Goal: Task Accomplishment & Management: Use online tool/utility

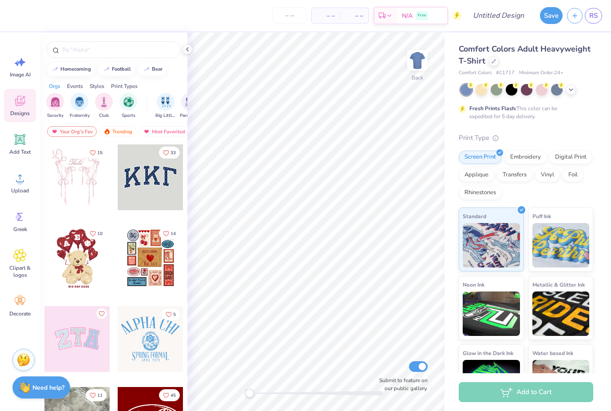
click at [540, 95] on div at bounding box center [542, 90] width 12 height 12
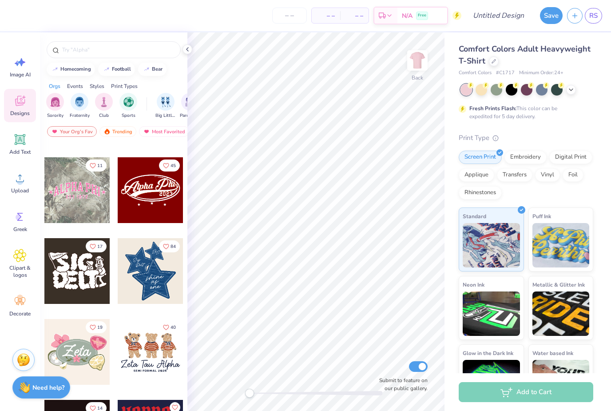
scroll to position [232, 0]
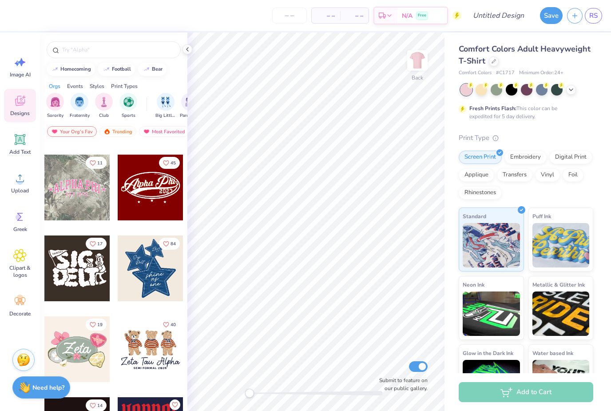
click at [53, 107] on img "filter for Sorority" at bounding box center [55, 102] width 10 height 10
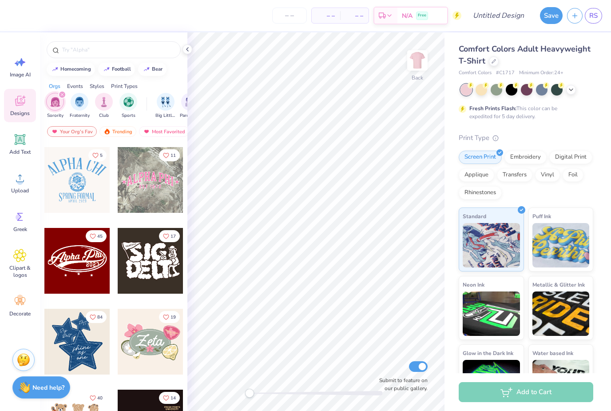
scroll to position [158, 0]
click at [495, 61] on icon at bounding box center [493, 61] width 4 height 4
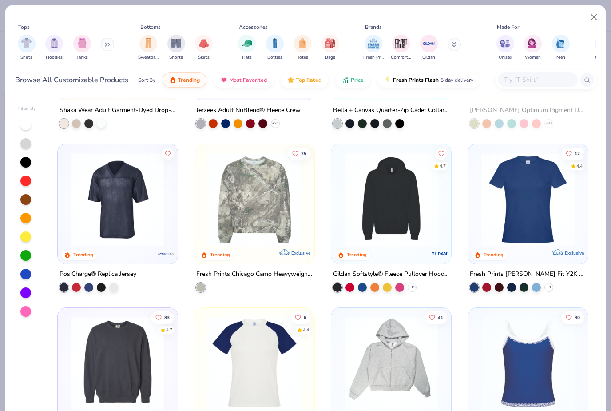
scroll to position [2090, 0]
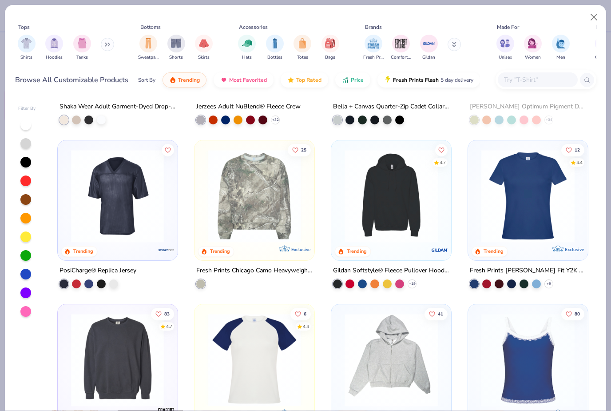
click at [282, 201] on img at bounding box center [254, 195] width 102 height 93
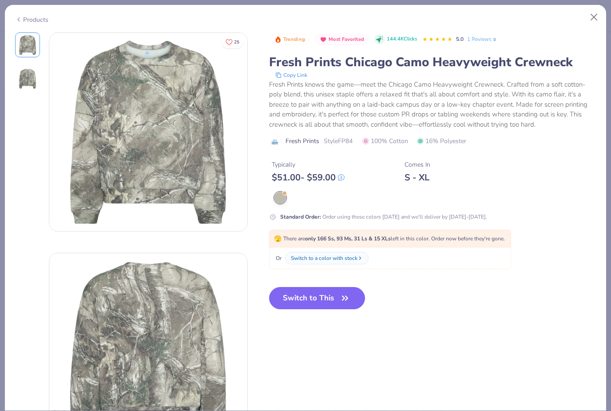
click at [327, 292] on button "Switch to This" at bounding box center [317, 298] width 96 height 22
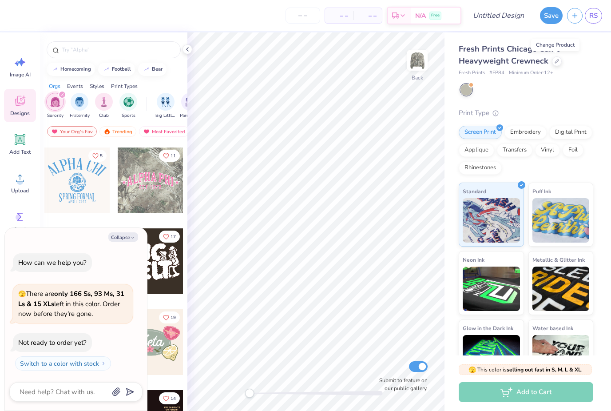
click at [137, 237] on button "Collapse" at bounding box center [123, 236] width 30 height 9
type textarea "x"
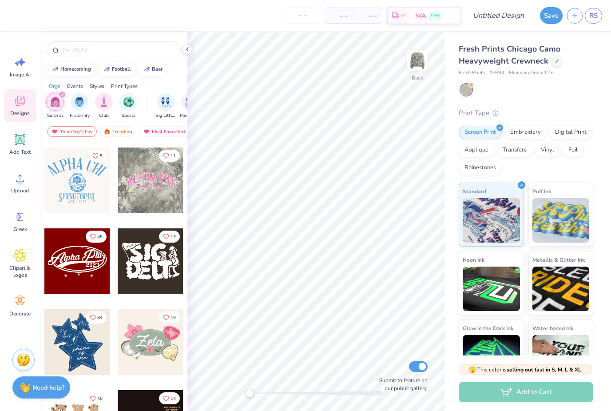
click at [95, 356] on div at bounding box center [77, 342] width 66 height 66
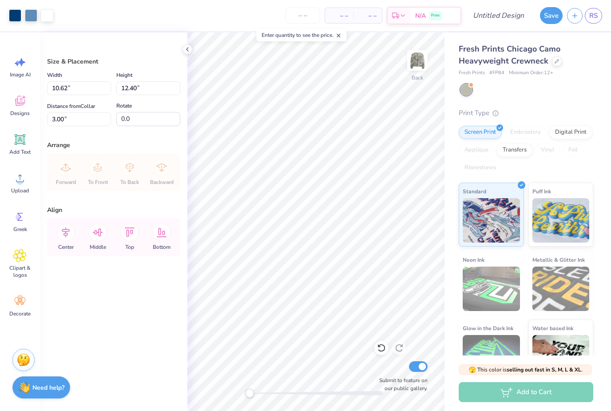
click at [15, 16] on div at bounding box center [15, 15] width 12 height 12
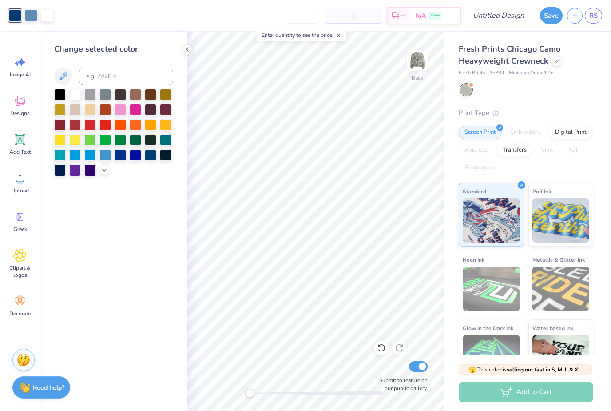
click at [105, 174] on icon at bounding box center [104, 169] width 7 height 7
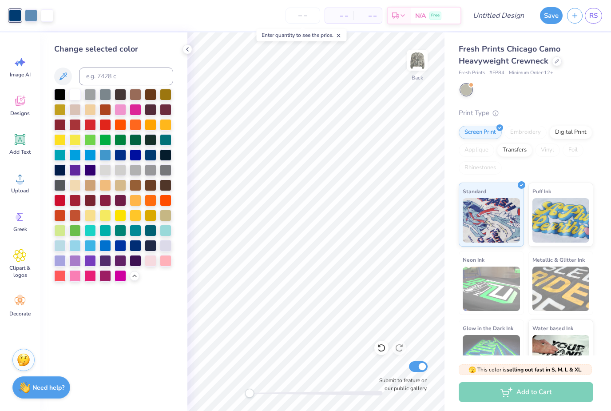
click at [80, 280] on div at bounding box center [75, 276] width 12 height 12
click at [33, 17] on div at bounding box center [31, 15] width 12 height 12
click at [156, 262] on div at bounding box center [151, 261] width 12 height 12
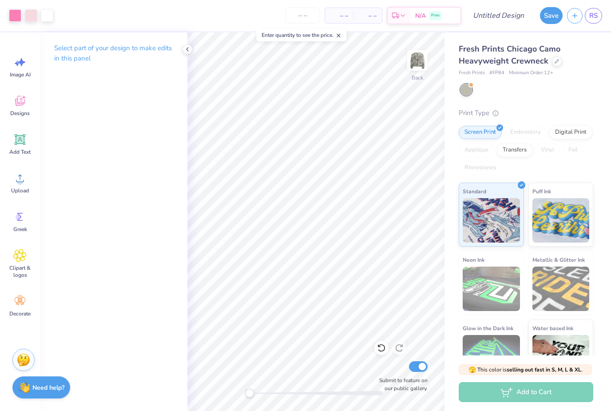
click at [190, 48] on icon at bounding box center [187, 49] width 7 height 7
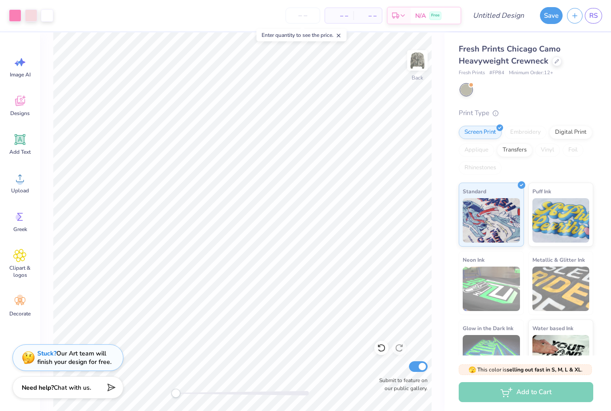
click at [304, 13] on input "number" at bounding box center [302, 16] width 35 height 16
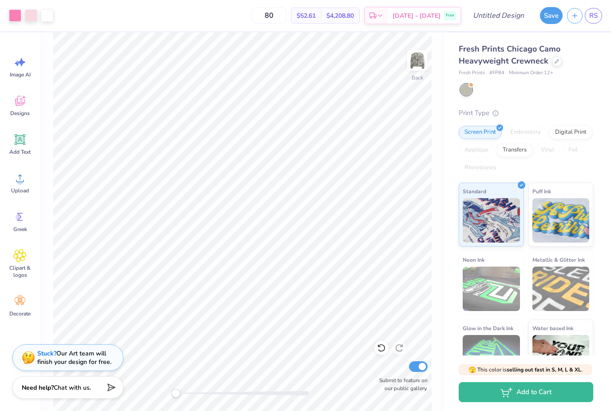
type input "8"
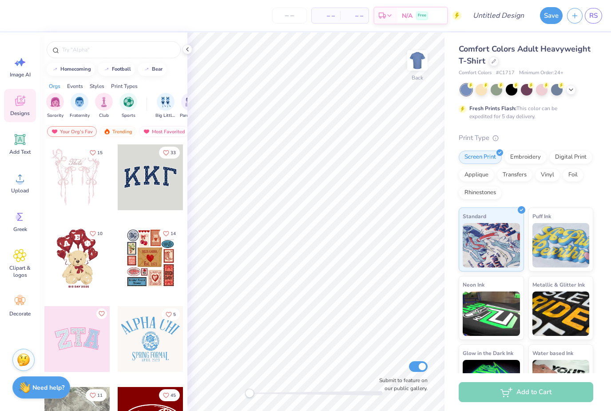
click at [492, 61] on icon at bounding box center [493, 61] width 4 height 4
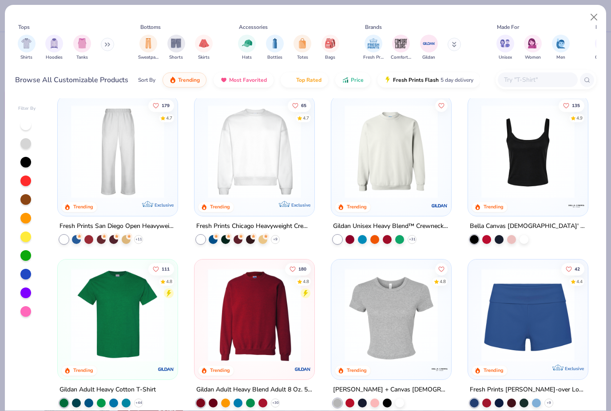
scroll to position [334, 0]
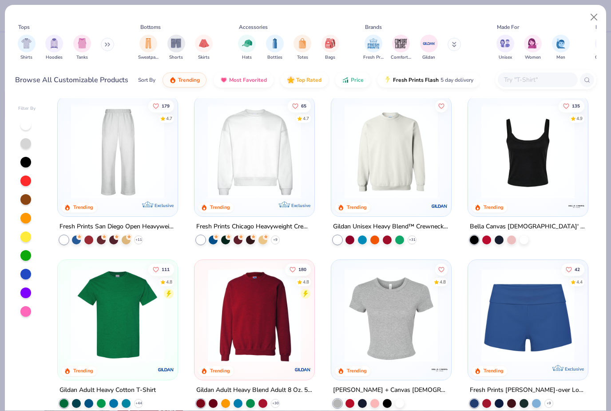
click at [401, 139] on img at bounding box center [391, 151] width 102 height 93
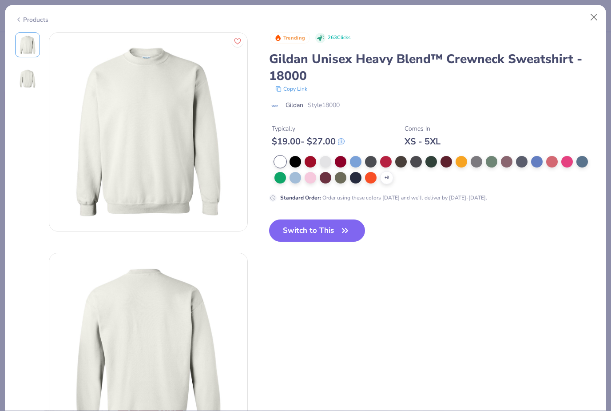
click at [566, 162] on div at bounding box center [567, 162] width 12 height 12
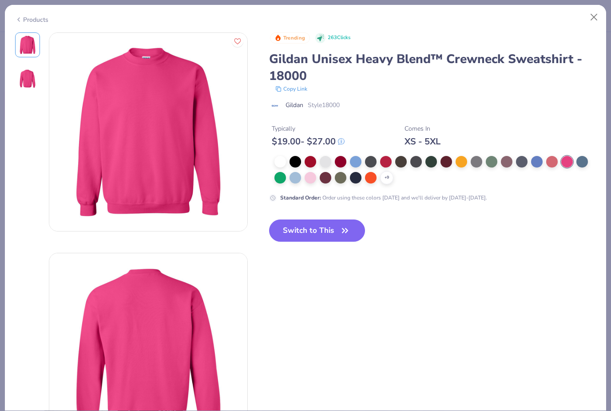
click at [316, 180] on div at bounding box center [310, 178] width 12 height 12
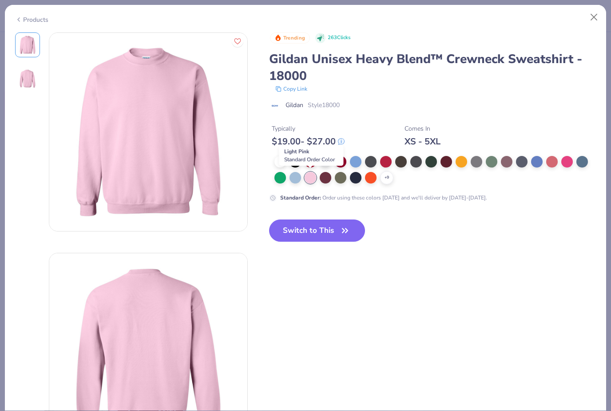
click at [344, 225] on icon "button" at bounding box center [345, 230] width 12 height 12
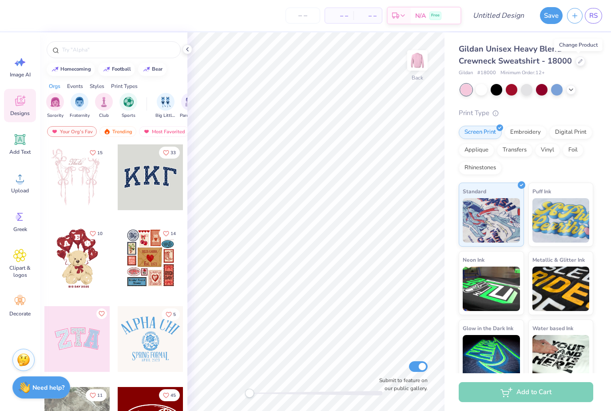
click at [572, 93] on div at bounding box center [526, 90] width 133 height 12
click at [572, 86] on icon at bounding box center [570, 89] width 7 height 7
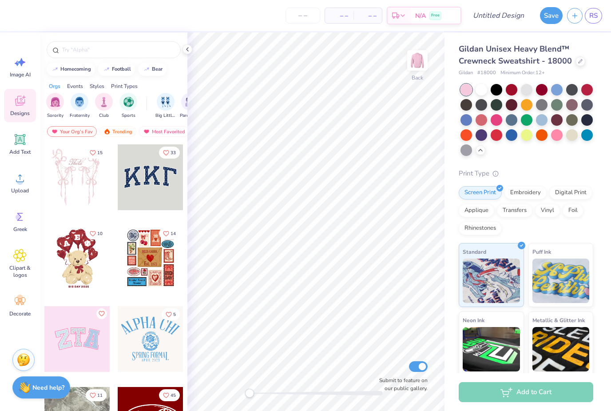
click at [577, 135] on div at bounding box center [572, 135] width 12 height 12
click at [576, 63] on div at bounding box center [580, 61] width 10 height 10
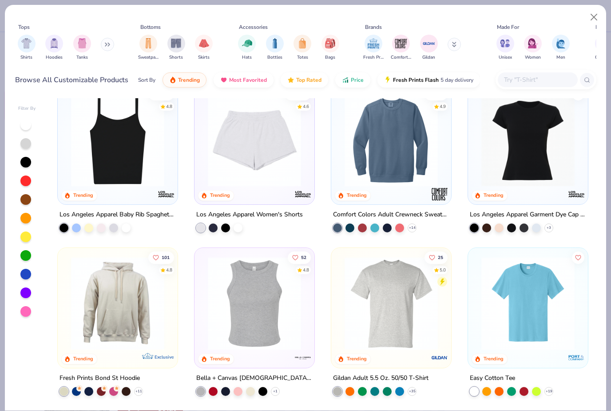
scroll to position [1000, 0]
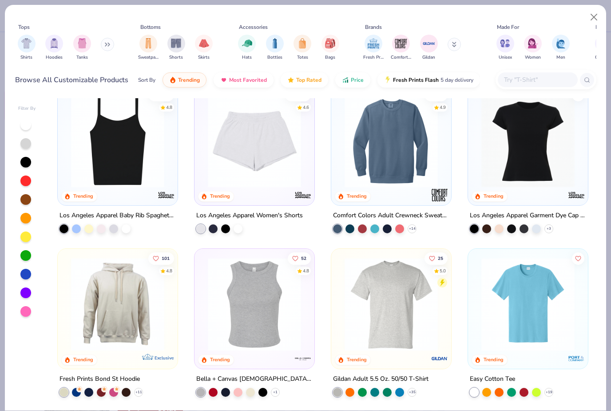
click at [395, 166] on img at bounding box center [391, 140] width 102 height 93
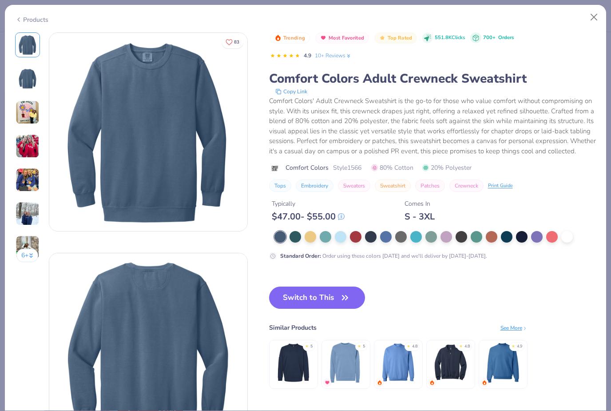
click at [448, 237] on div at bounding box center [446, 237] width 12 height 12
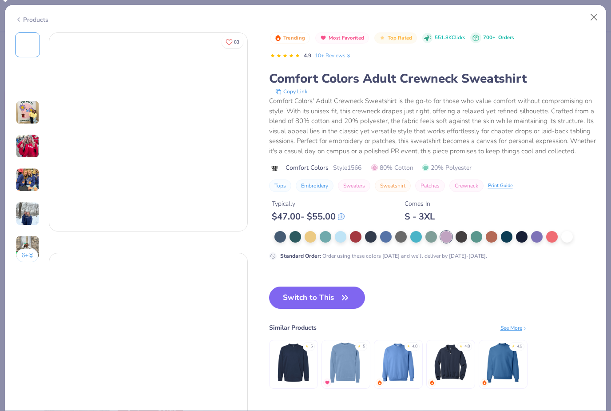
click at [447, 236] on div at bounding box center [446, 237] width 12 height 12
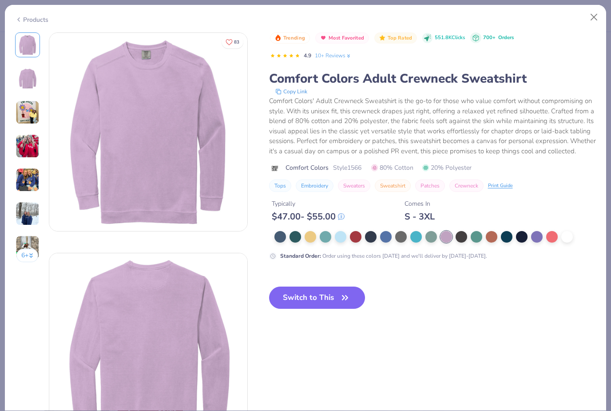
click at [565, 234] on div at bounding box center [567, 237] width 12 height 12
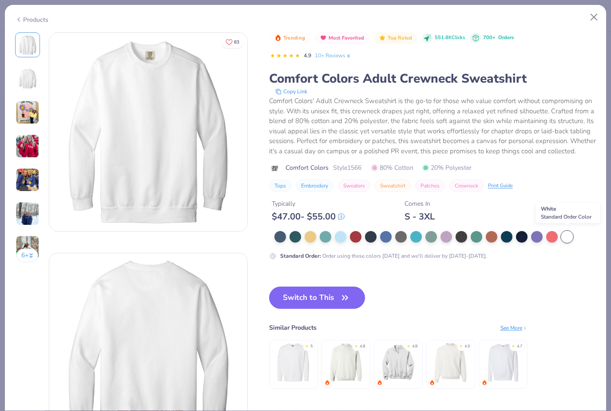
click at [307, 244] on div "Standard Order : Order using these colors today and we'll deliver by Oct 11-14." at bounding box center [432, 245] width 327 height 29
click at [311, 234] on div at bounding box center [310, 237] width 12 height 12
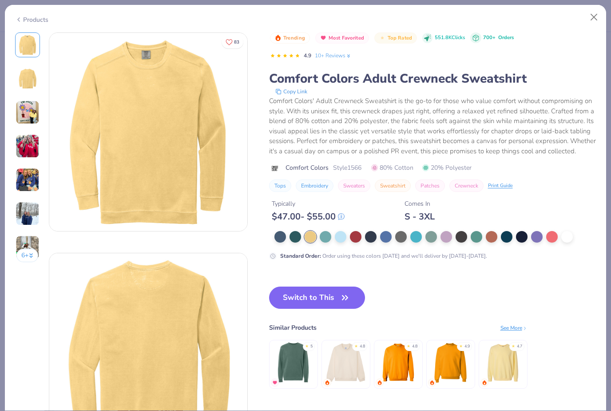
click at [327, 237] on div at bounding box center [326, 237] width 12 height 12
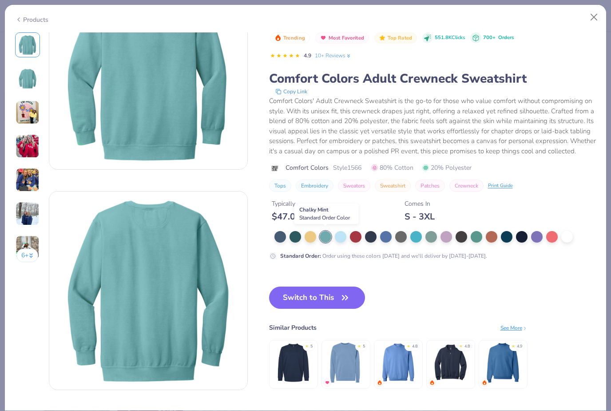
scroll to position [63, 0]
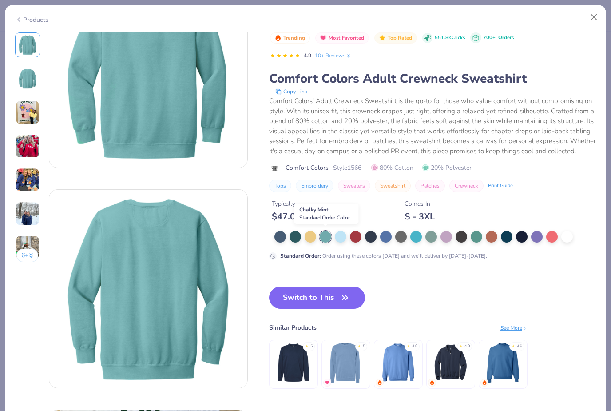
click at [37, 17] on div "Products" at bounding box center [31, 19] width 33 height 9
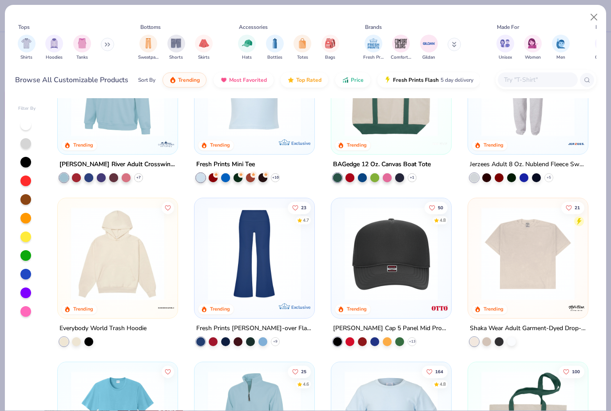
scroll to position [1381, 0]
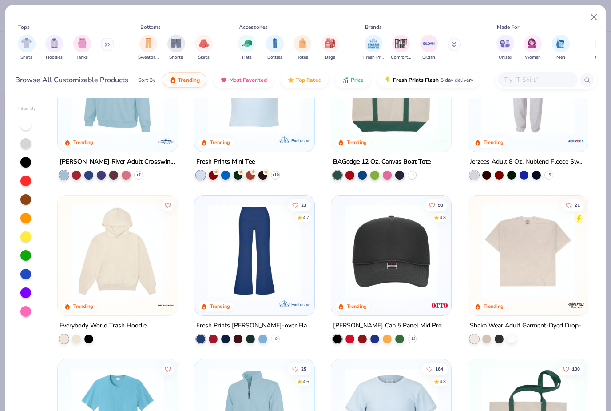
click at [140, 267] on img at bounding box center [118, 250] width 102 height 93
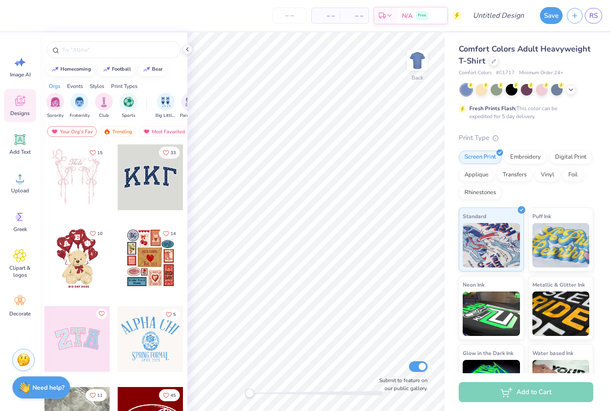
click at [495, 62] on icon at bounding box center [493, 61] width 4 height 4
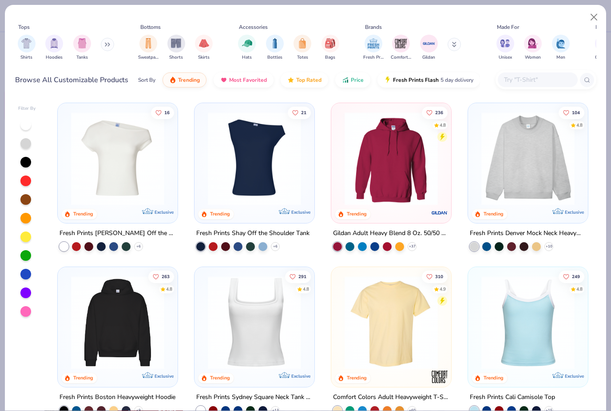
click at [0, 0] on polyline at bounding box center [0, 0] width 0 height 0
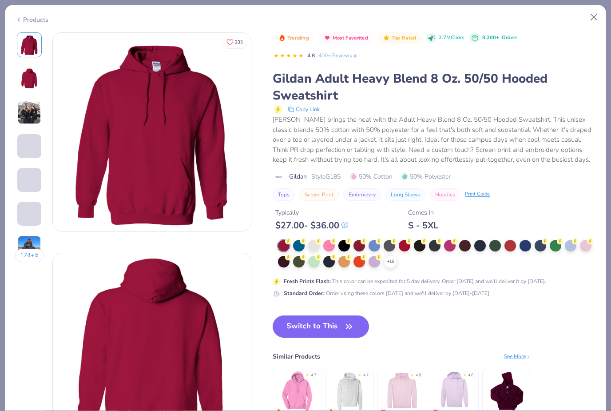
click at [328, 245] on div at bounding box center [329, 246] width 12 height 12
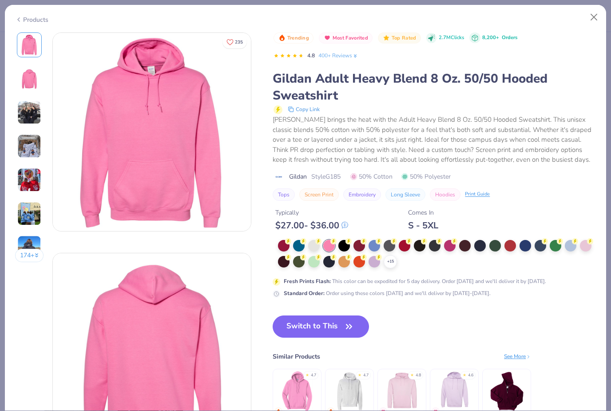
click at [379, 260] on div at bounding box center [374, 262] width 12 height 12
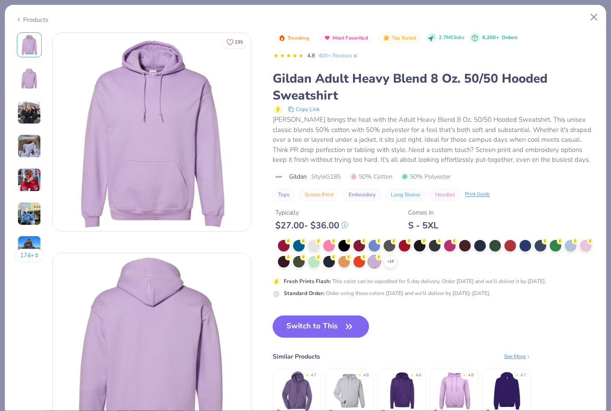
click at [588, 248] on div at bounding box center [586, 246] width 12 height 12
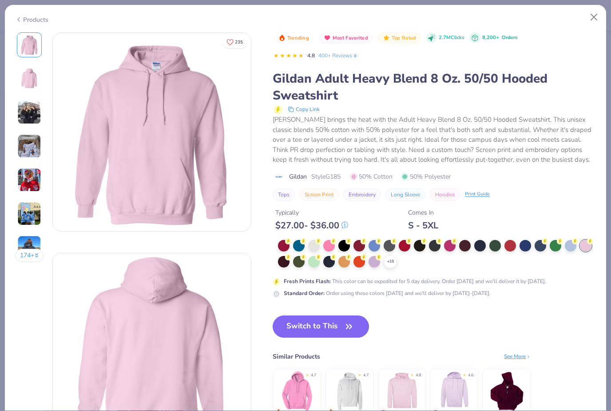
click at [0, 0] on icon at bounding box center [0, 0] width 0 height 0
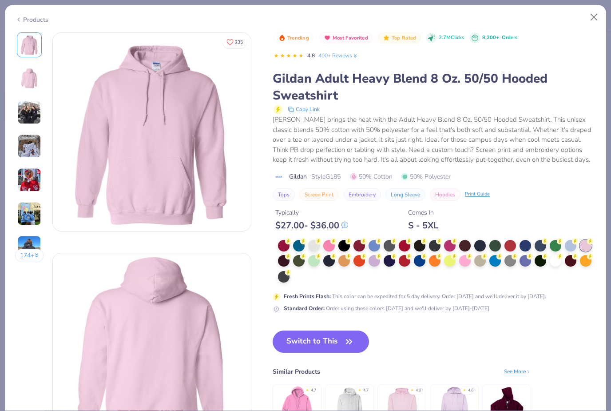
click at [20, 24] on div "Products" at bounding box center [305, 16] width 601 height 23
click at [25, 24] on div "Products" at bounding box center [305, 16] width 601 height 23
click at [36, 22] on div "Products" at bounding box center [31, 19] width 33 height 9
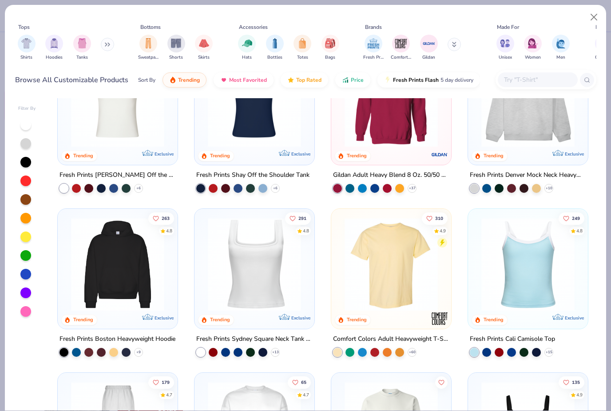
scroll to position [57, 0]
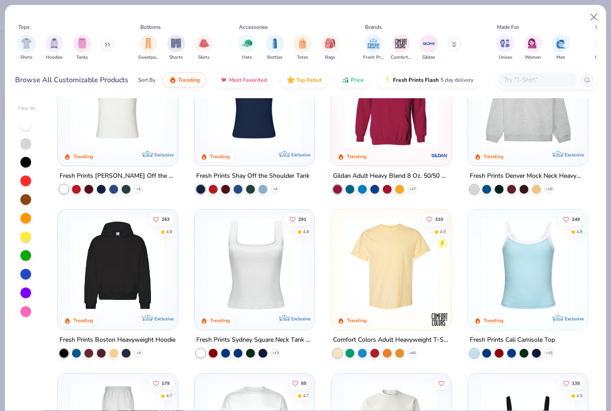
click at [162, 297] on img at bounding box center [118, 264] width 102 height 93
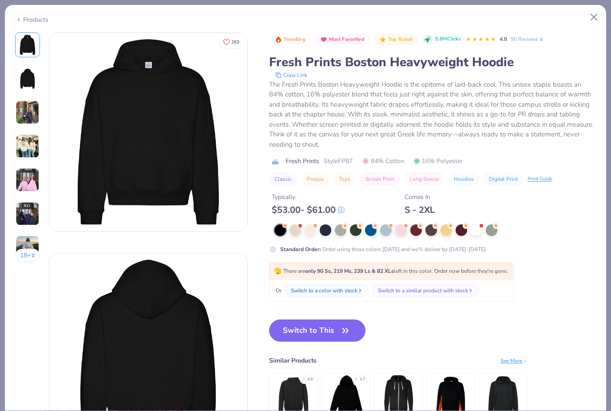
click at [38, 17] on div "Products" at bounding box center [31, 19] width 33 height 9
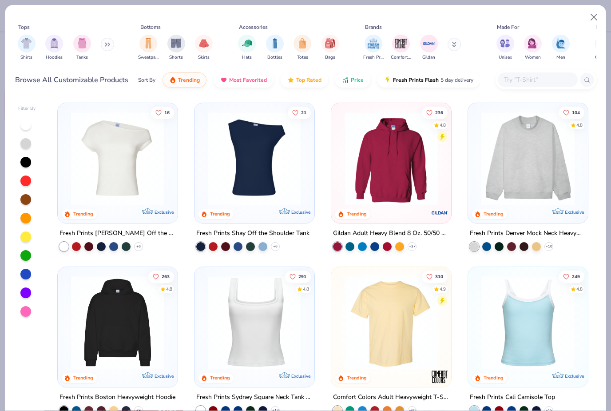
click at [416, 201] on img at bounding box center [391, 158] width 102 height 93
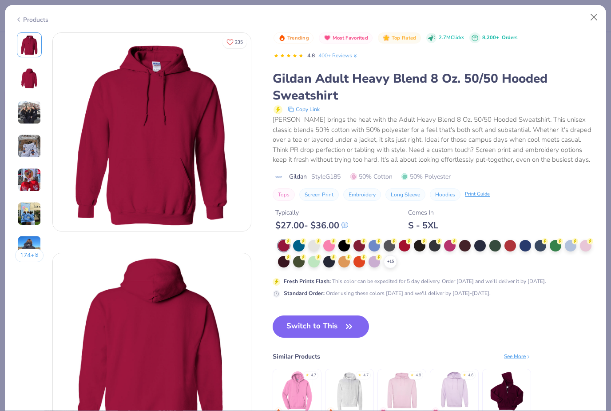
click at [311, 246] on div at bounding box center [314, 246] width 12 height 12
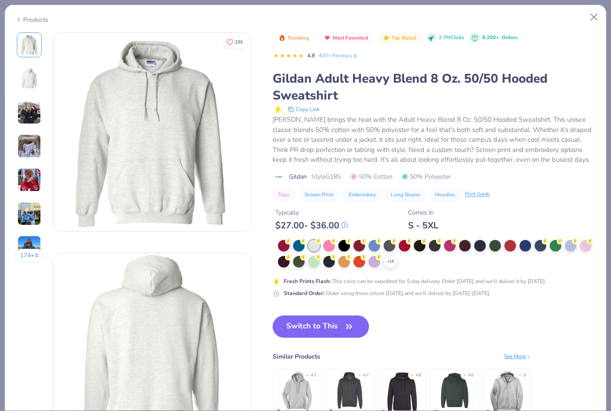
click at [376, 245] on div at bounding box center [374, 246] width 12 height 12
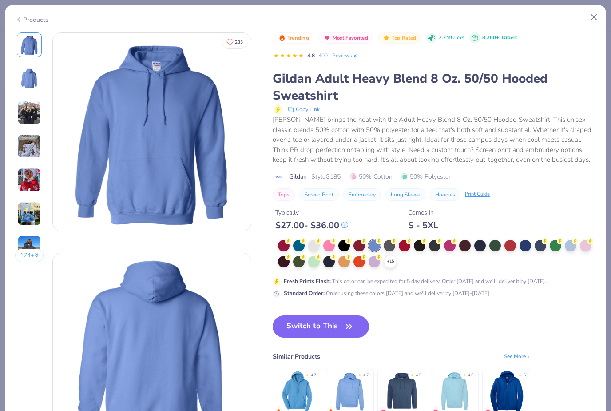
click at [481, 248] on div at bounding box center [480, 246] width 12 height 12
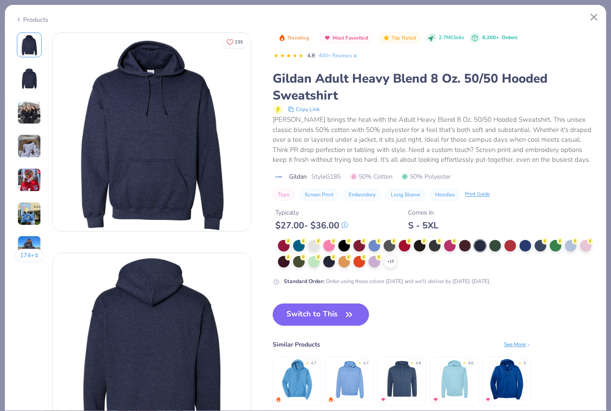
click at [318, 247] on div at bounding box center [314, 246] width 12 height 12
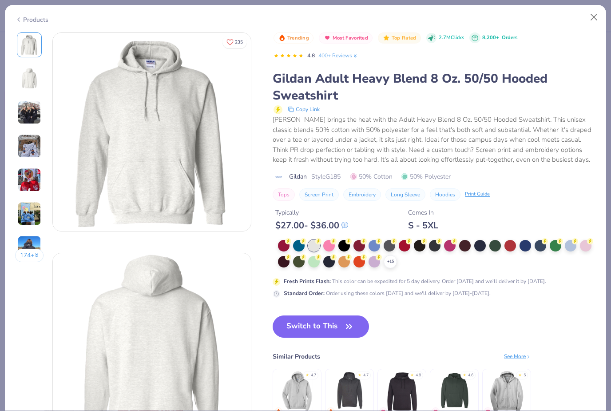
click at [395, 264] on div "+ 15" at bounding box center [389, 261] width 13 height 13
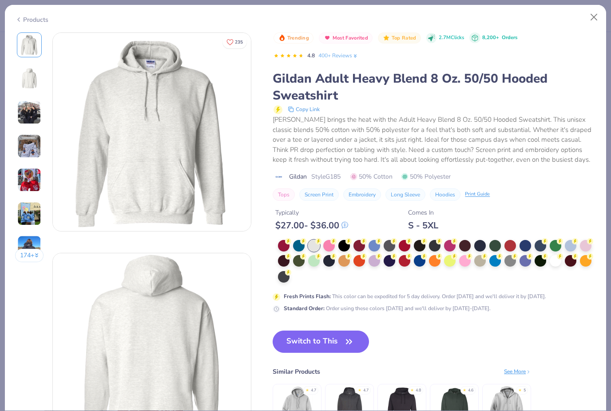
click at [319, 345] on button "Switch to This" at bounding box center [321, 341] width 96 height 22
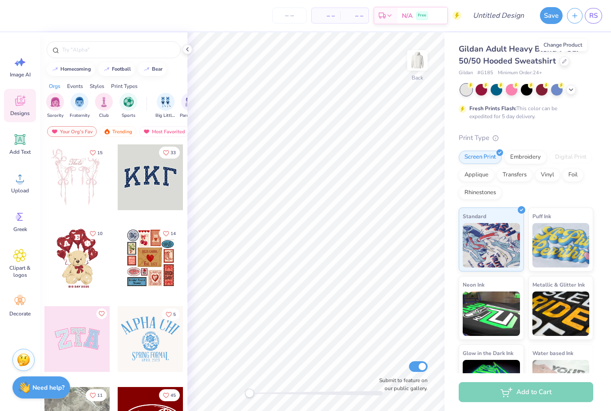
click at [423, 61] on img at bounding box center [417, 60] width 18 height 18
click at [151, 265] on div at bounding box center [151, 258] width 66 height 66
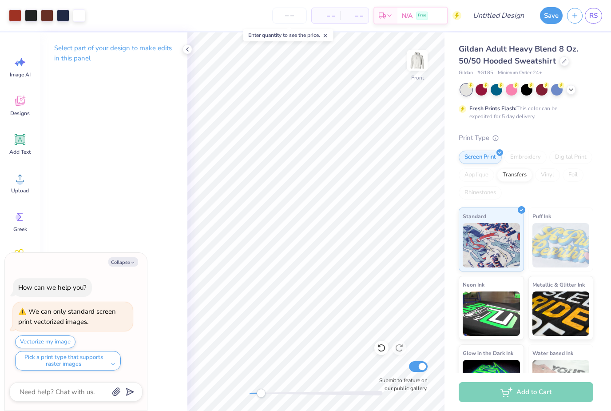
type textarea "x"
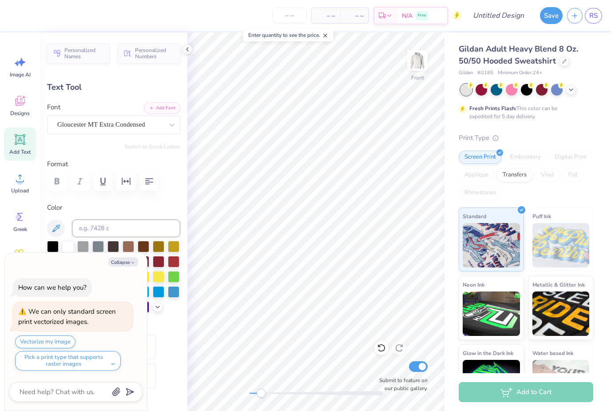
scroll to position [0, 2]
type textarea "DELTAOm3ga"
type textarea "x"
type input "3.59"
type input "0.87"
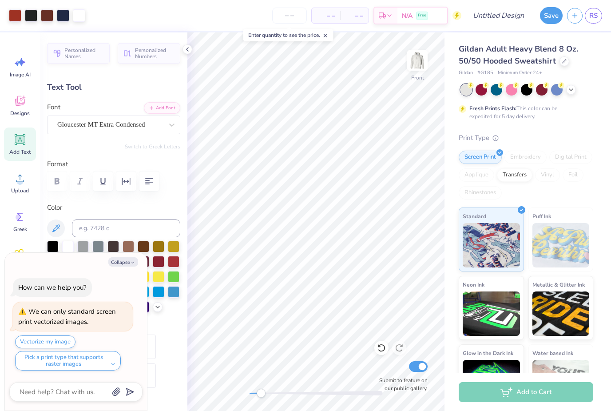
type input "11.55"
type textarea "x"
type textarea "Delta Omega"
type textarea "x"
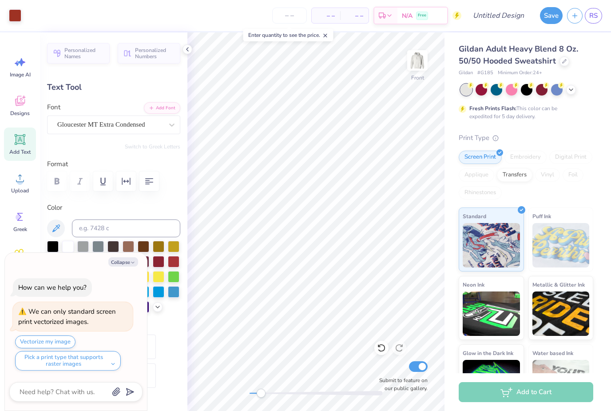
type input "1.61"
type input "0.83"
type input "15.00"
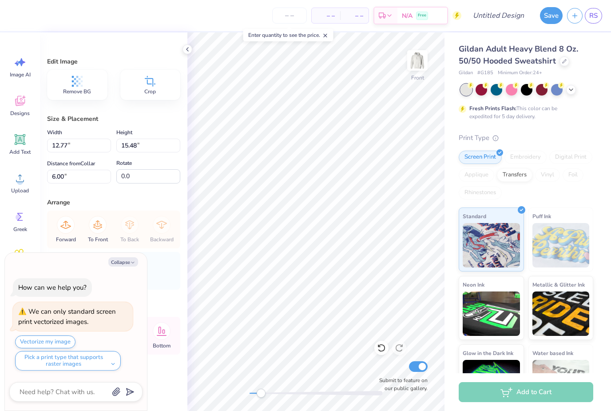
type textarea "x"
type input "6.00"
click at [381, 351] on icon at bounding box center [381, 348] width 8 height 8
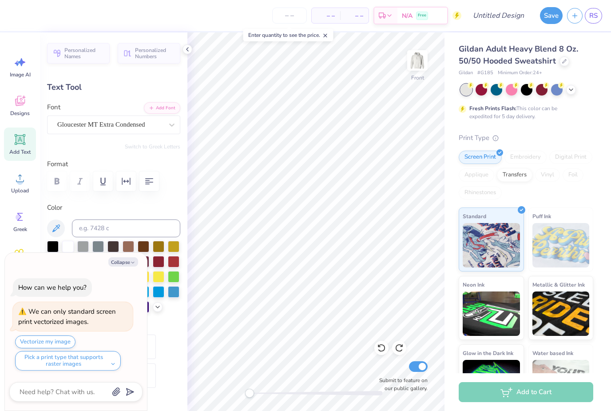
click at [397, 351] on icon at bounding box center [399, 348] width 8 height 8
type textarea "x"
type input "1.61"
type input "0.83"
type input "15.00"
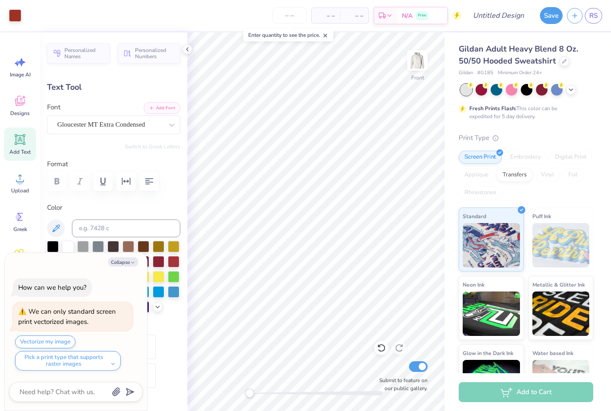
type textarea "x"
type textarea "2007"
type textarea "x"
type input "1.25"
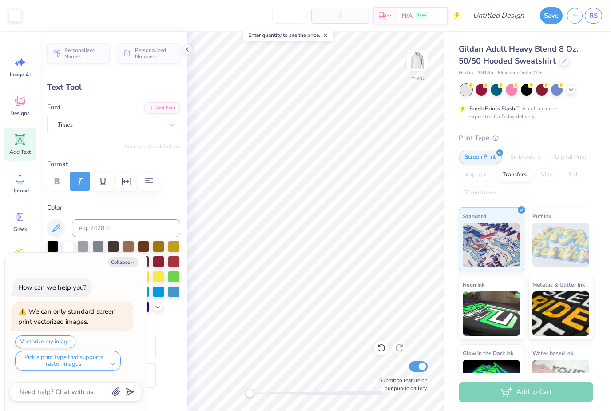
type input "0.59"
type input "14.87"
type textarea "x"
type input "1.50"
type input "0.70"
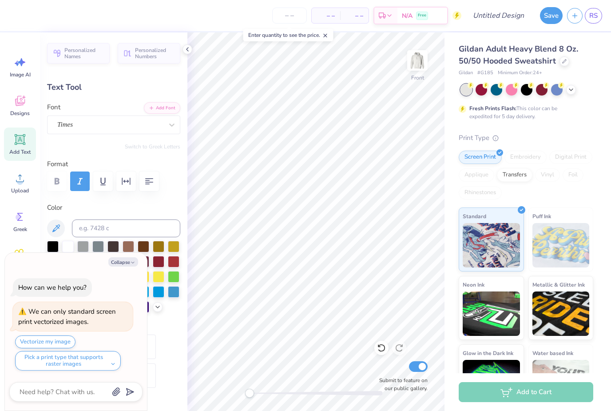
type input "14.17"
click at [383, 349] on icon at bounding box center [381, 347] width 9 height 9
type textarea "x"
type input "1.25"
type input "0.59"
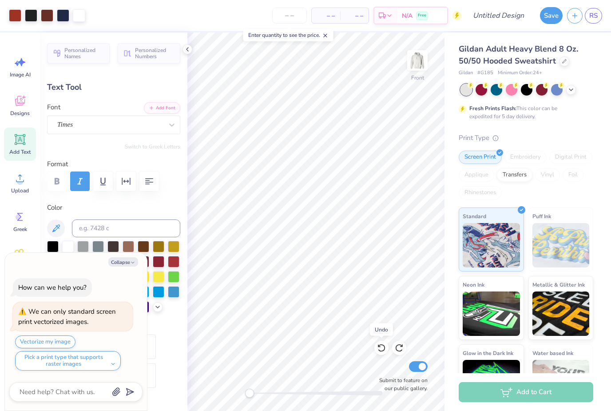
type input "14.87"
click at [134, 261] on icon "button" at bounding box center [132, 262] width 5 height 5
type textarea "x"
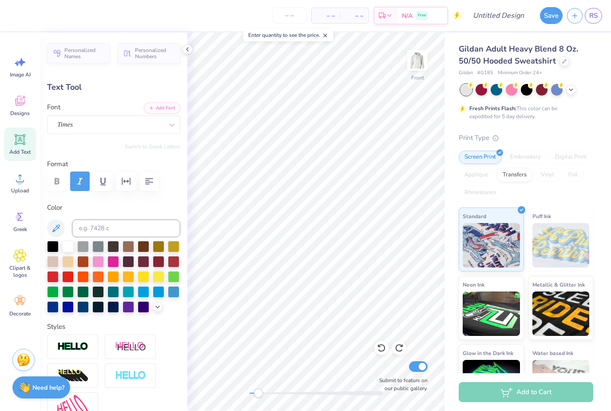
type textarea "DO"
type input "1.38"
type input "1.31"
type input "6.97"
type textarea "DO"
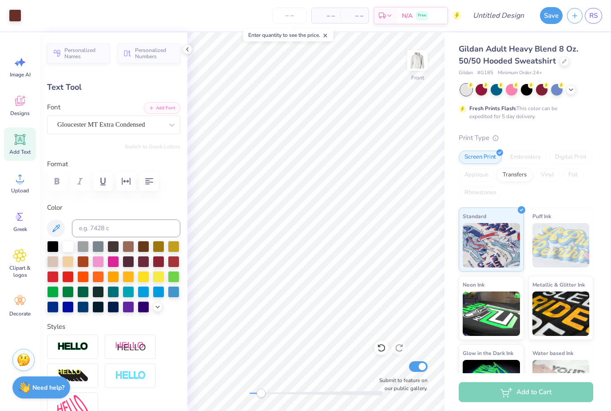
type input "2.00"
type input "1.20"
type input "17.30"
type textarea "delta"
type input "3.54"
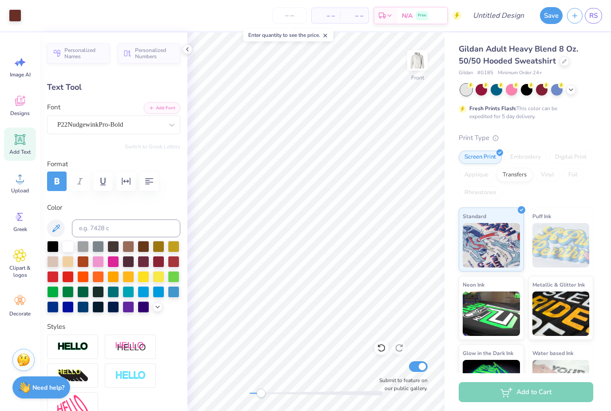
type input "1.26"
type input "17.27"
type input "2.83"
type input "1.01"
type input "87.9"
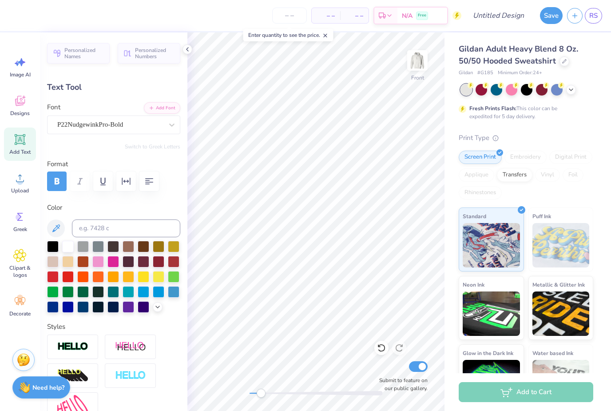
type input "1.96"
type input "1.07"
type input "18.66"
type input "0.0"
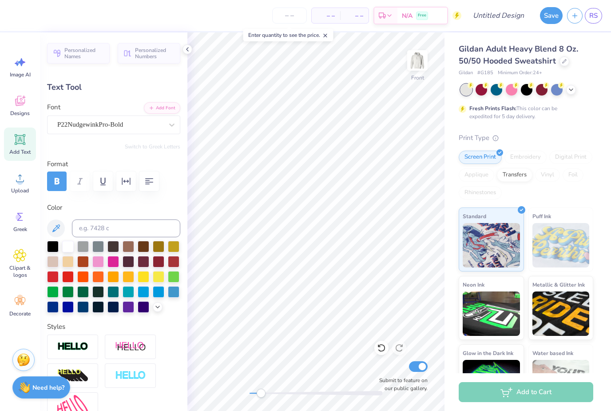
type textarea "OmegaAY"
type input "5.00"
type input "1.21"
type input "18.59"
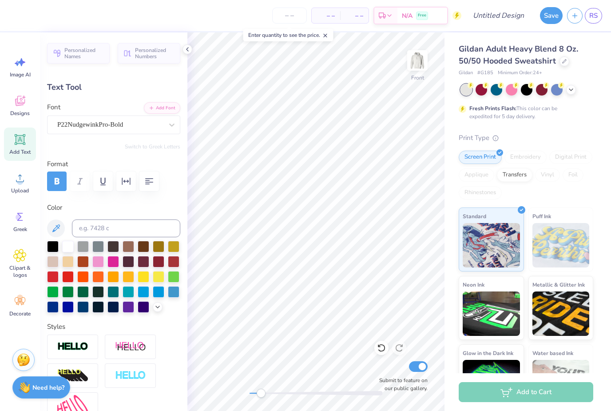
type input "0.0"
type input "0.72"
type input "3.04"
type input "0.0"
type input "0.86"
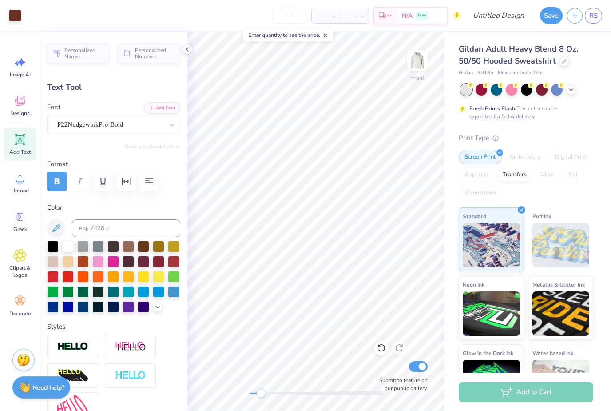
type input "3.01"
type input "86.5"
type textarea "OY"
type input "0.0"
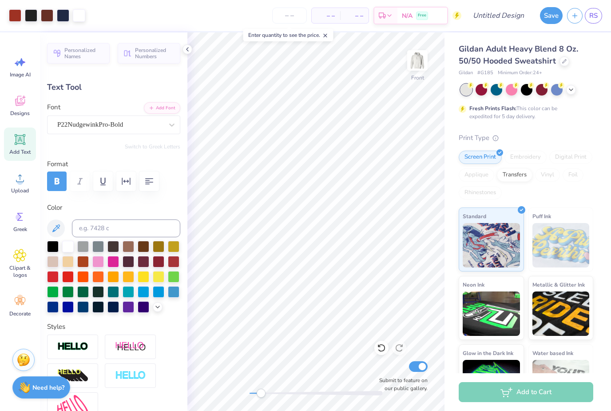
type input "0.70"
type input "0.76"
type input "17.82"
type input "86.5"
type textarea "O"
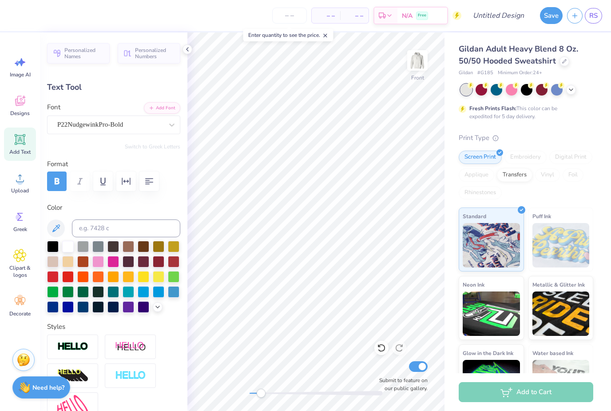
scroll to position [0, 1]
type textarea "Omega"
type input "0.0"
type input "2.25"
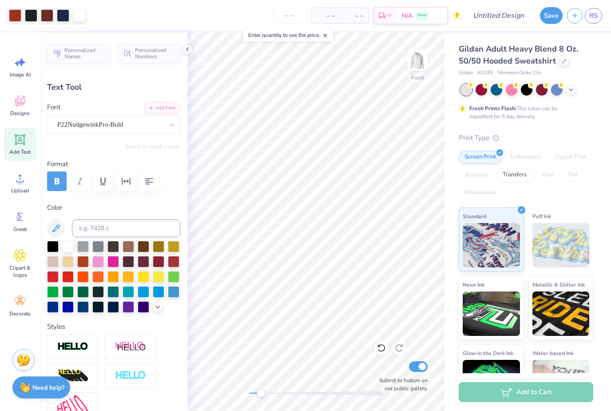
type input "17.09"
type input "0.0"
type input "0.63"
type input "2.23"
type input "90.4"
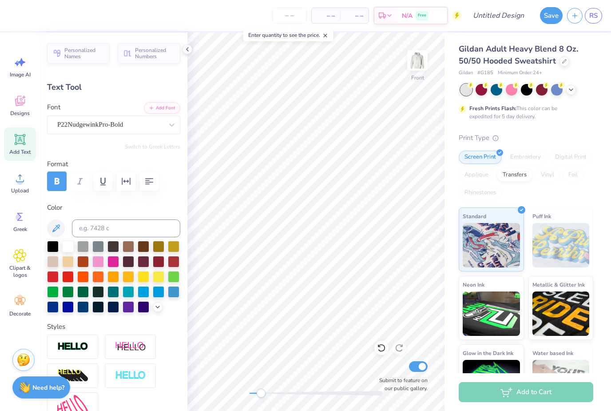
type input "1.04"
type input "2.87"
type input "16.63"
type input "0.0"
click at [589, 142] on div "Print Type Screen Print Embroidery Digital Print Applique Transfers Vinyl Foil …" at bounding box center [525, 271] width 134 height 276
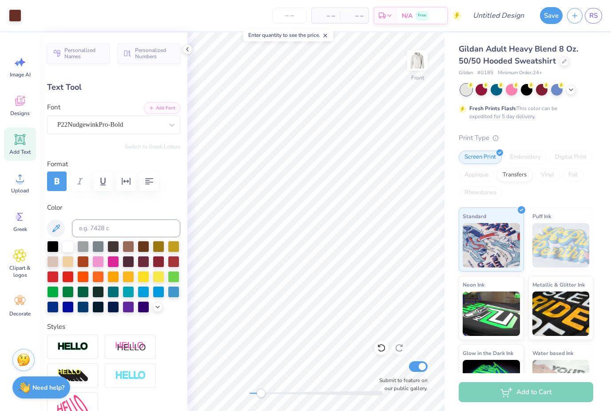
type input "1.01"
type input "2.84"
type input "16.96"
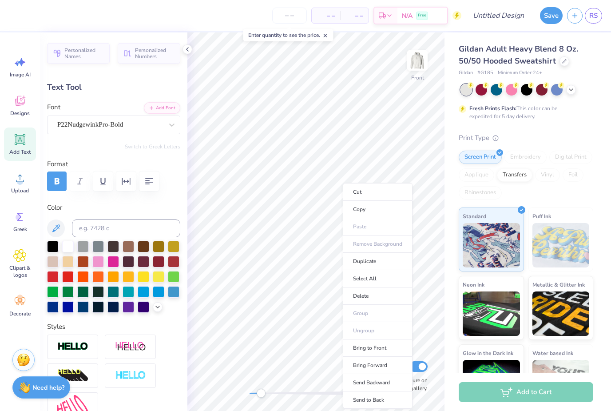
type input "0.0"
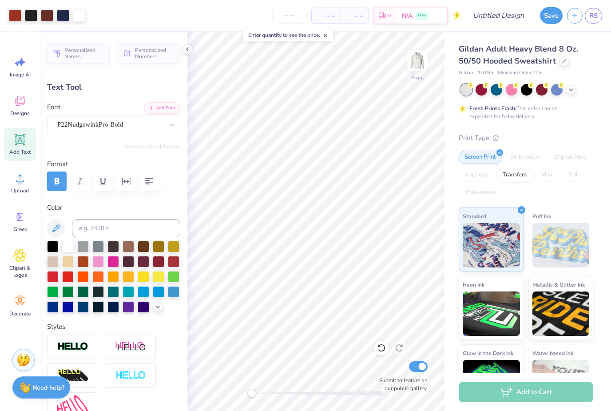
click at [13, 17] on div at bounding box center [15, 15] width 12 height 12
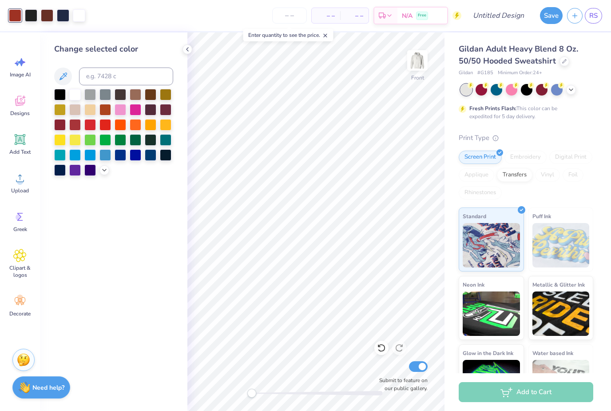
click at [102, 171] on icon at bounding box center [104, 169] width 7 height 7
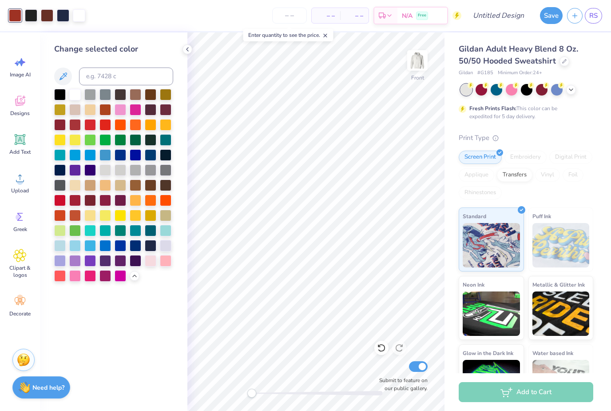
click at [168, 264] on div at bounding box center [166, 261] width 12 height 12
click at [50, 16] on div at bounding box center [47, 15] width 12 height 12
click at [111, 280] on div at bounding box center [105, 276] width 12 height 12
click at [47, 18] on div at bounding box center [47, 15] width 12 height 12
click at [147, 111] on div at bounding box center [151, 110] width 12 height 12
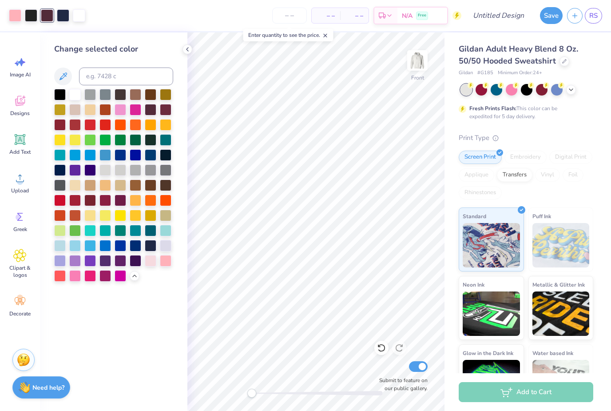
click at [135, 115] on div at bounding box center [136, 110] width 12 height 12
click at [167, 114] on div at bounding box center [166, 110] width 12 height 12
click at [87, 200] on div at bounding box center [90, 200] width 12 height 12
click at [32, 20] on div at bounding box center [31, 15] width 12 height 12
click at [154, 266] on div at bounding box center [151, 261] width 12 height 12
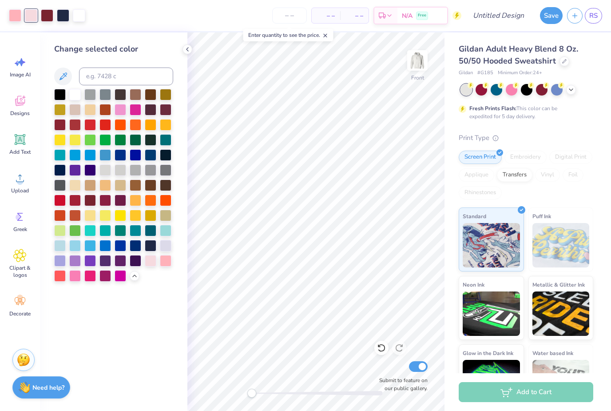
click at [61, 17] on div at bounding box center [63, 15] width 12 height 12
click at [167, 263] on div at bounding box center [166, 261] width 12 height 12
click at [63, 19] on div at bounding box center [63, 15] width 12 height 12
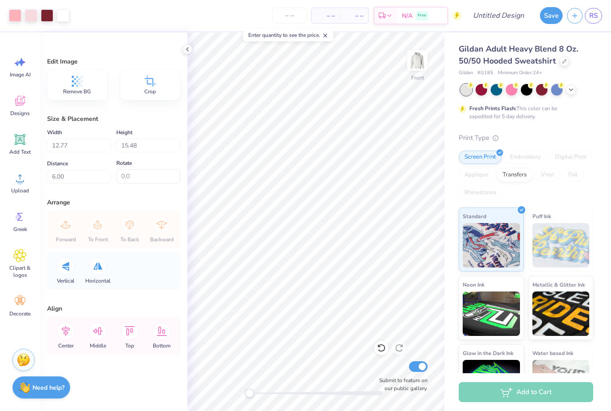
click at [418, 65] on img at bounding box center [417, 60] width 18 height 18
click at [419, 71] on div at bounding box center [417, 60] width 20 height 20
click at [417, 67] on img at bounding box center [417, 60] width 18 height 18
click at [19, 256] on icon at bounding box center [19, 255] width 5 height 5
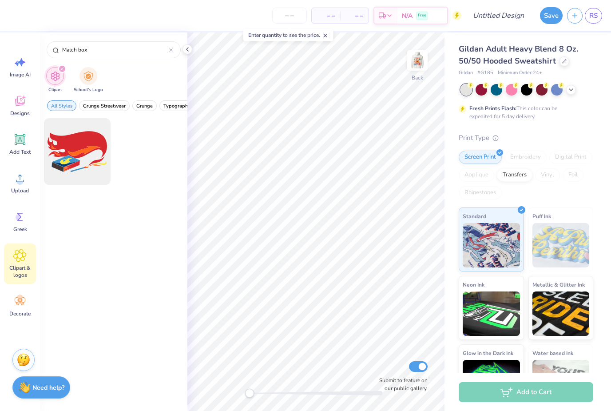
type input "Match box"
click at [105, 142] on div at bounding box center [77, 151] width 67 height 67
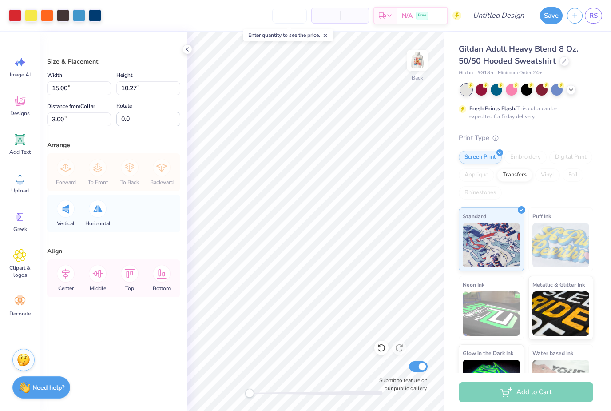
click at [378, 347] on icon at bounding box center [381, 347] width 9 height 9
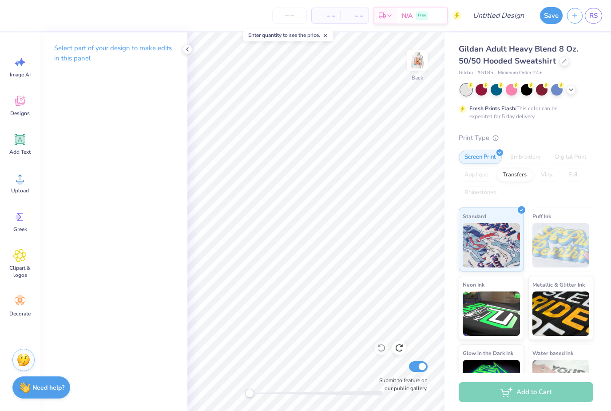
click at [23, 120] on div "Designs" at bounding box center [20, 105] width 32 height 33
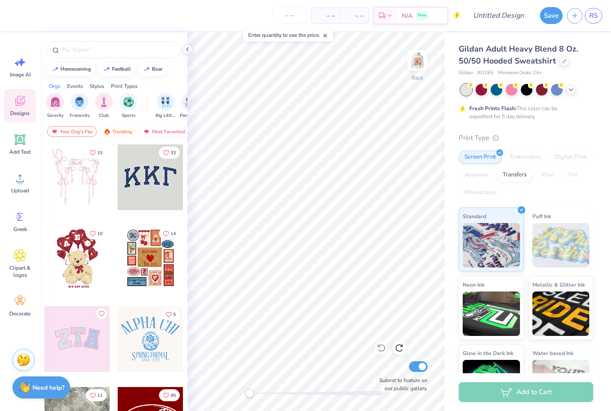
click at [146, 281] on div at bounding box center [151, 258] width 66 height 66
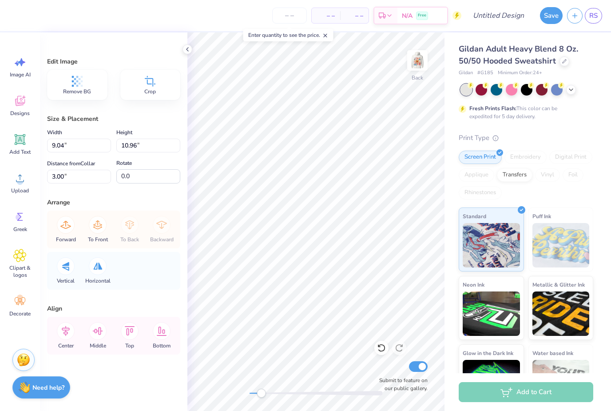
click at [381, 352] on icon at bounding box center [381, 347] width 9 height 9
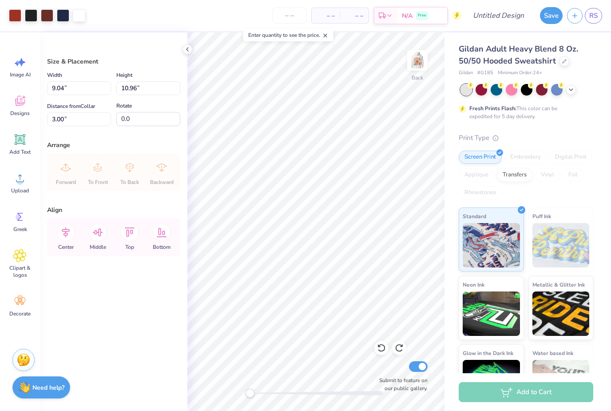
click at [386, 349] on div at bounding box center [381, 347] width 14 height 14
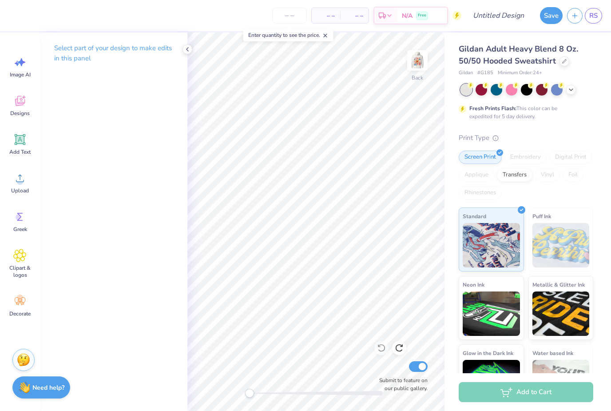
click at [418, 67] on img at bounding box center [417, 60] width 18 height 18
click at [294, 12] on input "number" at bounding box center [289, 16] width 35 height 16
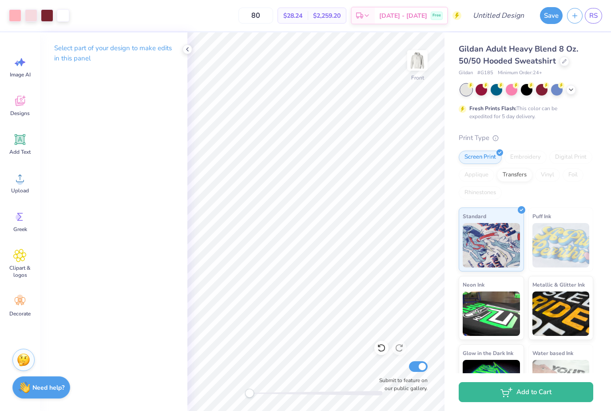
type input "80"
click at [426, 66] on img at bounding box center [417, 60] width 18 height 18
click at [25, 253] on icon at bounding box center [20, 255] width 12 height 12
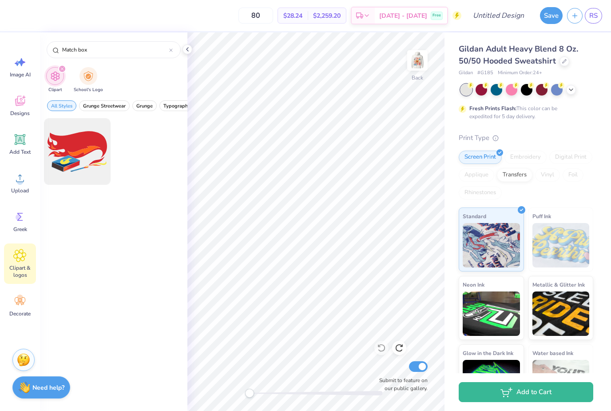
click at [172, 51] on icon at bounding box center [171, 50] width 4 height 4
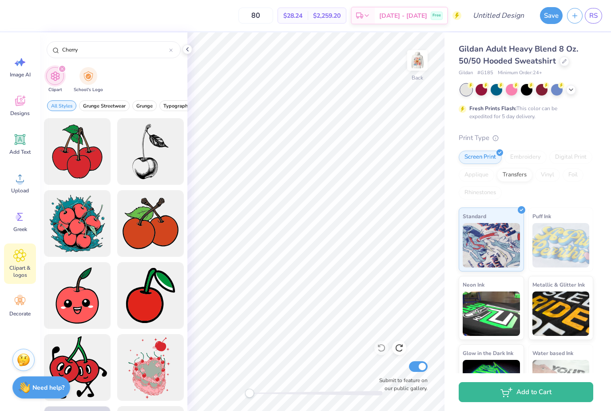
type input "Cherry"
click at [154, 76] on div "Clipart School's Logo" at bounding box center [113, 80] width 147 height 33
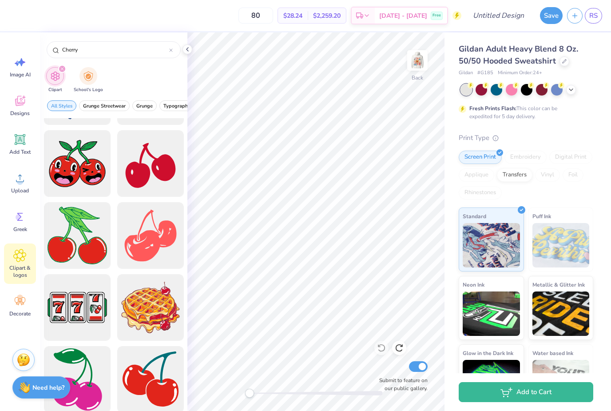
scroll to position [1497, 0]
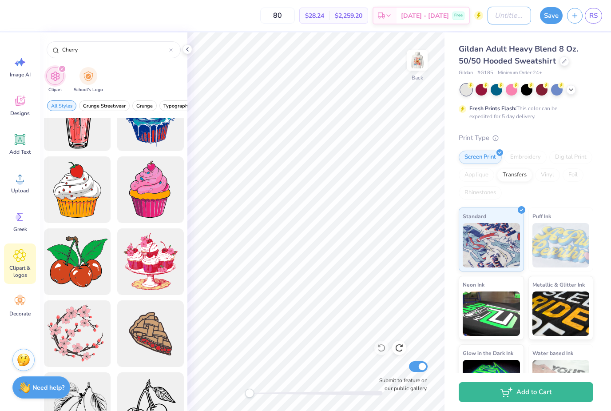
click at [505, 14] on input "Design Title" at bounding box center [508, 16] width 43 height 18
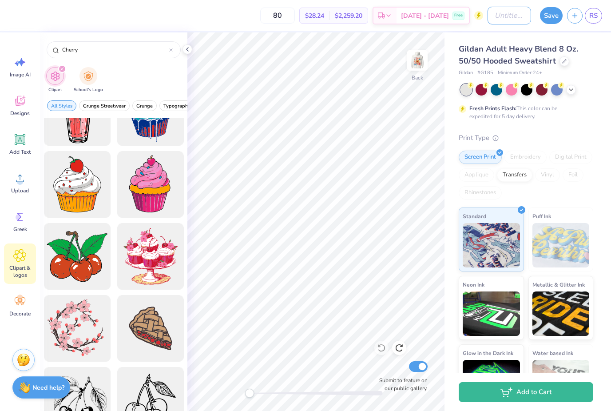
scroll to position [1908, 0]
type input "Match box"
click at [550, 15] on button "Save" at bounding box center [551, 15] width 23 height 17
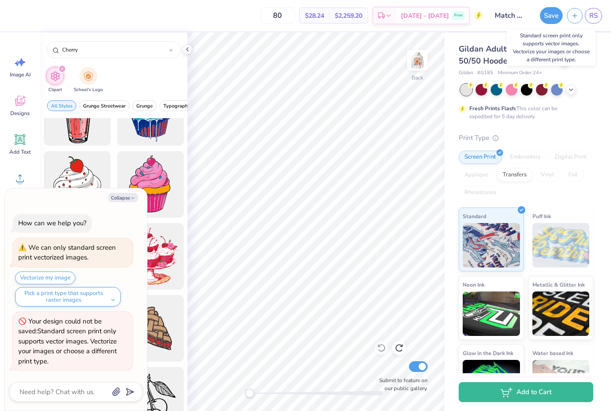
click at [547, 14] on button "Save" at bounding box center [551, 15] width 23 height 17
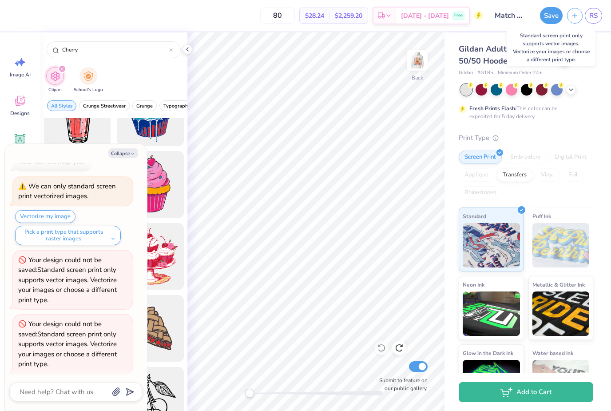
click at [125, 155] on button "Collapse" at bounding box center [123, 152] width 30 height 9
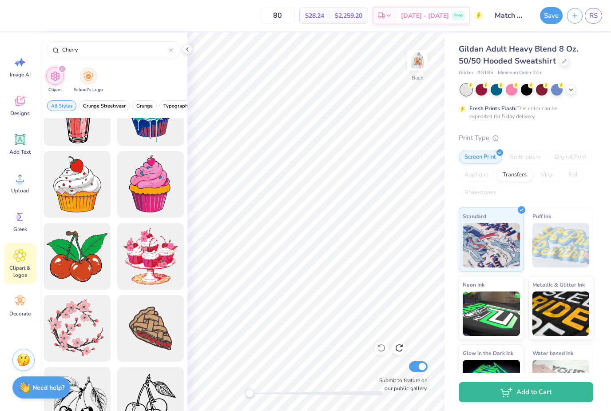
click at [422, 63] on img at bounding box center [417, 60] width 18 height 18
click at [537, 15] on div "Save RS" at bounding box center [572, 15] width 75 height 31
click at [553, 16] on button "Save" at bounding box center [551, 15] width 23 height 17
type textarea "x"
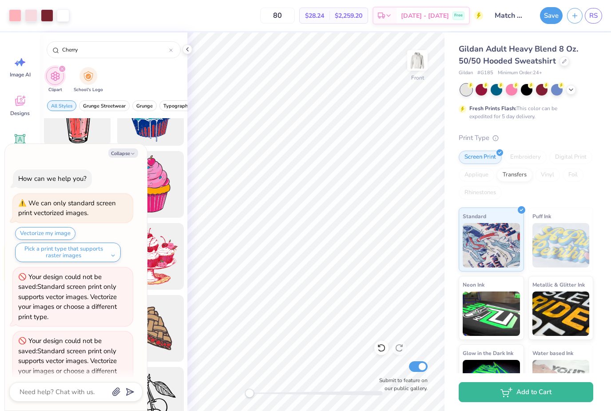
scroll to position [80, 0]
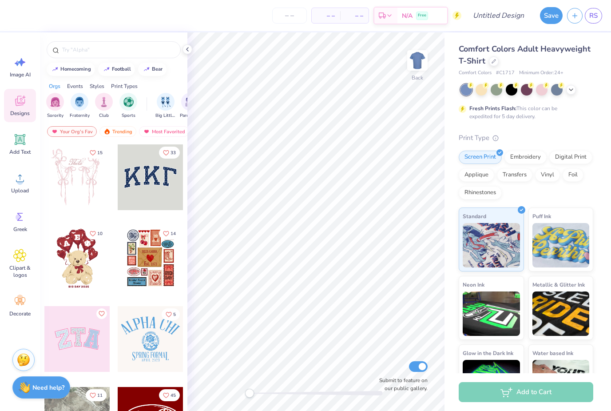
click at [493, 57] on div at bounding box center [494, 61] width 10 height 10
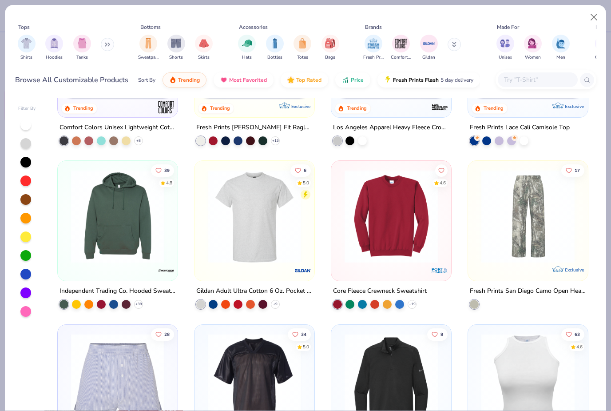
scroll to position [2388, 0]
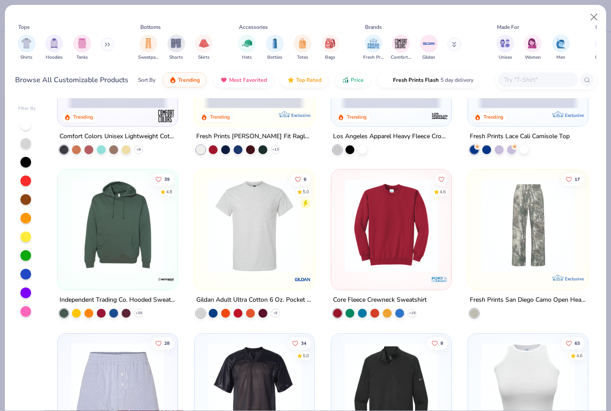
click at [532, 256] on img at bounding box center [528, 224] width 102 height 93
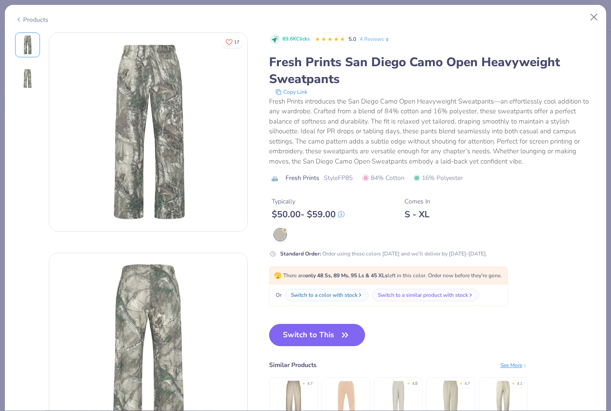
click at [310, 332] on button "Switch to This" at bounding box center [317, 335] width 96 height 22
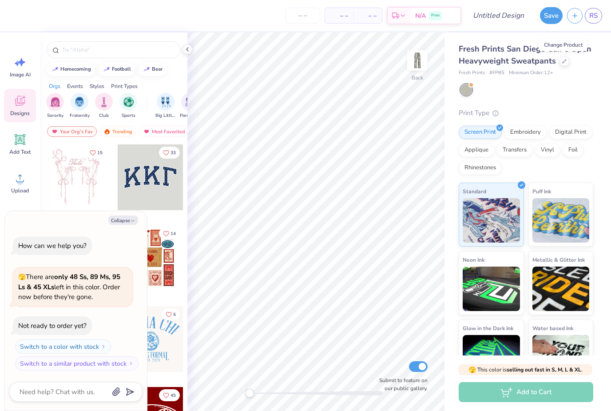
click at [130, 221] on icon "button" at bounding box center [132, 220] width 5 height 5
type textarea "x"
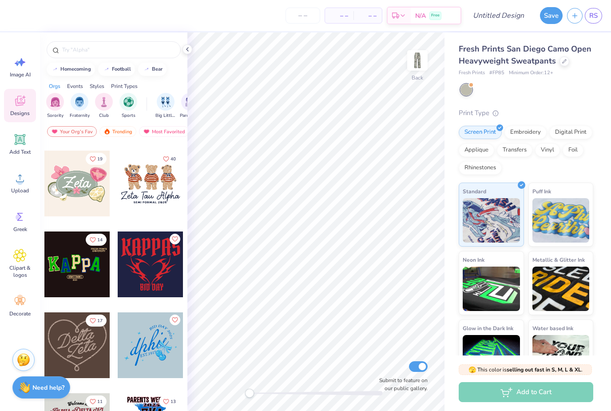
scroll to position [394, 0]
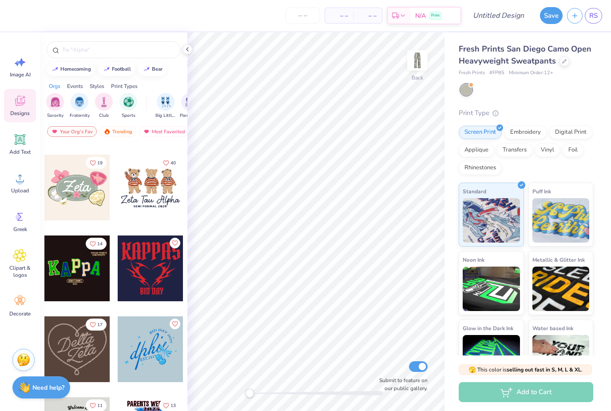
click at [152, 283] on div at bounding box center [151, 268] width 66 height 66
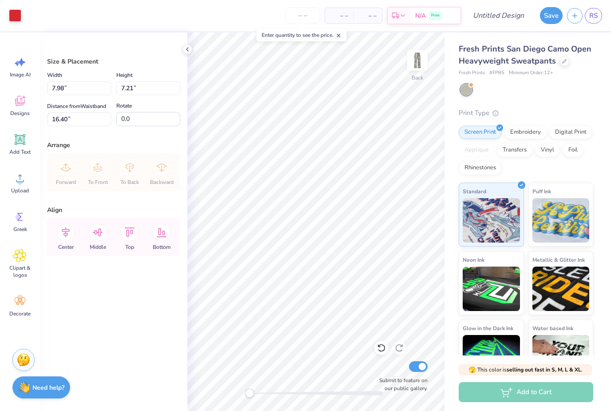
type input "5.60"
type input "5.06"
type input "18.55"
click at [20, 17] on div at bounding box center [15, 15] width 12 height 12
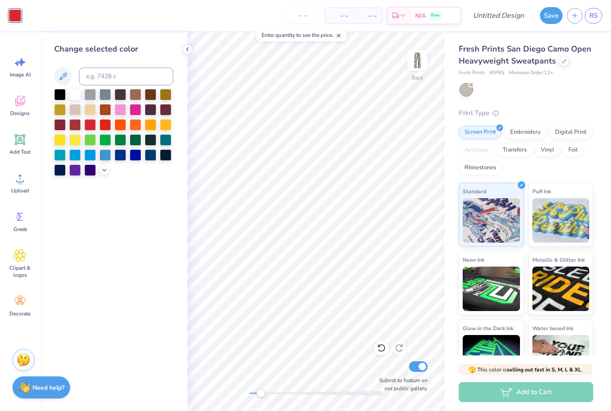
click at [107, 170] on icon at bounding box center [104, 169] width 7 height 7
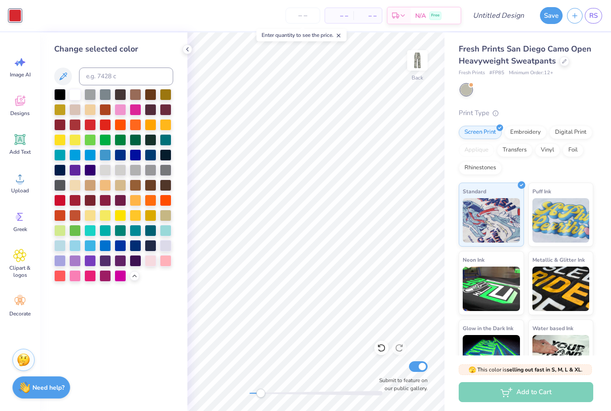
click at [120, 277] on div at bounding box center [121, 276] width 12 height 12
click at [106, 280] on div at bounding box center [105, 276] width 12 height 12
click at [120, 110] on div at bounding box center [121, 110] width 12 height 12
click at [167, 259] on div at bounding box center [166, 261] width 12 height 12
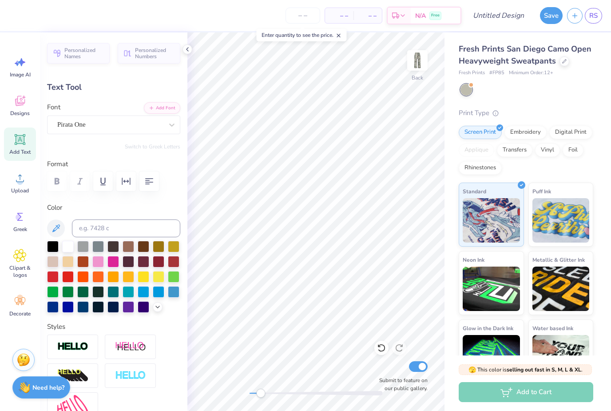
scroll to position [0, 0]
type textarea "Delta O"
type input "2.20"
type input "0.72"
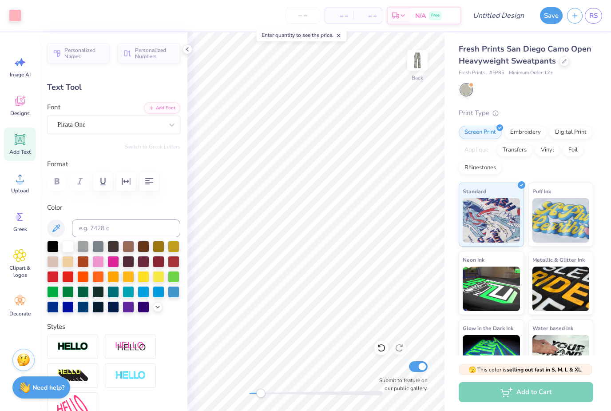
type input "7.97"
type textarea "B"
type textarea "Omega"
type input "5.04"
type input "1.71"
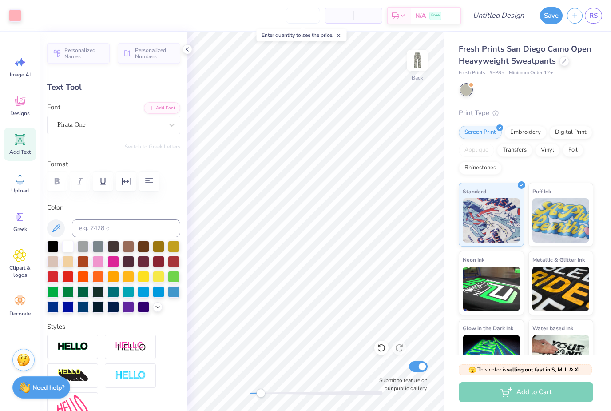
type input "3.67"
type input "2.04"
type input "0.85"
type input "7.91"
type textarea "2007"
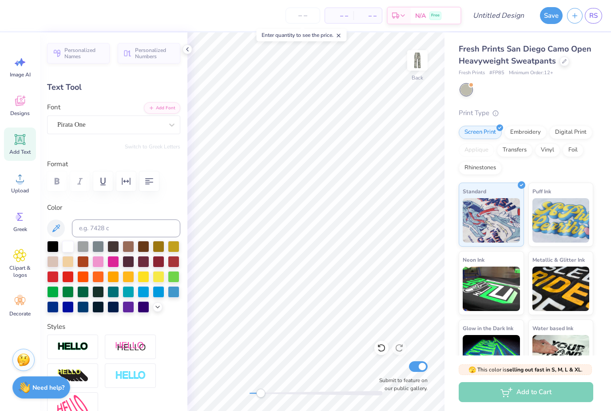
scroll to position [0, 0]
type input "5.04"
type input "1.71"
type input "3.67"
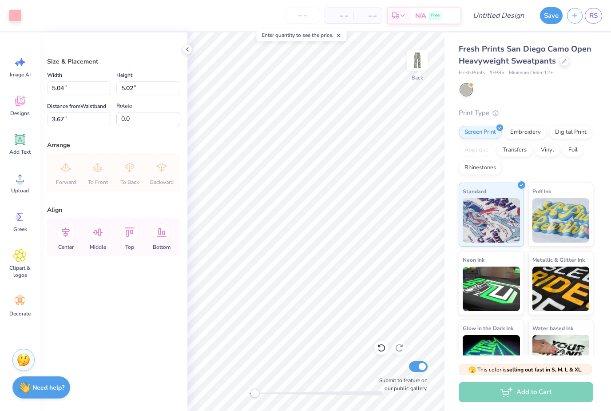
click at [18, 17] on div at bounding box center [15, 15] width 12 height 12
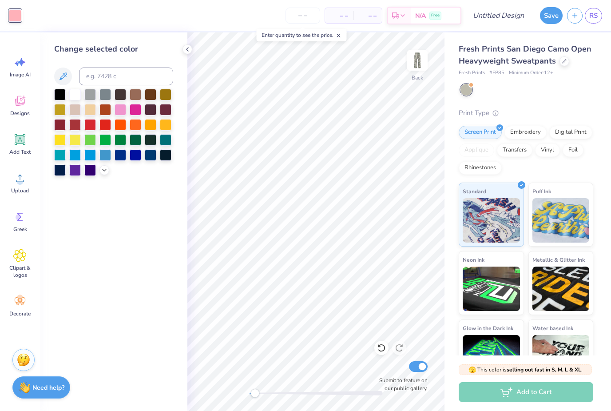
click at [108, 172] on div at bounding box center [104, 170] width 10 height 10
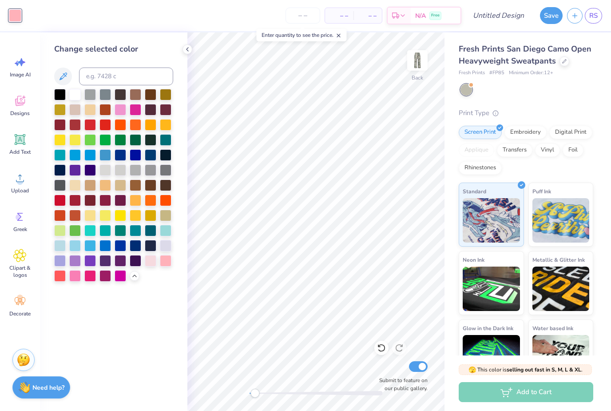
click at [92, 281] on div at bounding box center [90, 276] width 12 height 12
click at [169, 262] on div at bounding box center [166, 261] width 12 height 12
click at [150, 262] on div at bounding box center [151, 261] width 12 height 12
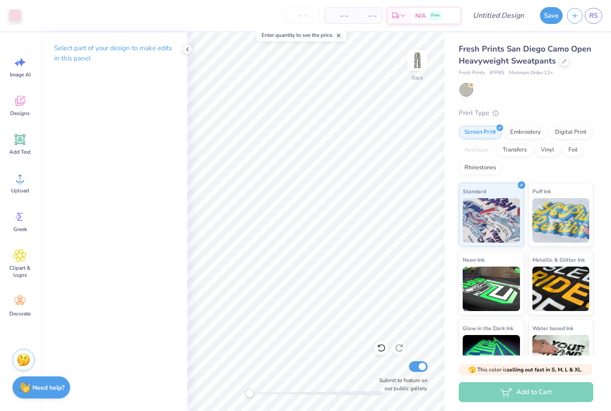
click at [303, 12] on input "number" at bounding box center [302, 16] width 35 height 16
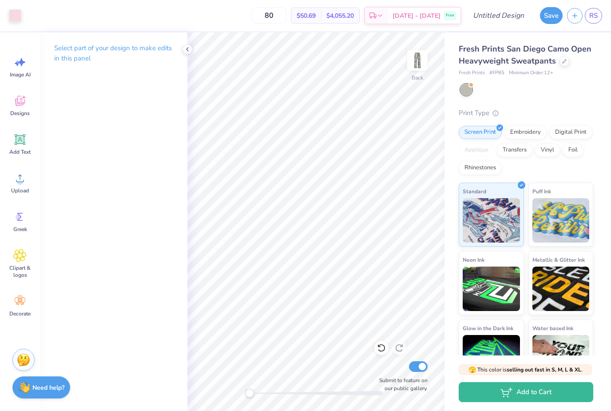
type input "80"
click at [505, 15] on input "Design Title" at bounding box center [508, 16] width 43 height 18
type input "Camo sweats"
click at [560, 16] on button "Save" at bounding box center [551, 15] width 23 height 17
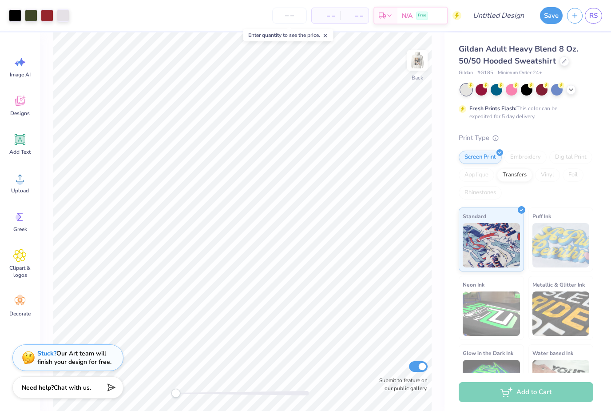
click at [417, 67] on img at bounding box center [417, 60] width 18 height 18
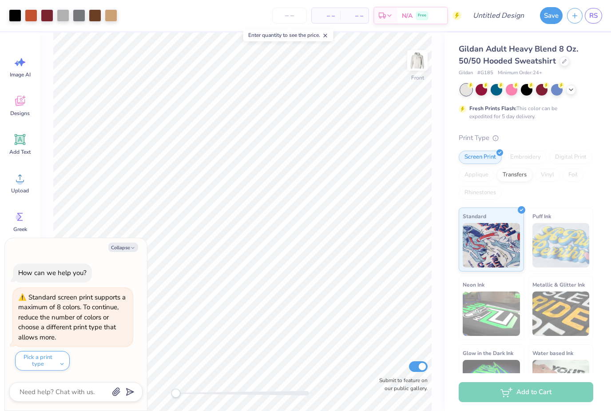
click at [121, 248] on button "Collapse" at bounding box center [123, 246] width 30 height 9
type textarea "x"
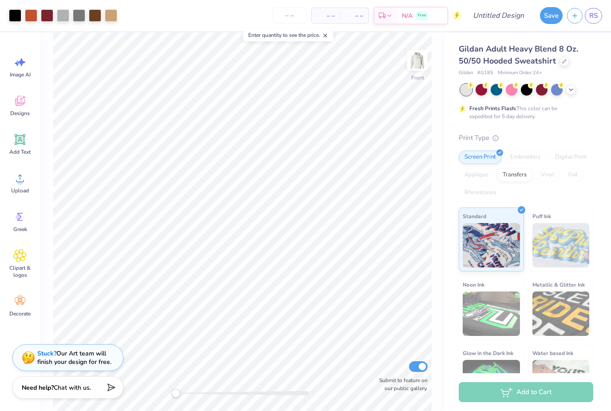
click at [3, 6] on div "Art colors" at bounding box center [58, 15] width 117 height 31
click at [33, 18] on div at bounding box center [31, 15] width 12 height 12
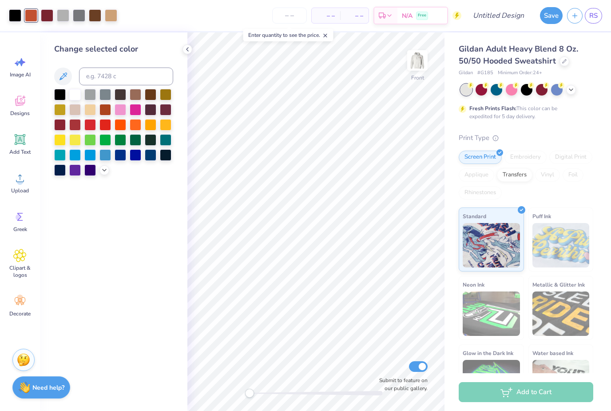
click at [49, 18] on div at bounding box center [47, 15] width 12 height 12
click at [110, 168] on div at bounding box center [113, 132] width 119 height 87
click at [101, 174] on div at bounding box center [104, 170] width 10 height 10
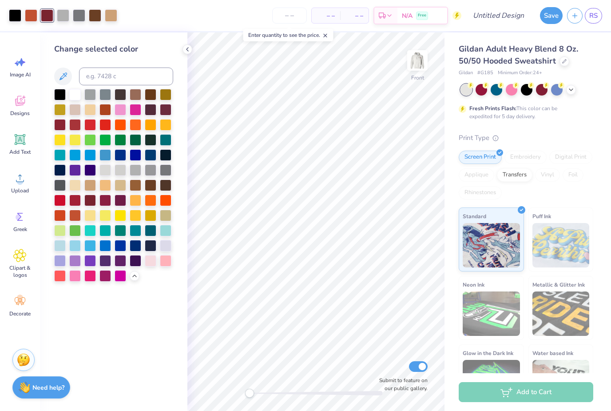
click at [130, 263] on div at bounding box center [136, 261] width 12 height 12
click at [150, 185] on div at bounding box center [151, 185] width 12 height 12
click at [65, 20] on div at bounding box center [63, 15] width 12 height 12
click at [55, 266] on div at bounding box center [60, 261] width 12 height 12
click at [125, 257] on div at bounding box center [121, 261] width 12 height 12
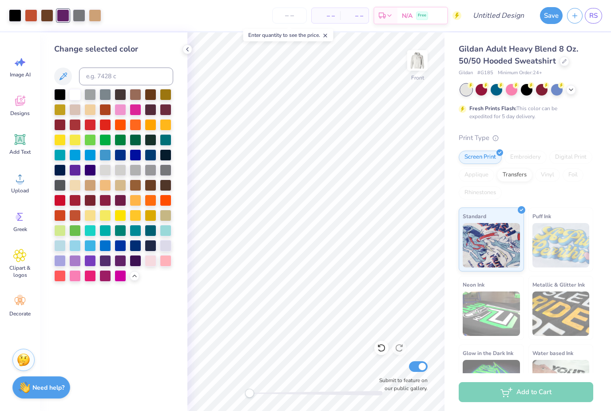
click at [130, 266] on div at bounding box center [136, 261] width 12 height 12
click at [104, 266] on div at bounding box center [105, 261] width 12 height 12
click at [80, 12] on div at bounding box center [79, 15] width 12 height 12
click at [168, 249] on div at bounding box center [166, 246] width 12 height 12
click at [96, 16] on div at bounding box center [95, 15] width 12 height 12
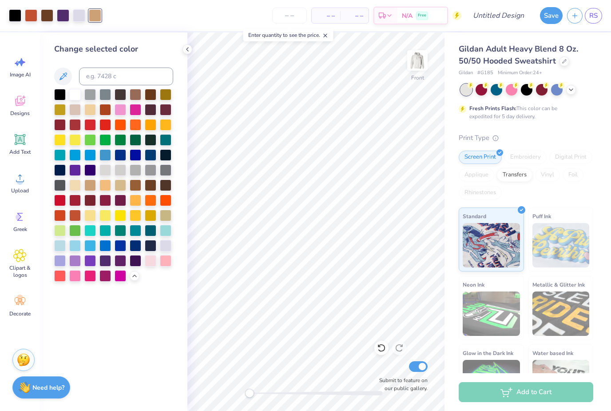
click at [63, 266] on div at bounding box center [60, 261] width 12 height 12
click at [171, 244] on div at bounding box center [166, 246] width 12 height 12
click at [63, 13] on div at bounding box center [63, 15] width 12 height 12
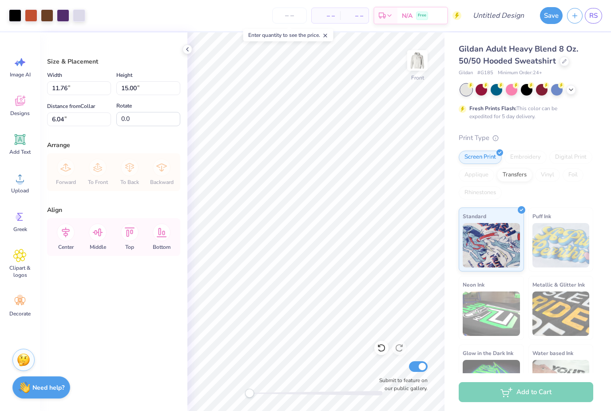
click at [380, 346] on icon at bounding box center [379, 346] width 2 height 2
click at [381, 350] on icon at bounding box center [381, 347] width 9 height 9
click at [85, 19] on div at bounding box center [79, 15] width 12 height 12
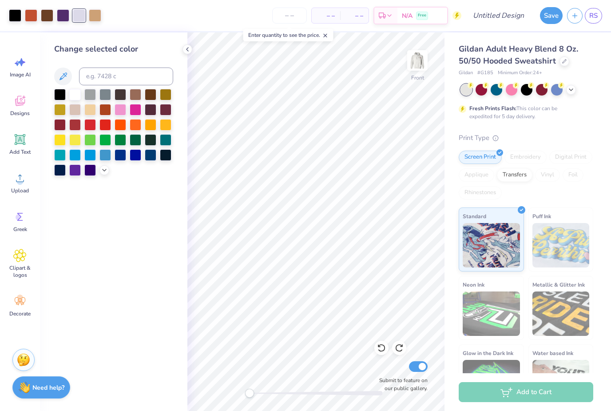
click at [100, 172] on div at bounding box center [104, 170] width 10 height 10
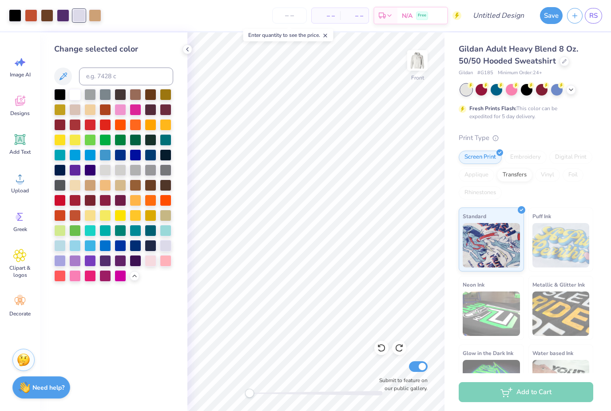
click at [62, 261] on div at bounding box center [60, 261] width 12 height 12
click at [97, 16] on div at bounding box center [95, 15] width 12 height 12
click at [163, 250] on div at bounding box center [166, 246] width 12 height 12
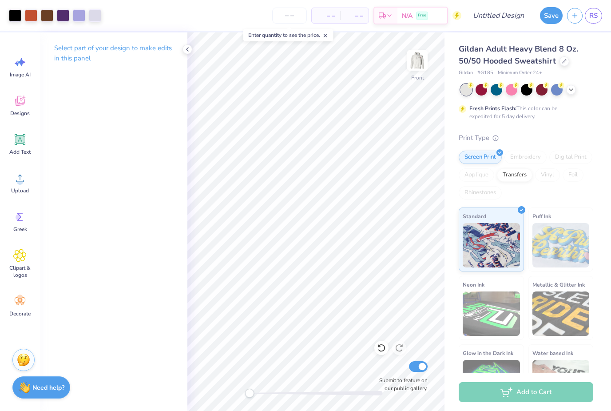
click at [47, 17] on div at bounding box center [47, 15] width 12 height 12
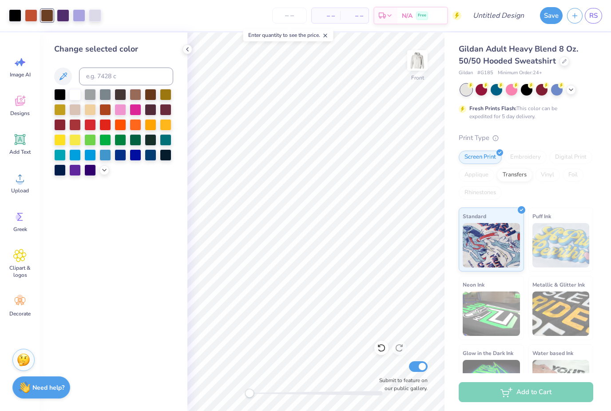
click at [108, 175] on div at bounding box center [113, 132] width 119 height 87
click at [63, 97] on div at bounding box center [60, 95] width 12 height 12
click at [31, 16] on div at bounding box center [31, 15] width 12 height 12
click at [147, 98] on div at bounding box center [151, 95] width 12 height 12
click at [115, 99] on div at bounding box center [121, 95] width 12 height 12
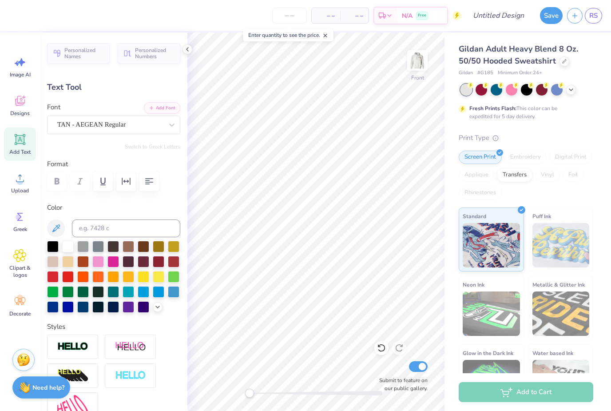
type textarea "p"
type textarea "Delta"
type input "3.27"
type input "0.85"
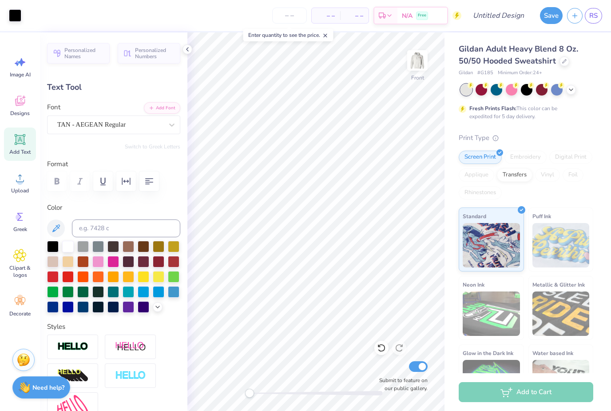
type input "6.67"
type textarea "Alpha"
type input "3.46"
type input "1.02"
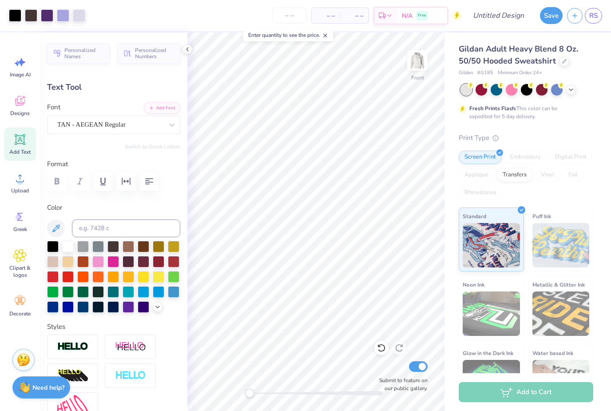
type input "11.88"
type textarea "AD"
click at [422, 80] on div "Front" at bounding box center [417, 78] width 13 height 8
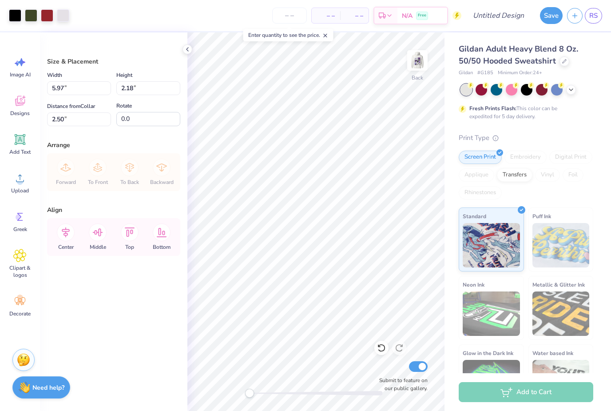
type input "5.07"
click at [417, 68] on img at bounding box center [417, 60] width 18 height 18
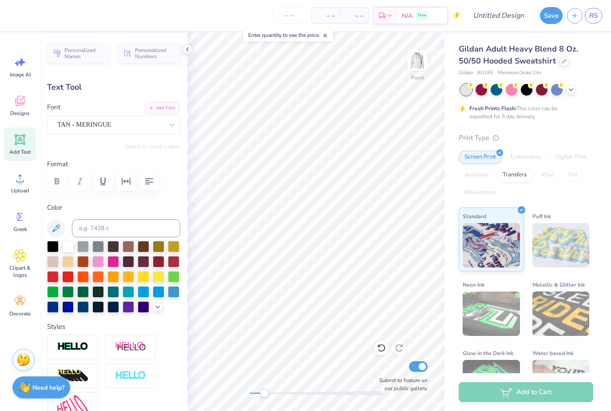
scroll to position [0, 0]
type textarea "g"
type textarea "Alpha Delta"
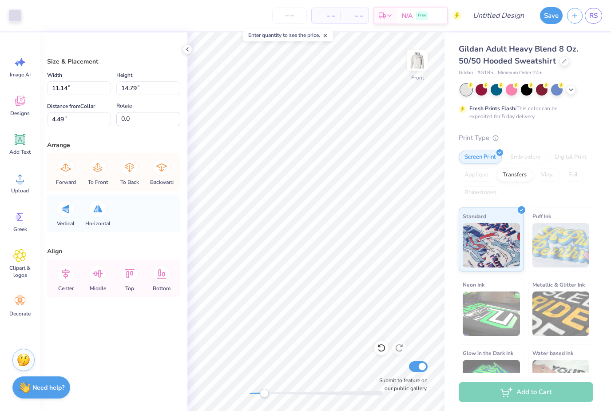
type input "6.14"
click at [381, 352] on div at bounding box center [381, 347] width 14 height 14
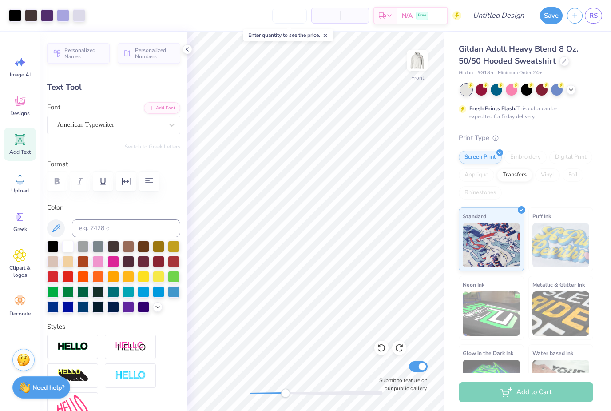
type input "1.94"
type input "0.40"
type input "16.61"
type input "2.44"
type input "0.39"
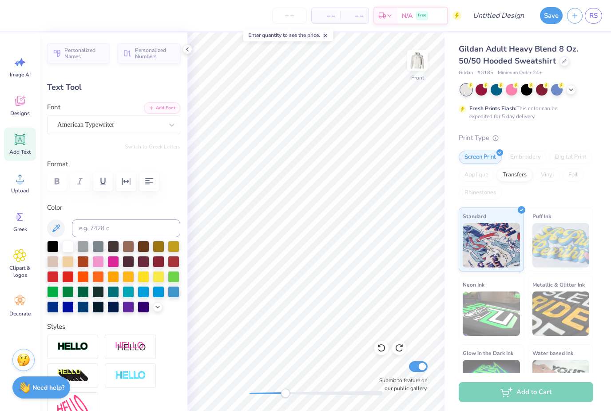
type input "17.16"
type textarea "to be a"
type input "1.94"
type input "0.40"
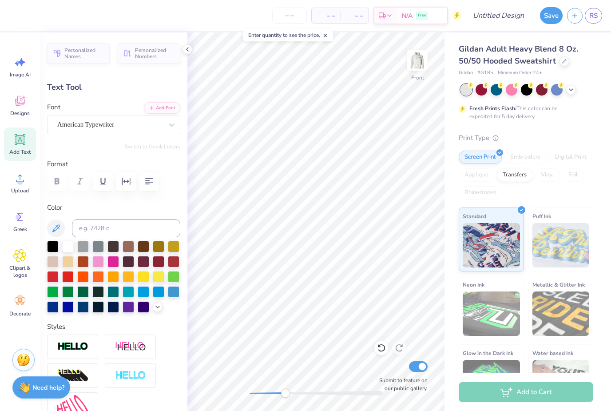
type input "16.61"
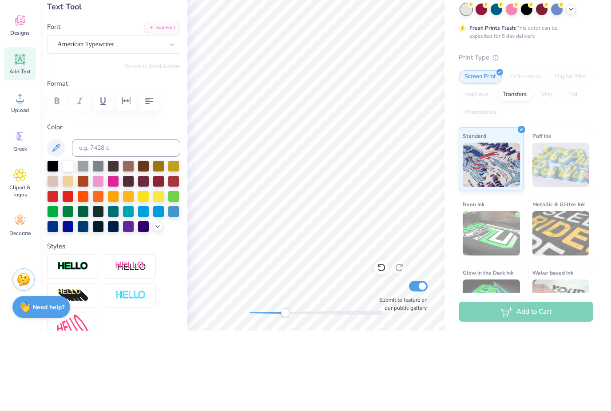
scroll to position [0, 0]
type textarea "l"
type textarea "Roll"
type input "1.39"
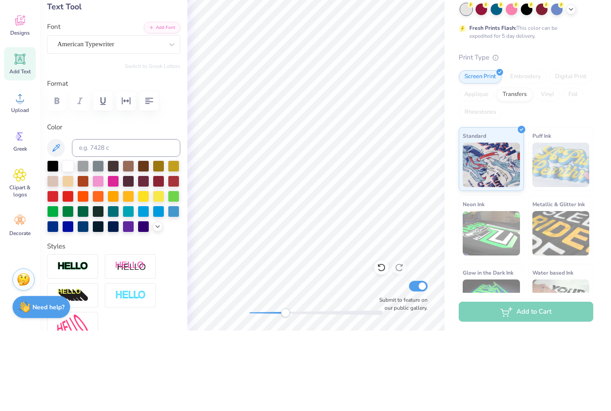
type input "0.31"
type input "17.20"
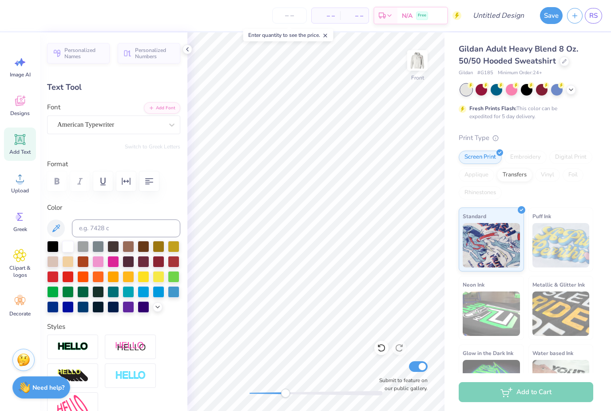
scroll to position [0, 0]
type textarea "t"
type textarea "DUCKS"
type input "0.84"
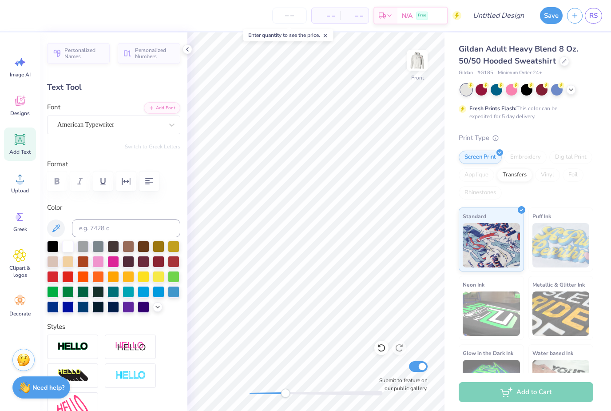
type input "16.58"
type textarea "ROLL"
click at [186, 48] on icon at bounding box center [187, 49] width 7 height 7
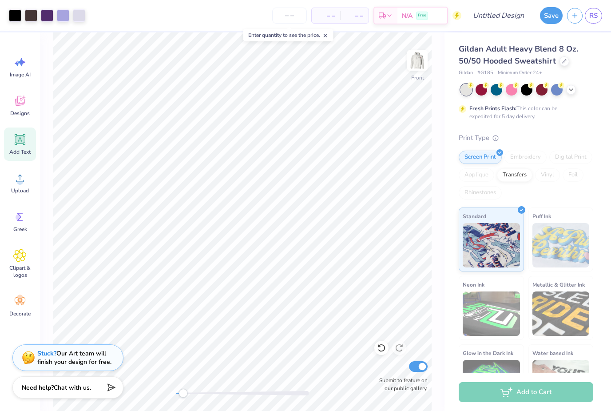
type input "1.18"
type input "0.32"
type input "16.57"
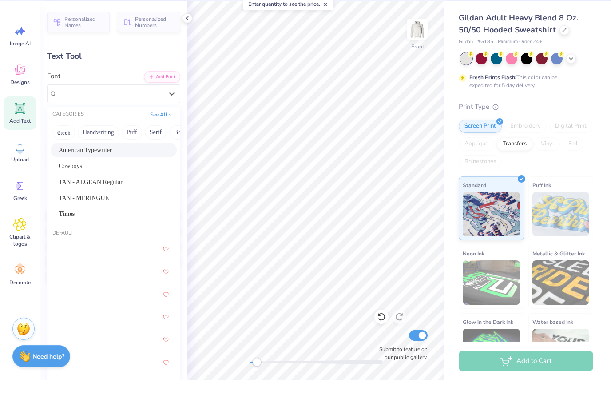
scroll to position [19, 0]
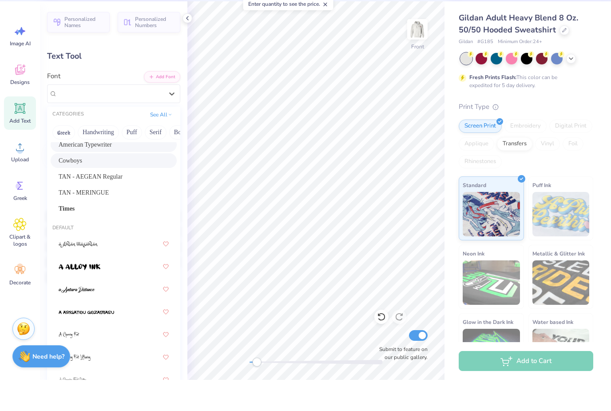
click at [117, 187] on div "Cowboys" at bounding box center [114, 191] width 110 height 9
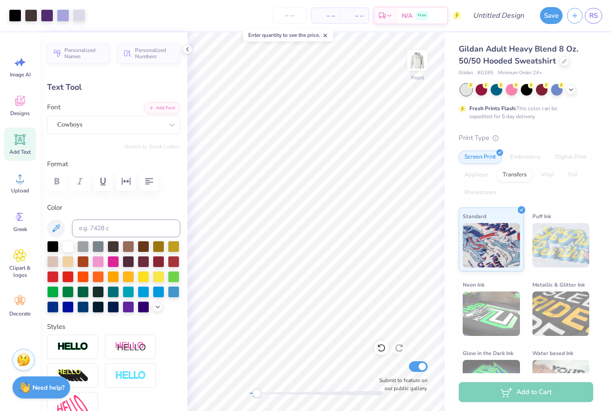
type input "1.53"
type input "17.13"
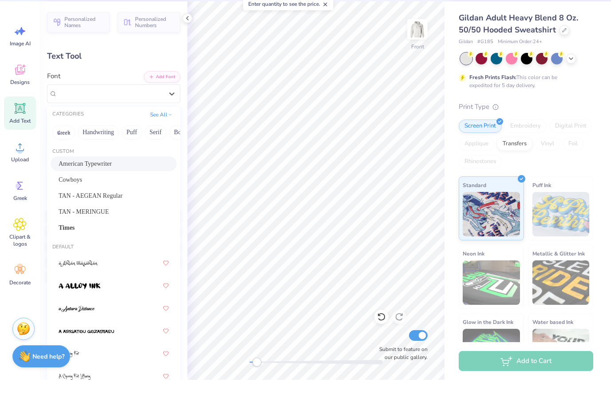
click at [107, 206] on div "Cowboys" at bounding box center [114, 210] width 110 height 9
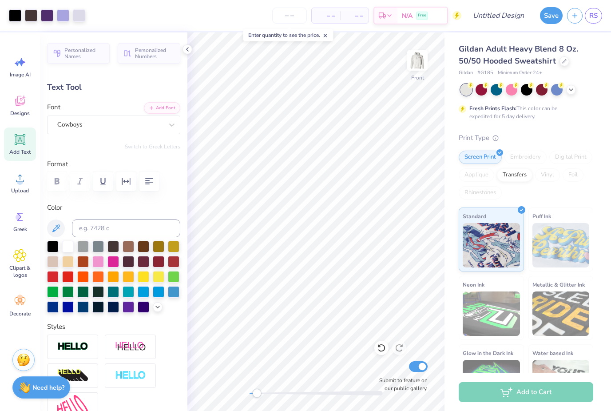
type input "0.86"
type input "1.12"
type input "10.29"
type input "-90.0"
type textarea "20"
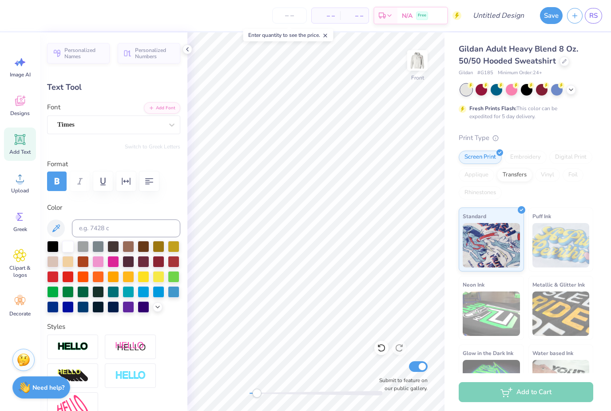
type input "0.85"
type input "1.18"
type input "10.26"
type textarea "23"
type input "0.0"
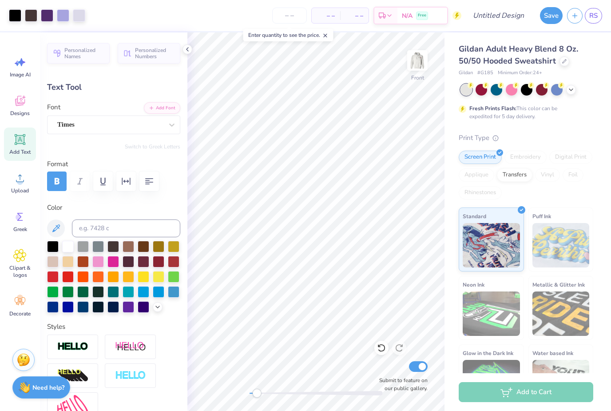
click at [192, 48] on div at bounding box center [187, 49] width 10 height 10
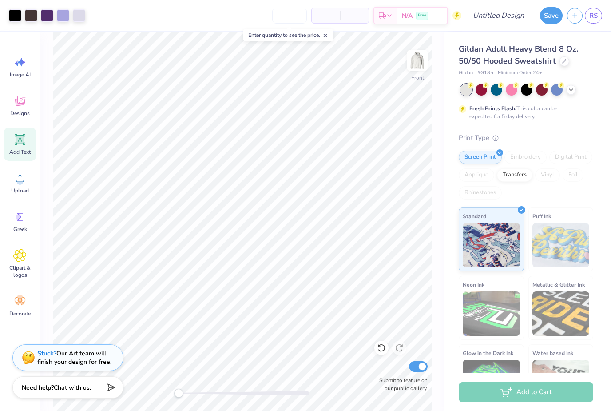
click at [421, 63] on img at bounding box center [417, 60] width 18 height 18
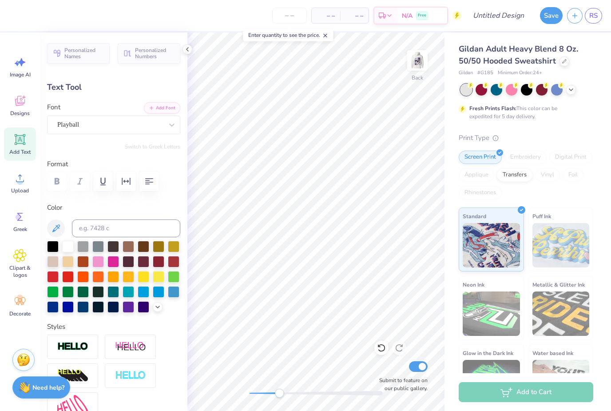
scroll to position [0, 0]
type textarea "Semi Formal 2024"
type input "0.38"
type input "3.82"
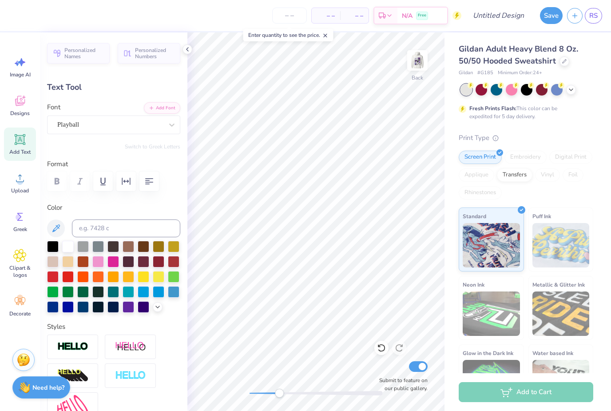
scroll to position [0, 0]
type textarea "S"
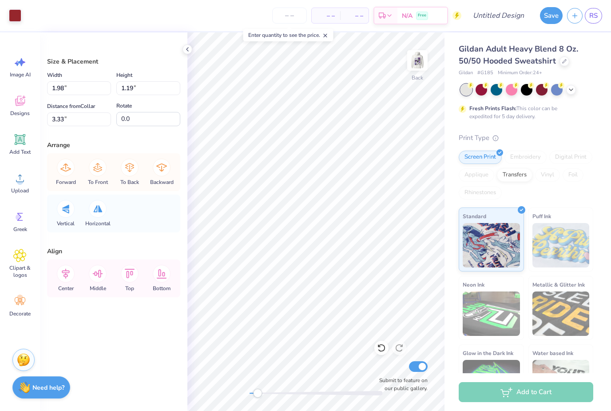
type input "1.37"
type input "1.42"
type input "2.34"
type input "0.84"
type input "0.87"
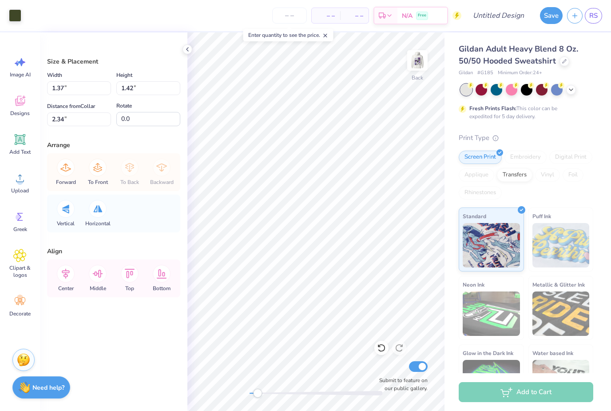
type input "2.84"
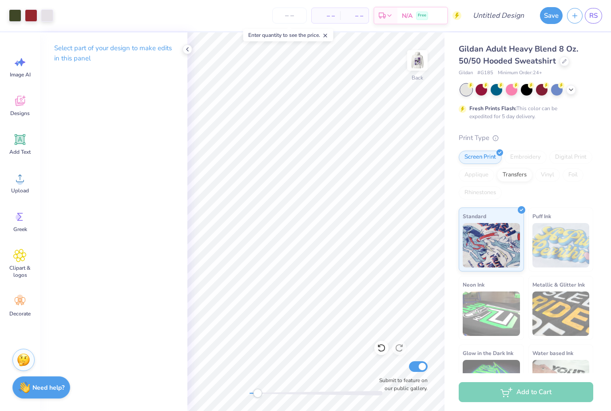
click at [378, 349] on icon at bounding box center [381, 347] width 9 height 9
click at [382, 350] on icon at bounding box center [381, 347] width 9 height 9
click at [380, 350] on icon at bounding box center [381, 347] width 9 height 9
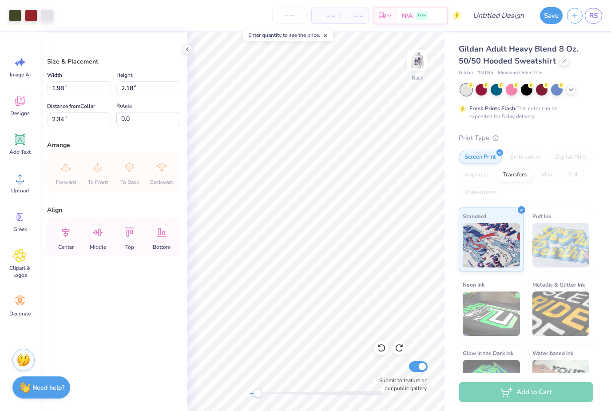
type input "3.65"
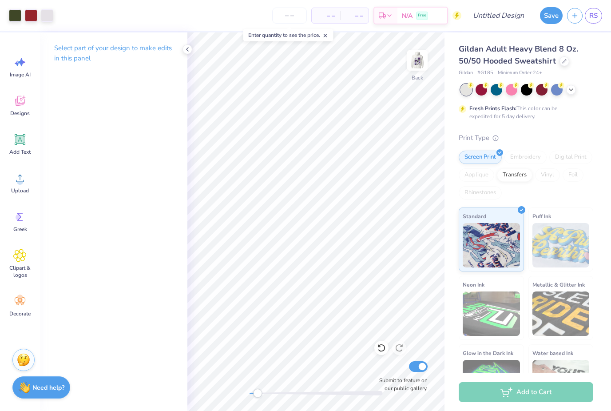
click at [31, 12] on div at bounding box center [31, 15] width 12 height 12
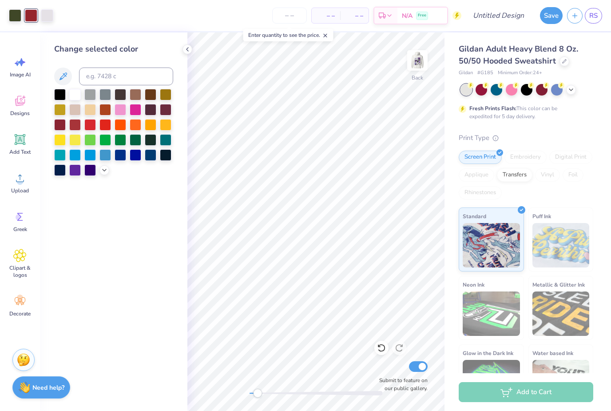
click at [108, 173] on div at bounding box center [104, 170] width 10 height 10
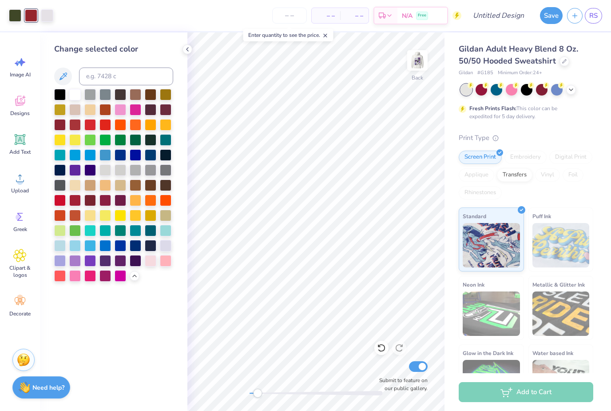
click at [61, 95] on div at bounding box center [60, 95] width 12 height 12
click at [14, 9] on div at bounding box center [15, 15] width 12 height 12
click at [111, 261] on div at bounding box center [105, 261] width 12 height 12
click at [63, 95] on div at bounding box center [60, 95] width 12 height 12
click at [182, 53] on div "Change selected color" at bounding box center [113, 221] width 147 height 378
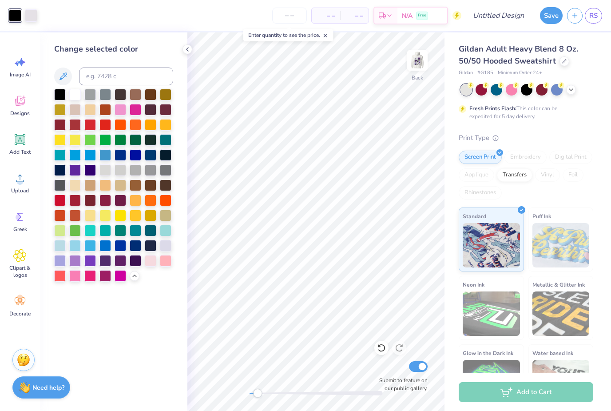
click at [186, 51] on icon at bounding box center [187, 49] width 7 height 7
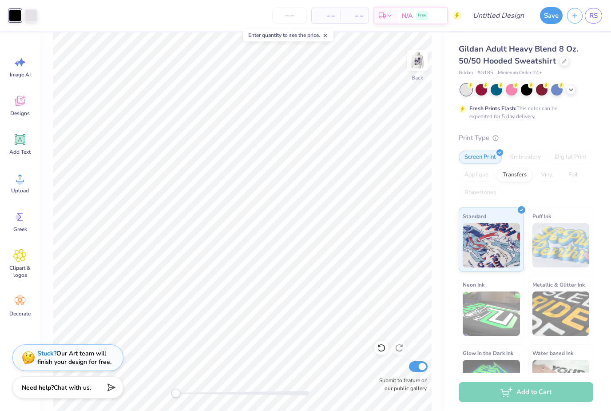
click at [414, 68] on img at bounding box center [417, 60] width 18 height 18
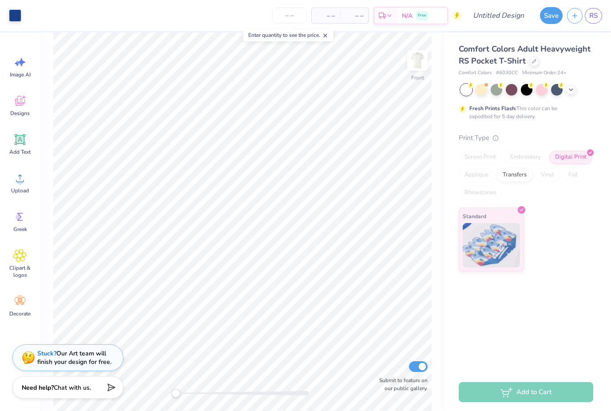
click at [530, 89] on div at bounding box center [527, 90] width 12 height 12
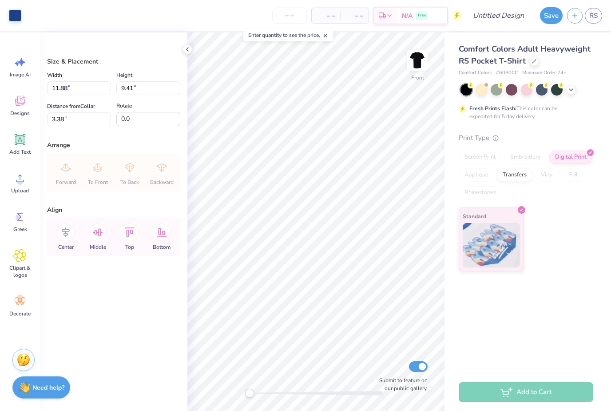
click at [14, 10] on div at bounding box center [15, 15] width 12 height 12
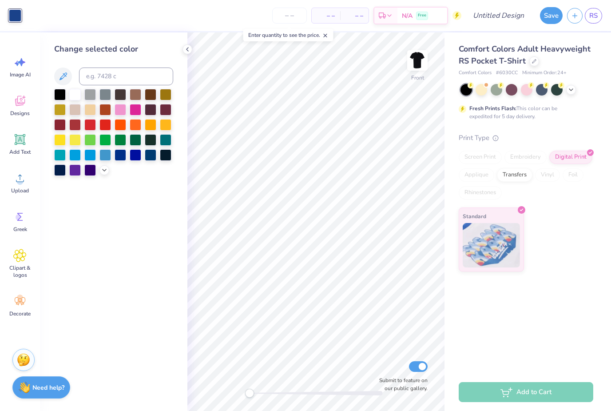
click at [78, 174] on div at bounding box center [75, 170] width 12 height 12
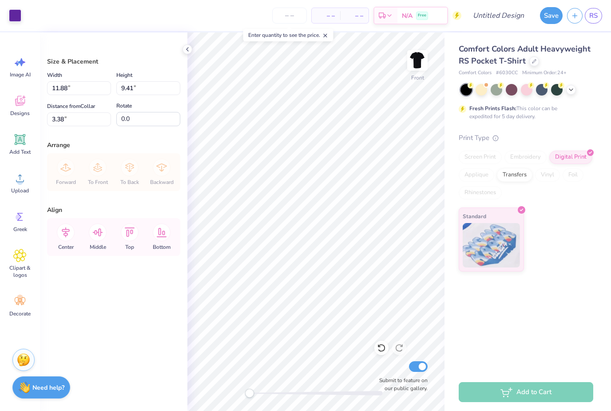
click at [385, 354] on div at bounding box center [381, 347] width 14 height 14
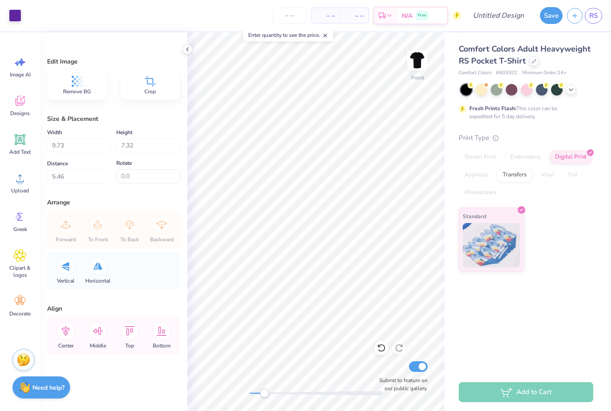
click at [385, 348] on icon at bounding box center [381, 347] width 9 height 9
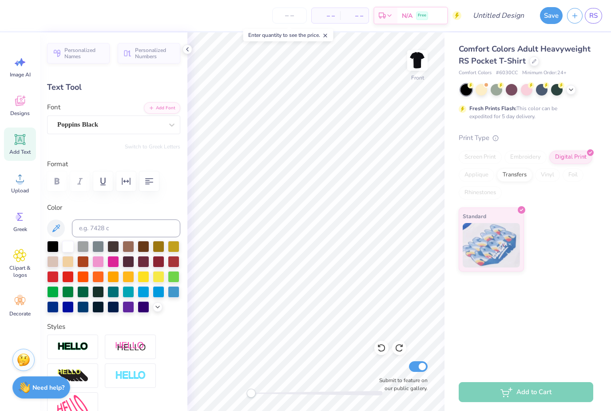
type textarea "S"
type textarea "D"
type textarea "ALPHA DELTA"
type input "8.89"
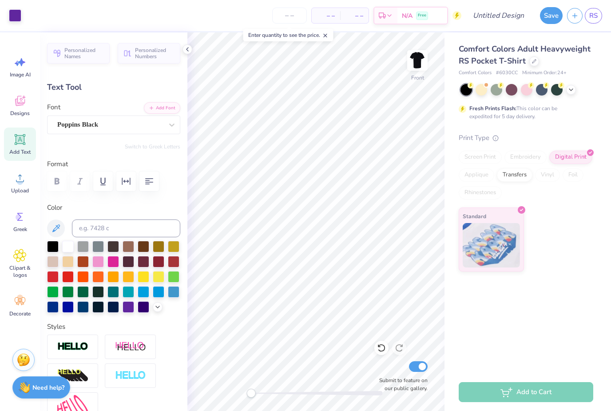
type input "0.57"
type input "3.38"
click at [418, 61] on img at bounding box center [417, 60] width 18 height 18
click at [419, 65] on img at bounding box center [417, 60] width 18 height 18
type textarea "“Friendshi"
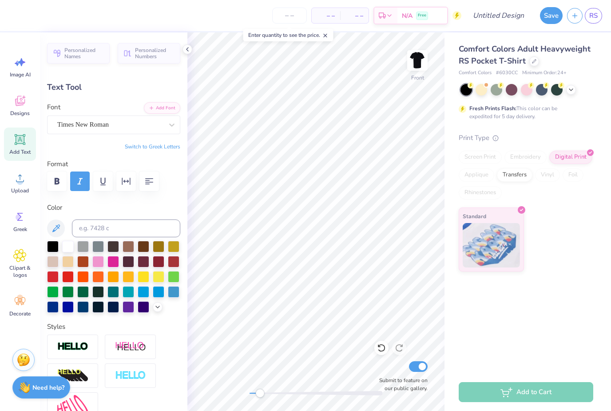
scroll to position [0, 1]
type textarea "Roll Ducks"
type input "2.70"
type input "0.43"
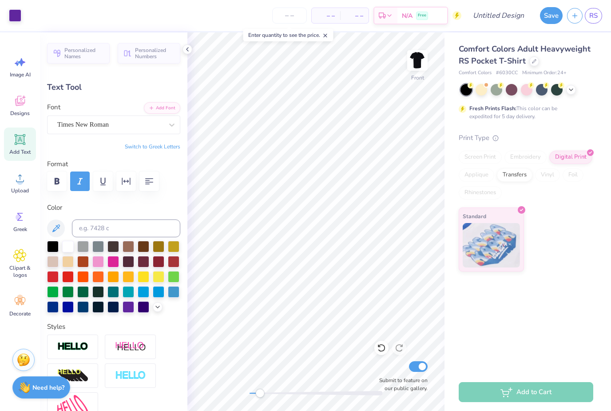
type input "3.42"
type textarea "R"
click at [425, 60] on img at bounding box center [417, 60] width 18 height 18
click at [408, 69] on img at bounding box center [417, 60] width 18 height 18
click at [302, 12] on input "number" at bounding box center [289, 16] width 35 height 16
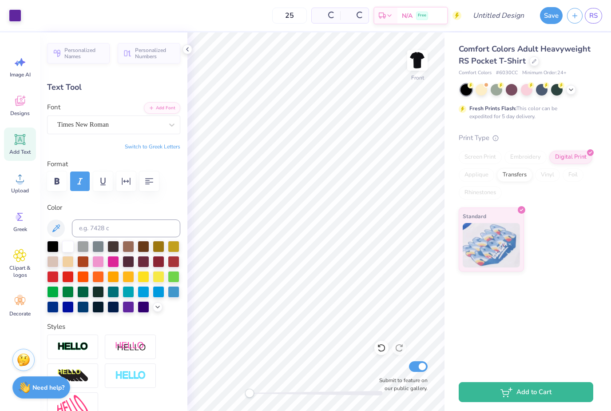
type input "25"
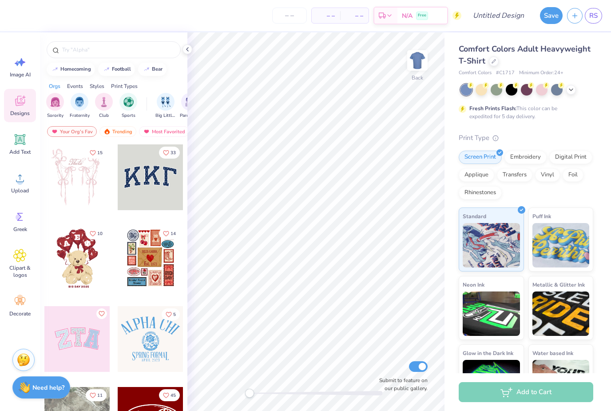
click at [492, 61] on icon at bounding box center [493, 61] width 4 height 4
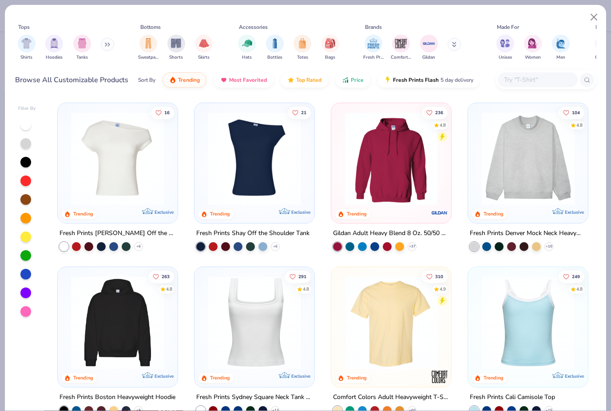
click at [558, 46] on img "filter for Men" at bounding box center [561, 43] width 10 height 10
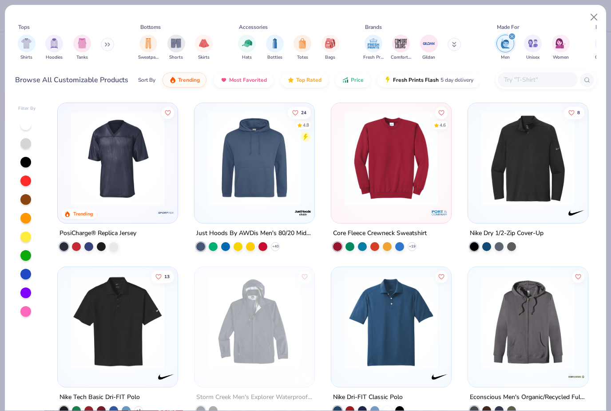
click at [118, 170] on img at bounding box center [118, 158] width 102 height 93
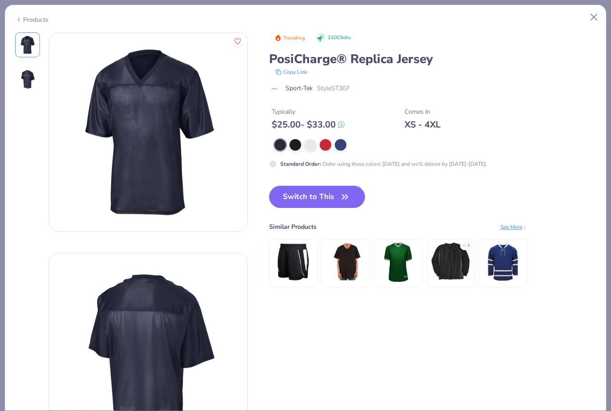
click at [297, 145] on div at bounding box center [295, 145] width 12 height 12
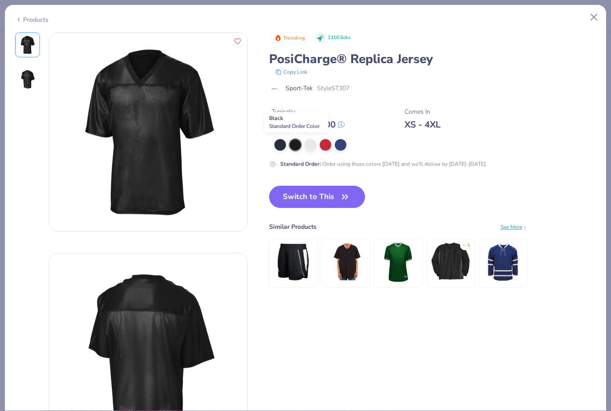
click at [314, 204] on button "Switch to This" at bounding box center [317, 197] width 96 height 22
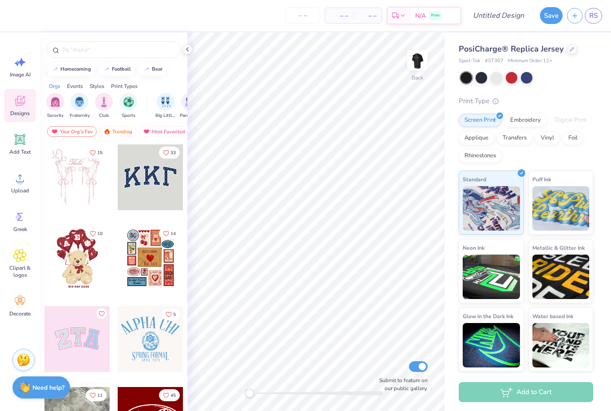
click at [88, 102] on div "filter for Fraternity" at bounding box center [80, 102] width 18 height 18
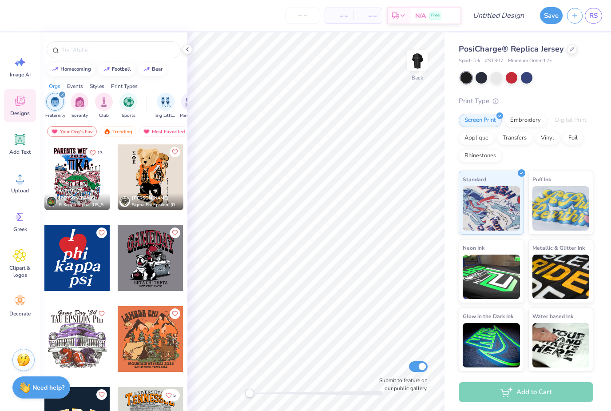
click at [133, 104] on img "filter for Sports" at bounding box center [128, 102] width 10 height 10
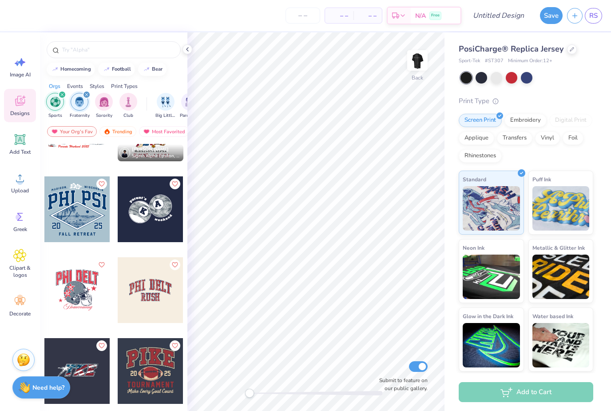
scroll to position [777, 0]
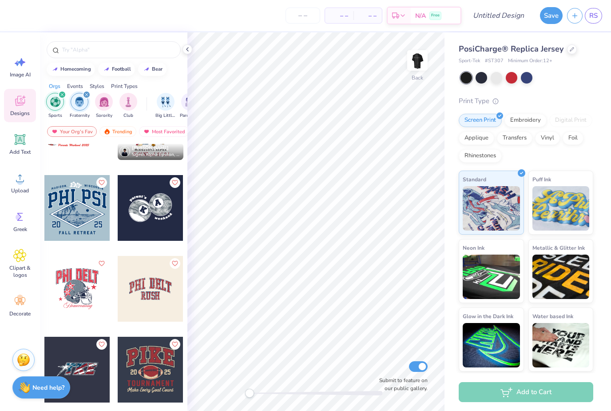
click at [141, 209] on div at bounding box center [151, 208] width 66 height 66
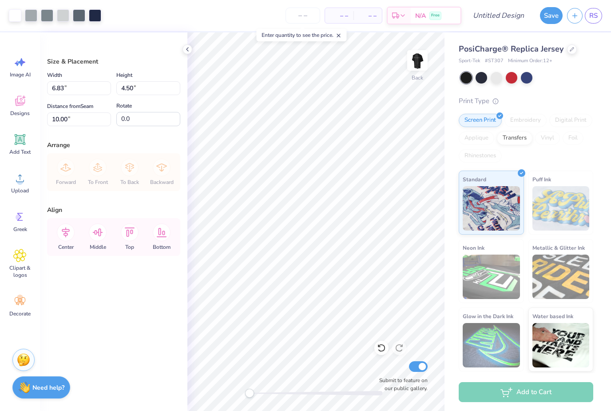
click at [565, 51] on div "PosiCharge® Replica Jersey" at bounding box center [525, 49] width 134 height 12
click at [383, 353] on div at bounding box center [381, 347] width 14 height 14
click at [387, 345] on div at bounding box center [381, 347] width 14 height 14
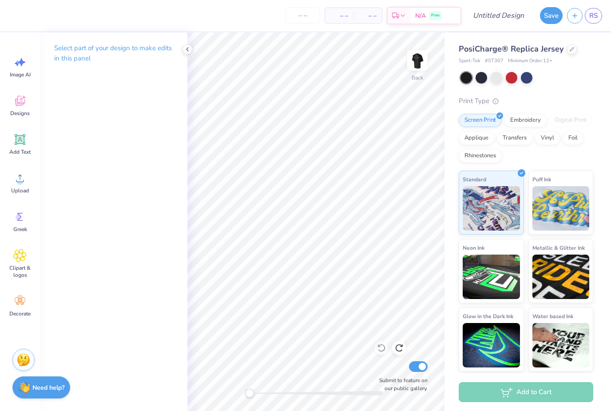
click at [562, 48] on div "PosiCharge® Replica Jersey" at bounding box center [525, 49] width 134 height 12
click at [567, 51] on div at bounding box center [572, 49] width 10 height 10
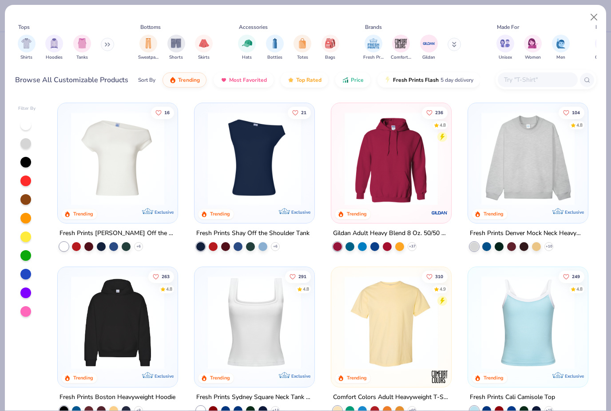
click at [559, 43] on img "filter for Men" at bounding box center [561, 43] width 10 height 10
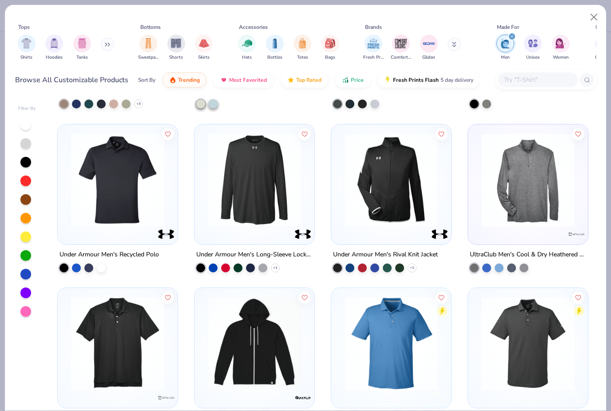
scroll to position [1633, 0]
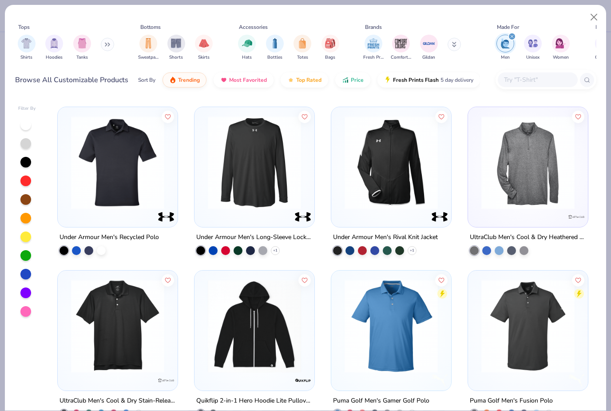
click at [395, 49] on img "filter for Comfort Colors" at bounding box center [400, 43] width 13 height 13
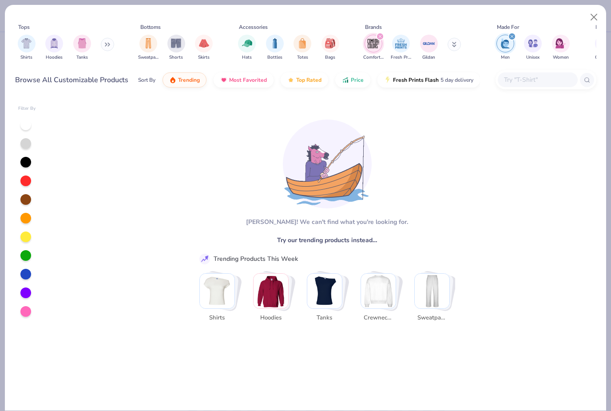
click at [230, 273] on img "Stack Card Button Shirts" at bounding box center [217, 290] width 35 height 35
click at [217, 273] on img "Stack Card Button Shirts" at bounding box center [217, 290] width 35 height 35
click at [605, 125] on div "Filter By [PERSON_NAME]! We can't find what you're looking for. Try our trendin…" at bounding box center [305, 253] width 601 height 314
click at [379, 33] on div "filter for Comfort Colors" at bounding box center [380, 36] width 8 height 8
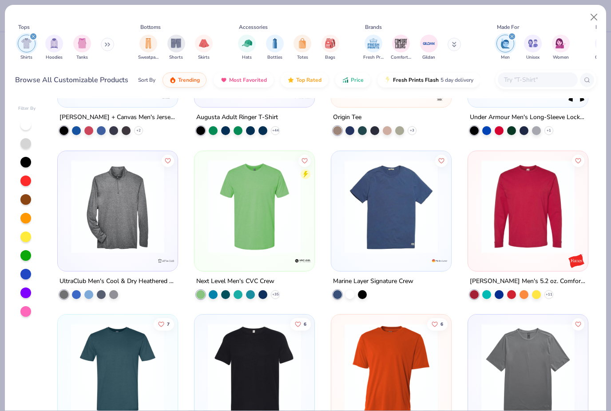
scroll to position [281, 0]
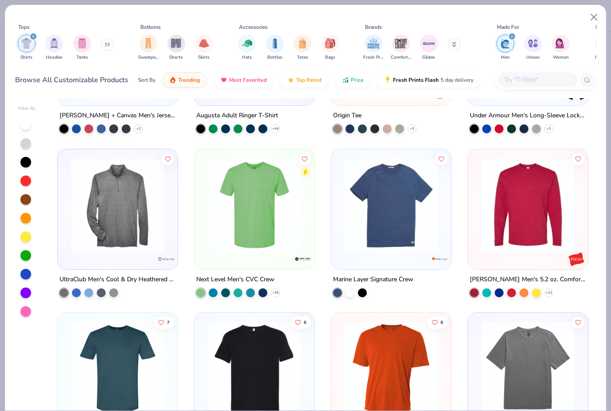
click at [404, 226] on img at bounding box center [391, 204] width 102 height 93
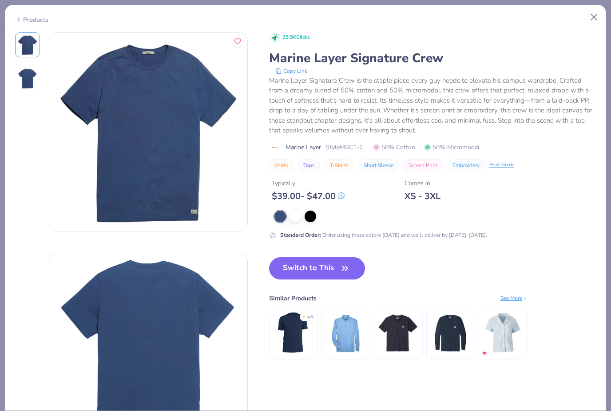
click at [312, 215] on div at bounding box center [310, 216] width 12 height 12
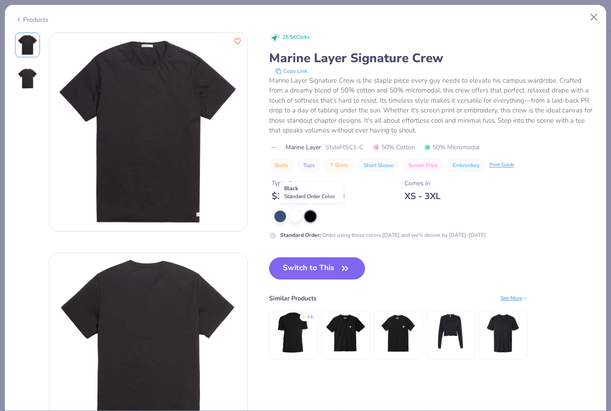
click at [336, 272] on button "Switch to This" at bounding box center [317, 268] width 96 height 22
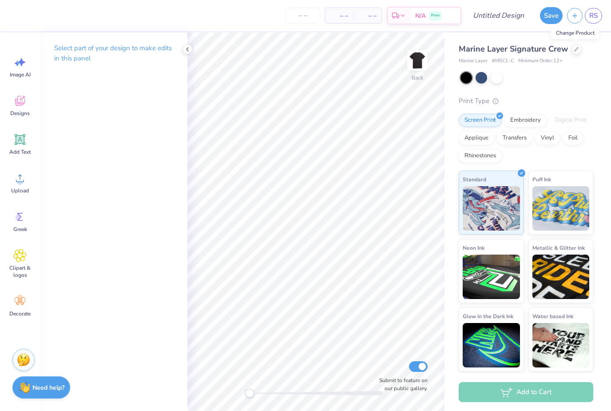
click at [18, 108] on div "Designs" at bounding box center [20, 105] width 32 height 33
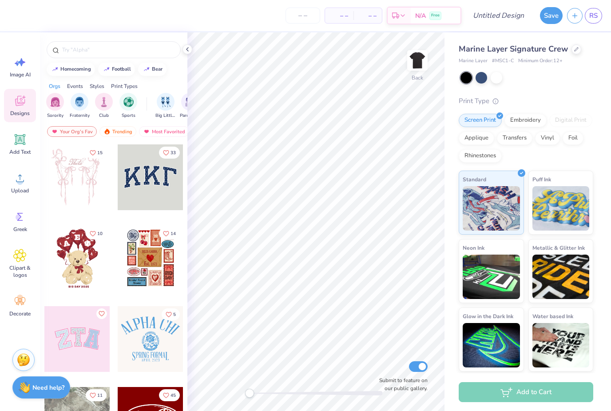
click at [186, 53] on div at bounding box center [187, 49] width 10 height 10
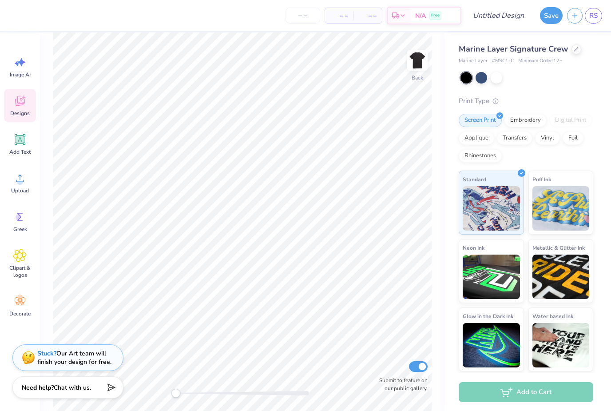
click at [18, 149] on span "Add Text" at bounding box center [19, 151] width 21 height 7
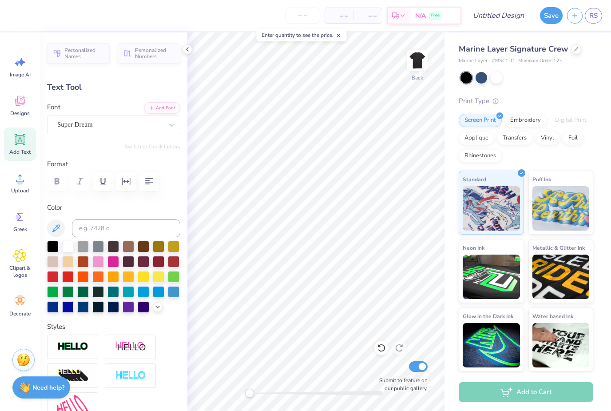
click at [382, 352] on div at bounding box center [381, 347] width 14 height 14
click at [577, 48] on icon at bounding box center [576, 49] width 4 height 4
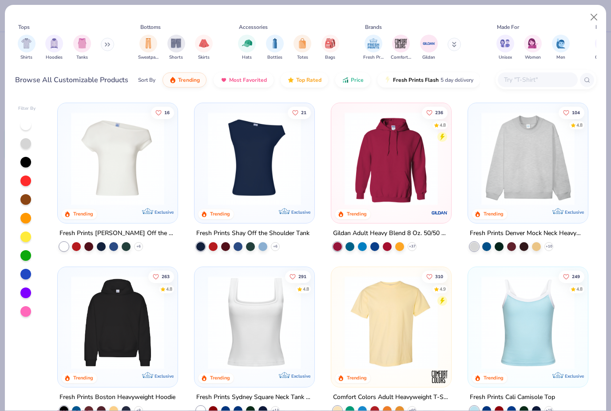
click at [58, 45] on img "filter for Hoodies" at bounding box center [54, 43] width 10 height 10
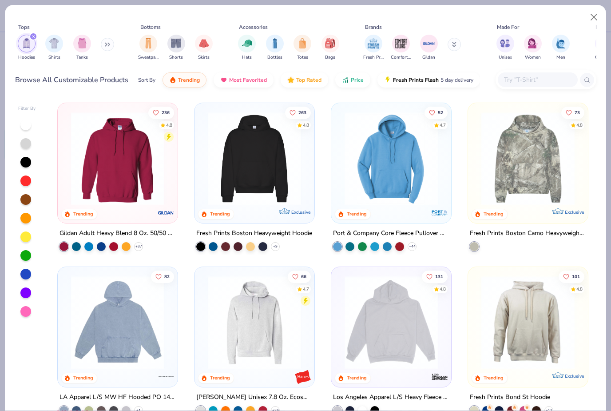
click at [93, 344] on img at bounding box center [118, 322] width 102 height 93
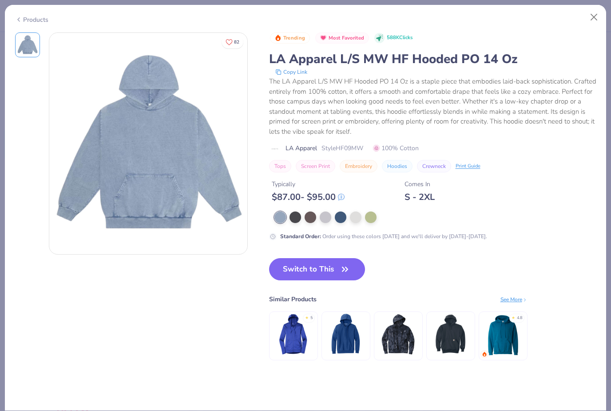
scroll to position [0, 0]
click at [297, 265] on button "Switch to This" at bounding box center [317, 268] width 96 height 22
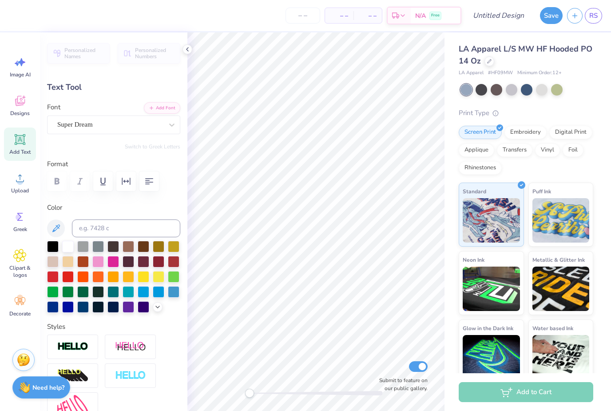
click at [472, 86] on div at bounding box center [466, 90] width 12 height 12
click at [482, 91] on div at bounding box center [481, 90] width 12 height 12
click at [496, 87] on div at bounding box center [496, 90] width 12 height 12
click at [525, 85] on div at bounding box center [527, 90] width 12 height 12
click at [554, 95] on div "LA Apparel L/S MW HF Hooded PO 14 Oz LA Apparel # HF09MW Minimum Order: 12 + Pr…" at bounding box center [525, 213] width 134 height 340
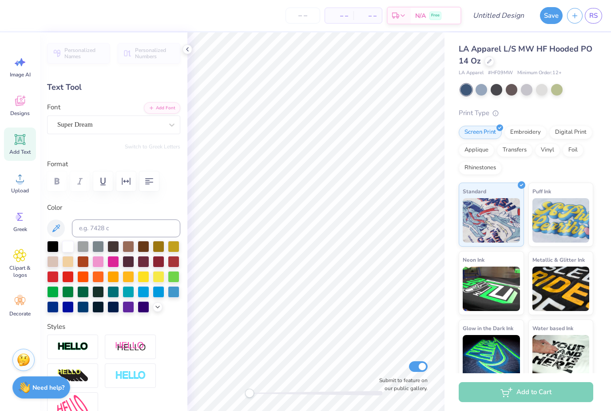
click at [546, 85] on div at bounding box center [542, 90] width 12 height 12
click at [552, 88] on div at bounding box center [557, 90] width 12 height 12
click at [499, 89] on div at bounding box center [496, 90] width 12 height 12
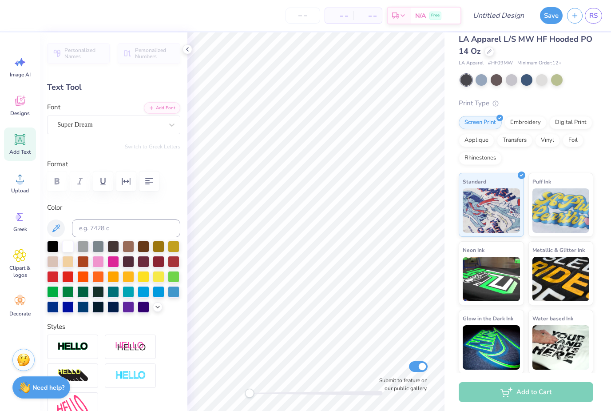
scroll to position [10, 0]
click at [548, 274] on img at bounding box center [560, 279] width 57 height 44
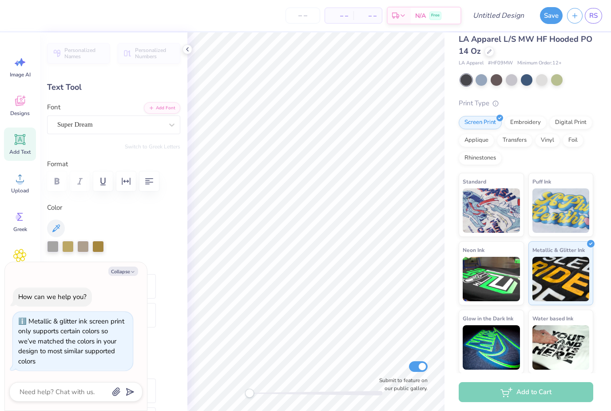
click at [541, 201] on img at bounding box center [560, 210] width 57 height 44
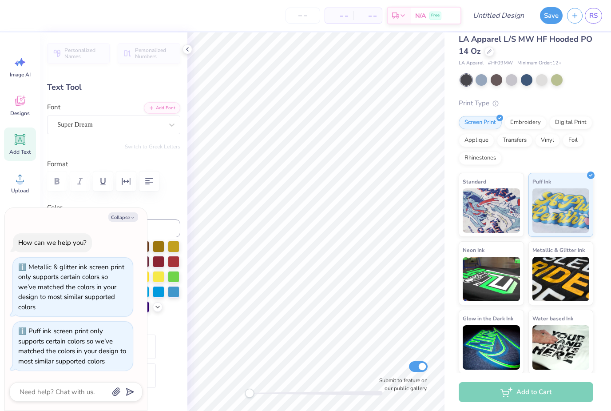
click at [474, 198] on img at bounding box center [490, 210] width 57 height 44
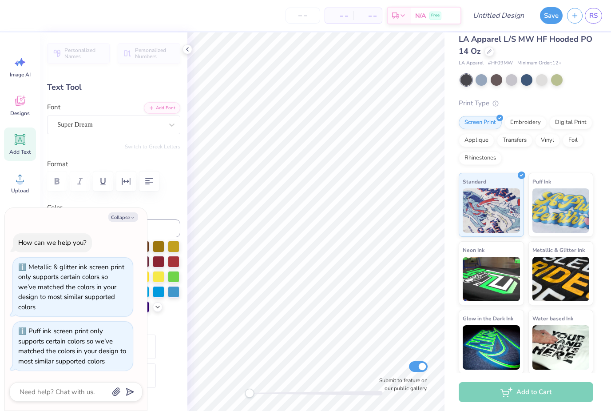
click at [29, 92] on div "Designs" at bounding box center [20, 105] width 32 height 33
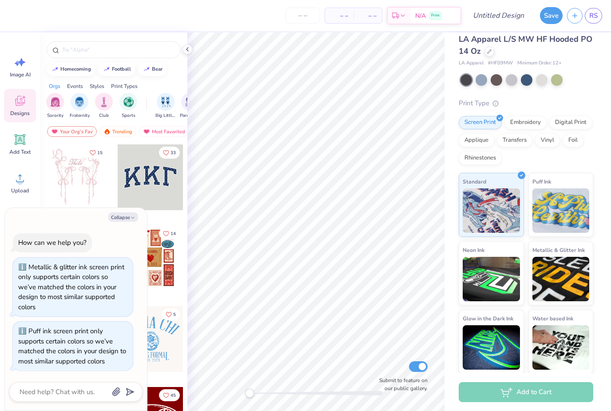
click at [130, 220] on icon "button" at bounding box center [132, 217] width 5 height 5
type textarea "x"
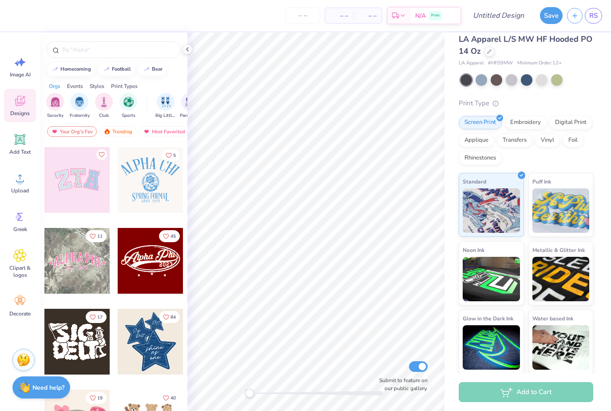
scroll to position [163, 0]
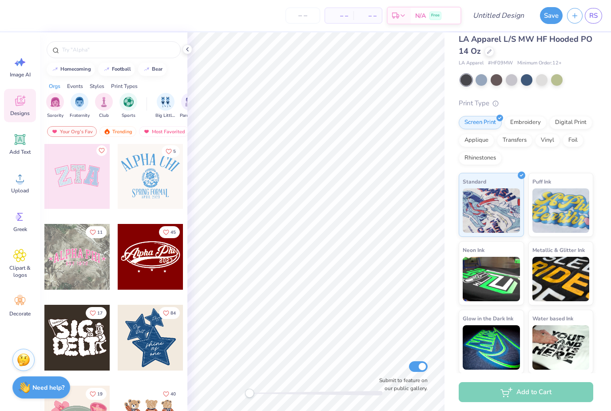
click at [83, 275] on div at bounding box center [77, 257] width 66 height 66
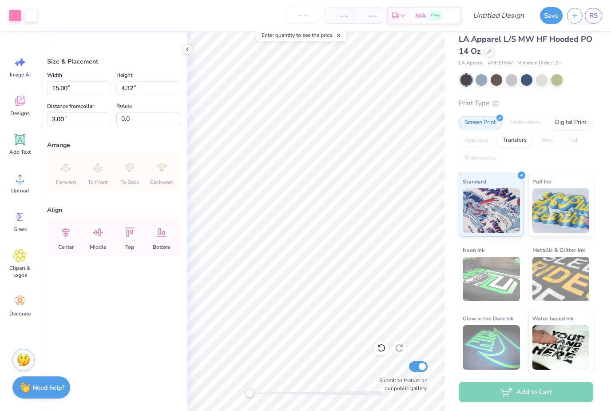
click at [384, 346] on icon at bounding box center [381, 348] width 8 height 8
click at [13, 107] on div "Designs" at bounding box center [20, 105] width 32 height 33
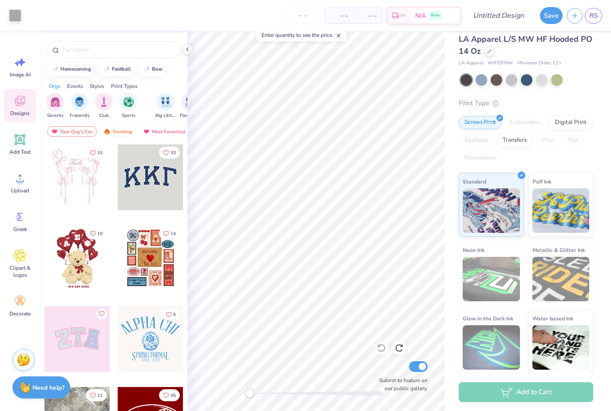
click at [76, 101] on img "filter for Fraternity" at bounding box center [80, 102] width 10 height 10
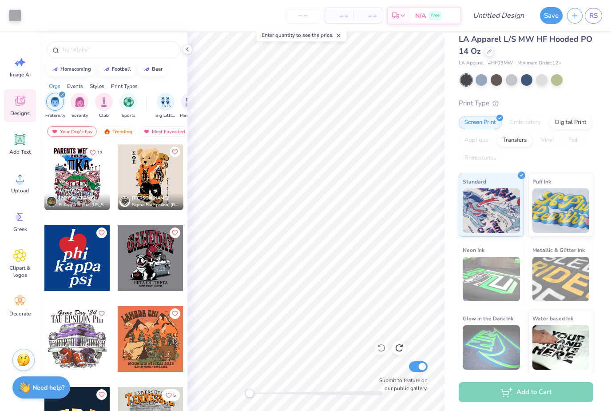
click at [82, 193] on div at bounding box center [77, 177] width 66 height 66
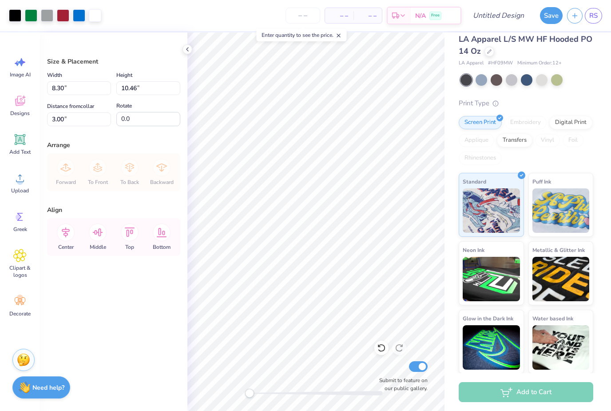
click at [25, 112] on span "Designs" at bounding box center [20, 113] width 20 height 7
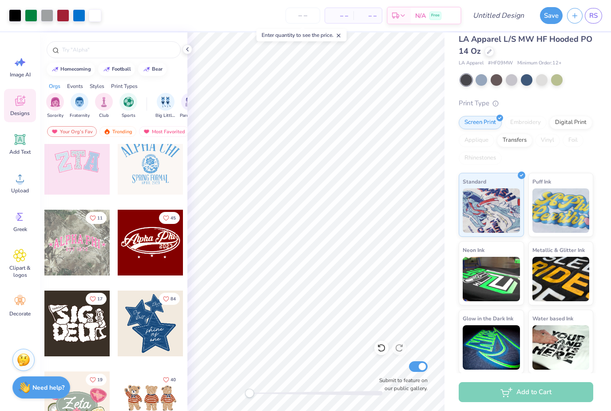
scroll to position [184, 0]
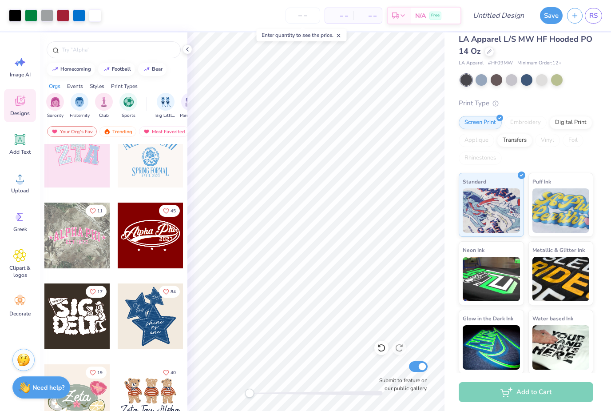
click at [382, 348] on icon at bounding box center [381, 347] width 9 height 9
click at [106, 107] on img "filter for Club" at bounding box center [104, 102] width 10 height 10
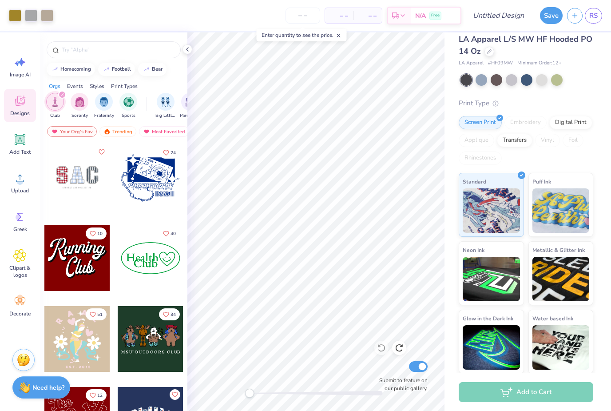
click at [74, 132] on div "Your Org's Fav" at bounding box center [72, 131] width 50 height 11
click at [114, 100] on div "Fraternity" at bounding box center [104, 106] width 20 height 26
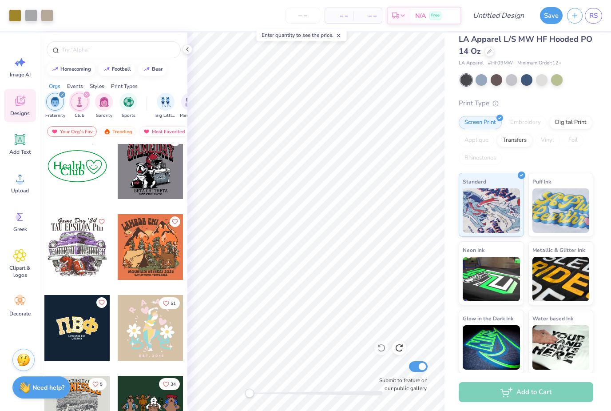
scroll to position [254, 0]
click at [79, 254] on div at bounding box center [77, 246] width 66 height 66
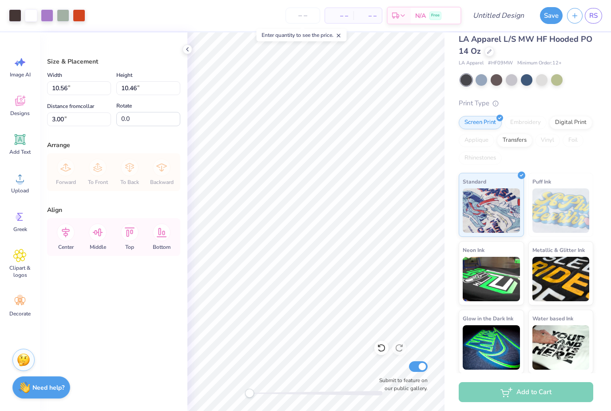
click at [379, 344] on icon at bounding box center [381, 347] width 9 height 9
click at [19, 115] on span "Designs" at bounding box center [20, 113] width 20 height 7
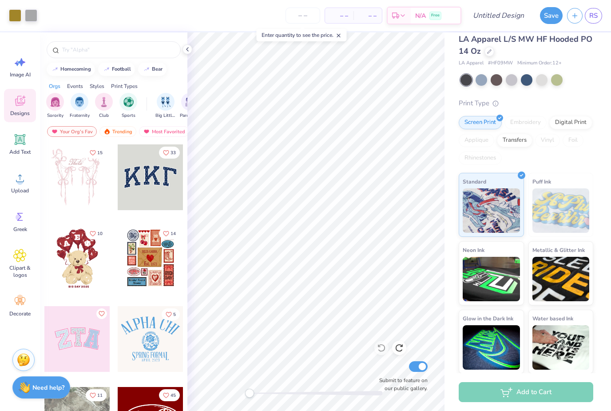
click at [76, 105] on img "filter for Fraternity" at bounding box center [80, 102] width 10 height 10
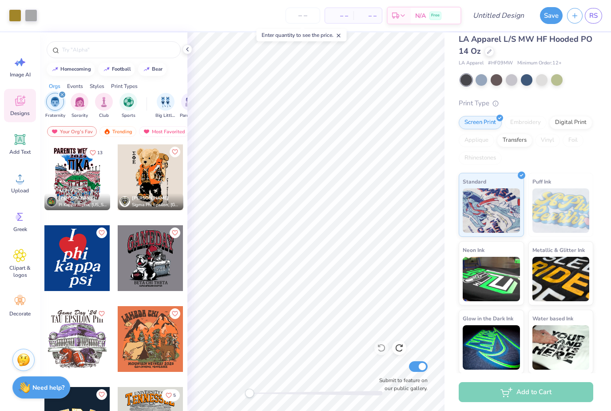
click at [486, 53] on div at bounding box center [489, 52] width 10 height 10
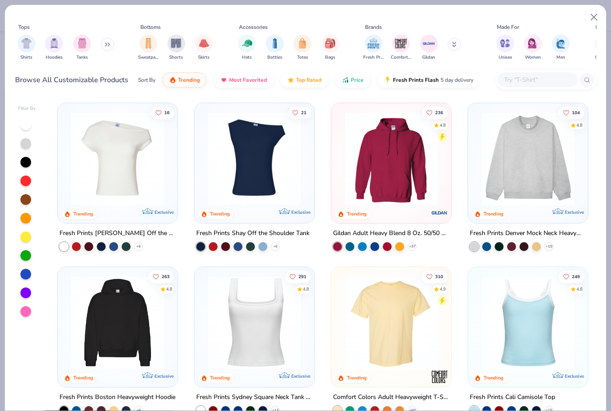
click at [58, 44] on img "filter for Hoodies" at bounding box center [54, 43] width 10 height 10
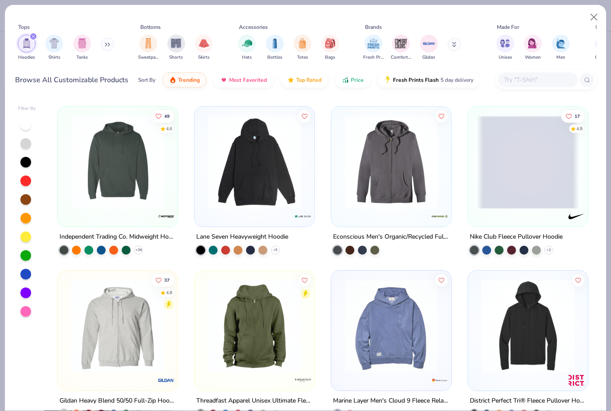
scroll to position [652, 0]
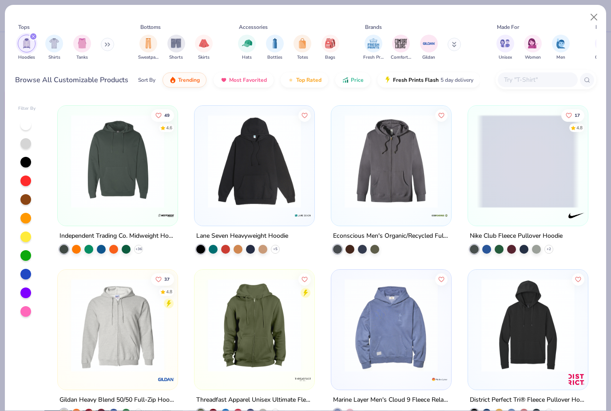
click at [391, 163] on img at bounding box center [391, 161] width 102 height 93
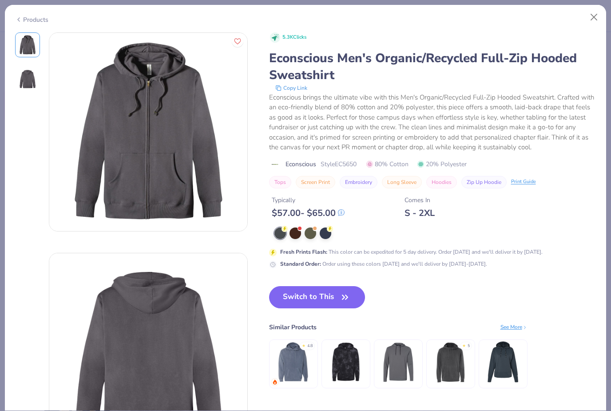
click at [293, 232] on div at bounding box center [295, 233] width 12 height 12
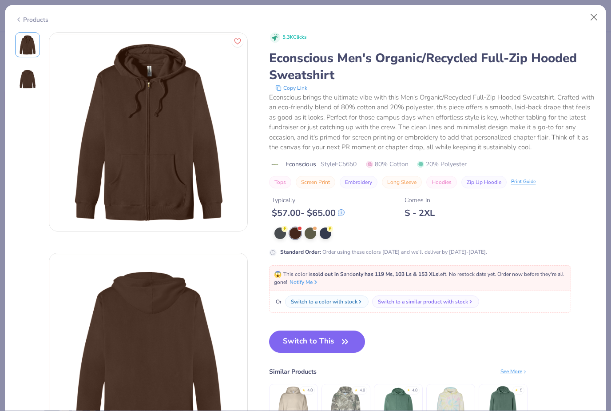
click at [315, 226] on div at bounding box center [315, 228] width 4 height 4
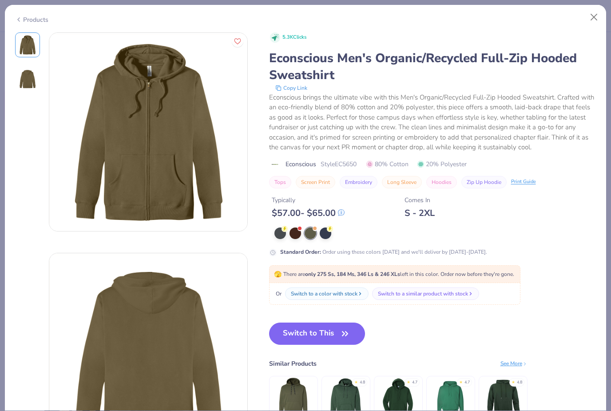
click at [324, 235] on div at bounding box center [326, 233] width 12 height 12
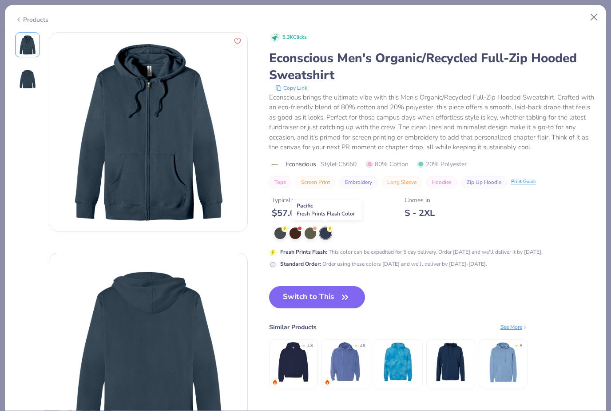
click at [588, 18] on button "Close" at bounding box center [593, 17] width 17 height 17
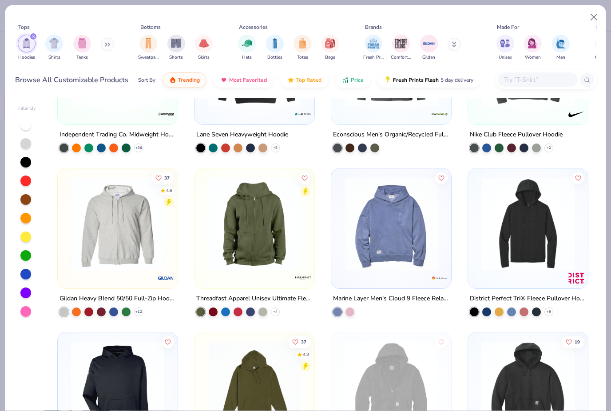
scroll to position [755, 0]
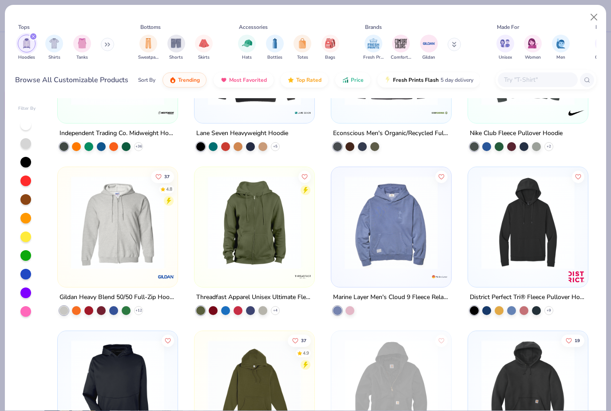
click at [111, 242] on img at bounding box center [118, 222] width 102 height 93
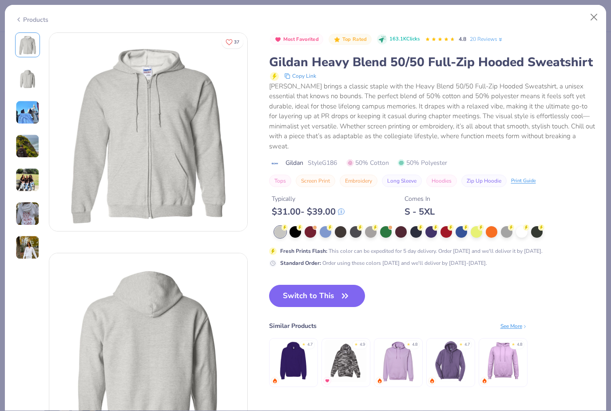
click at [298, 226] on div at bounding box center [295, 232] width 12 height 12
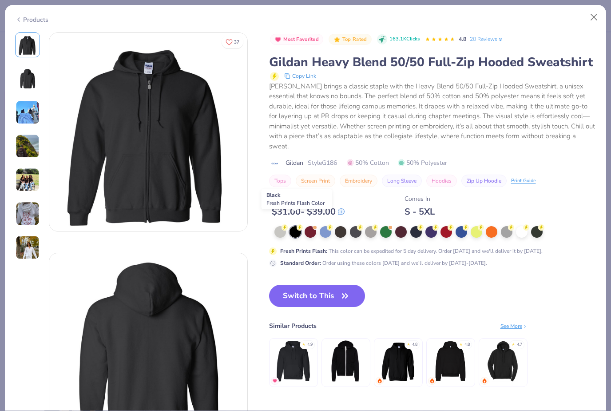
click at [316, 284] on button "Switch to This" at bounding box center [317, 295] width 96 height 22
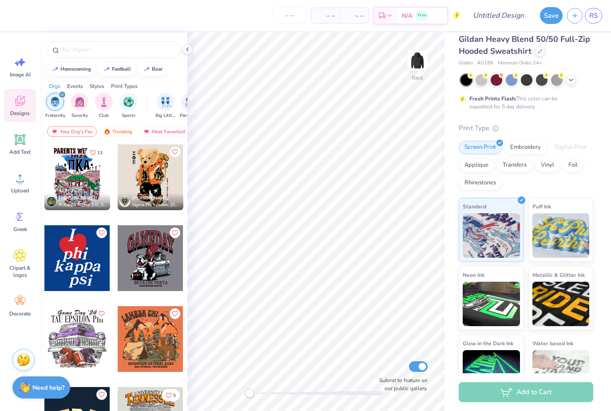
click at [415, 68] on img at bounding box center [417, 60] width 18 height 18
click at [156, 180] on div at bounding box center [151, 177] width 66 height 66
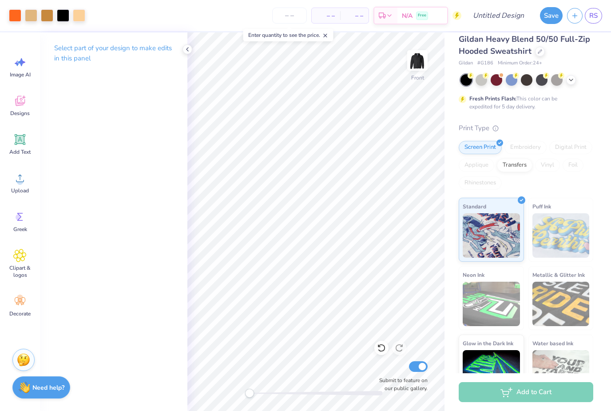
click at [12, 20] on div at bounding box center [15, 15] width 12 height 12
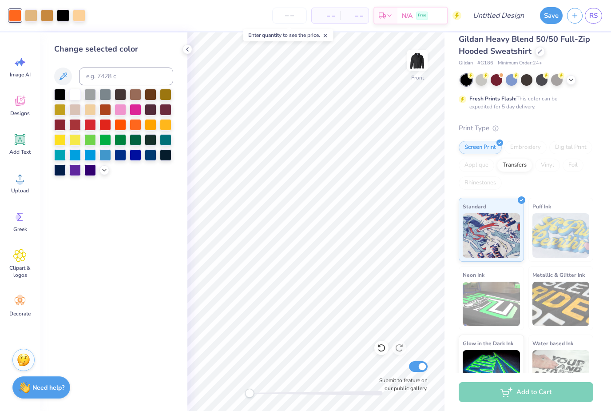
click at [70, 173] on div at bounding box center [75, 170] width 12 height 12
click at [148, 120] on div at bounding box center [151, 125] width 12 height 12
click at [140, 161] on div at bounding box center [136, 155] width 12 height 12
click at [88, 176] on div at bounding box center [90, 170] width 12 height 12
click at [56, 96] on div at bounding box center [60, 95] width 12 height 12
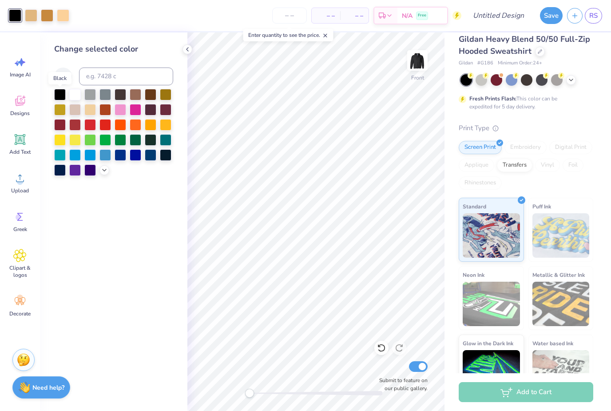
click at [382, 347] on icon at bounding box center [381, 347] width 9 height 9
click at [382, 348] on icon at bounding box center [381, 347] width 9 height 9
click at [384, 346] on icon at bounding box center [381, 348] width 8 height 8
click at [383, 348] on icon at bounding box center [381, 347] width 9 height 9
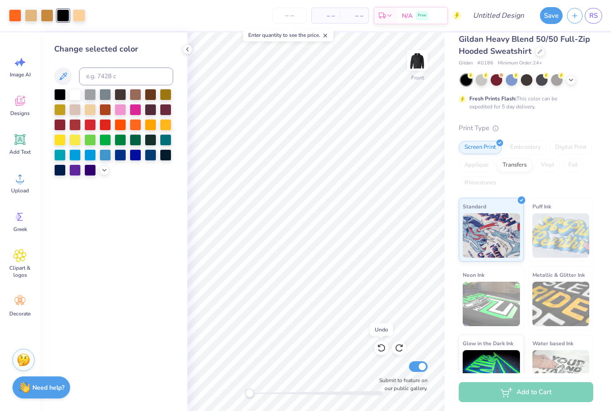
click at [382, 349] on icon at bounding box center [381, 347] width 9 height 9
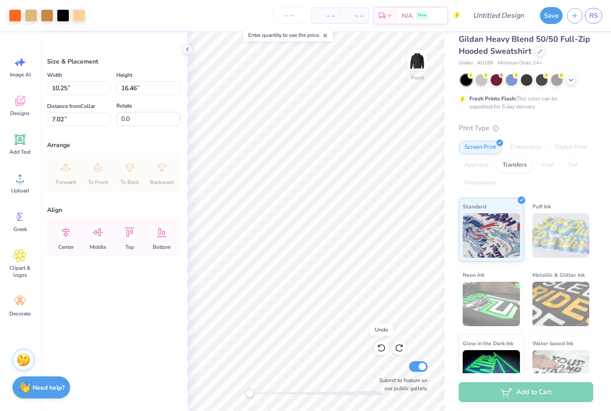
click at [383, 350] on icon at bounding box center [381, 347] width 9 height 9
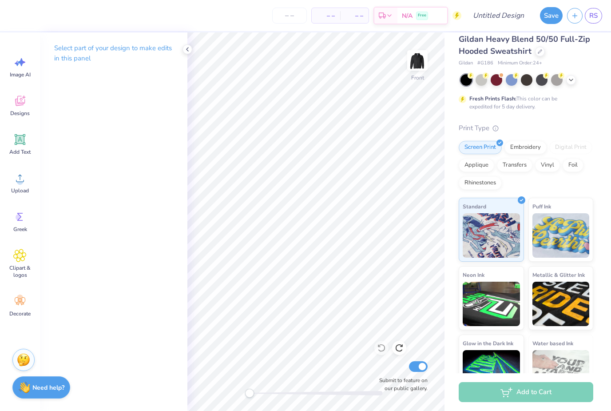
click at [26, 104] on icon at bounding box center [19, 100] width 13 height 13
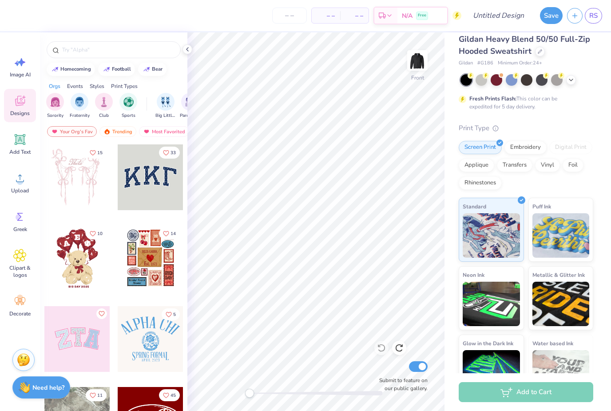
click at [80, 107] on img "filter for Fraternity" at bounding box center [80, 102] width 10 height 10
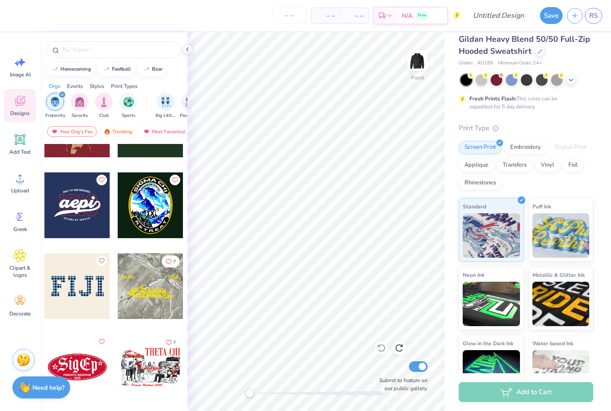
scroll to position [458, 0]
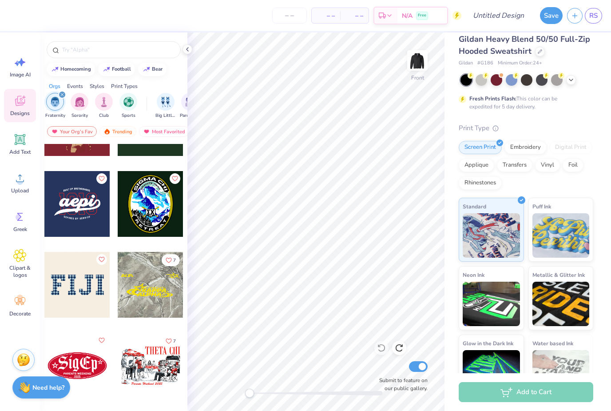
click at [152, 212] on div at bounding box center [151, 204] width 66 height 66
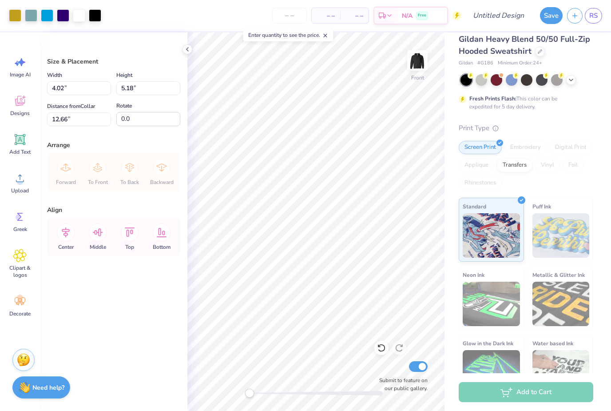
type input "8.73"
type input "11.25"
type input "6.59"
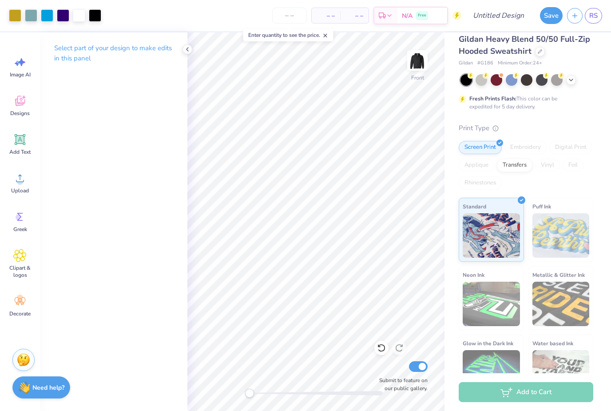
click at [379, 352] on icon at bounding box center [381, 347] width 9 height 9
click at [378, 347] on icon at bounding box center [381, 347] width 9 height 9
click at [379, 349] on icon at bounding box center [381, 347] width 9 height 9
click at [379, 347] on icon at bounding box center [379, 346] width 2 height 2
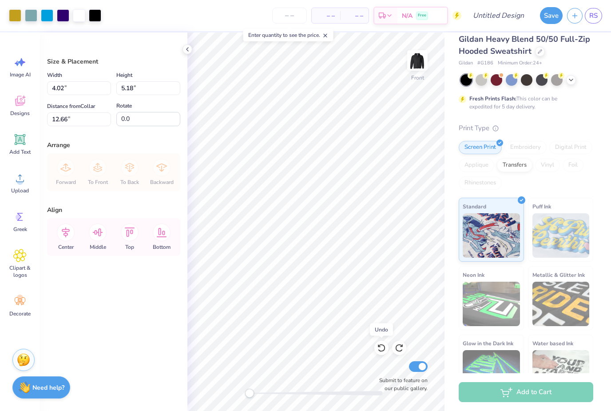
click at [379, 346] on icon at bounding box center [381, 347] width 9 height 9
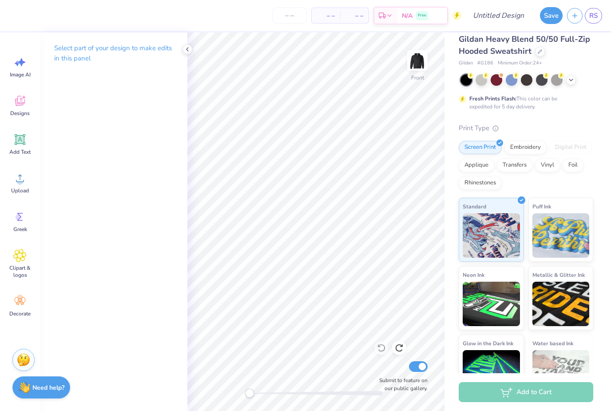
click at [21, 105] on icon at bounding box center [20, 101] width 10 height 10
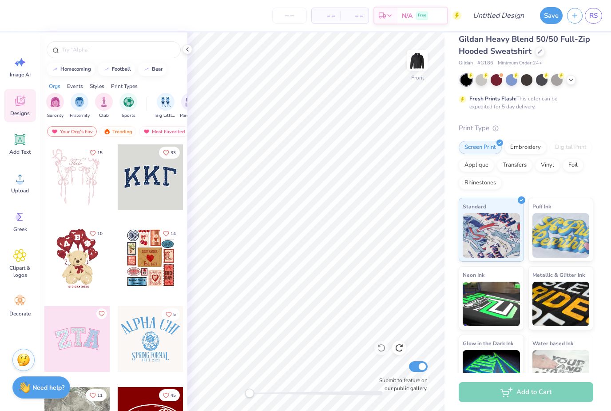
click at [80, 101] on img "filter for Fraternity" at bounding box center [80, 102] width 10 height 10
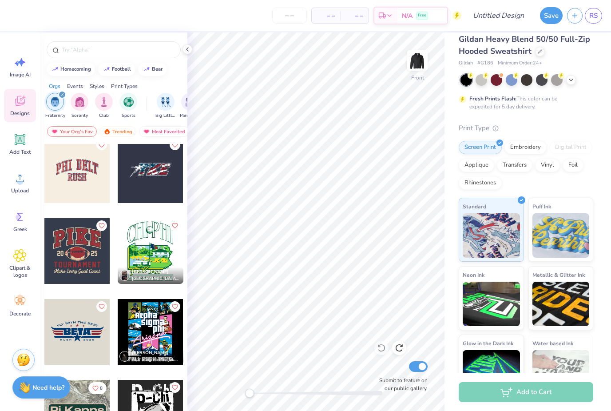
scroll to position [899, 0]
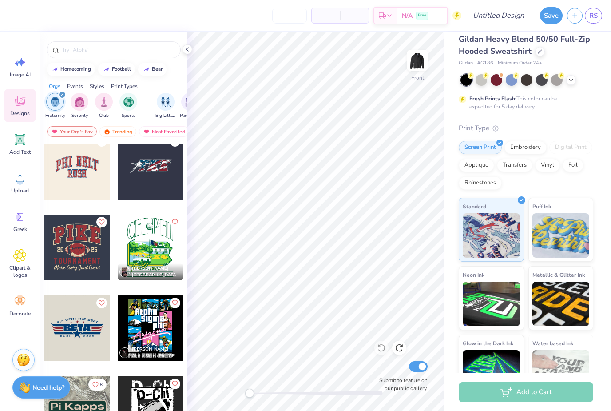
click at [154, 177] on div at bounding box center [151, 167] width 66 height 66
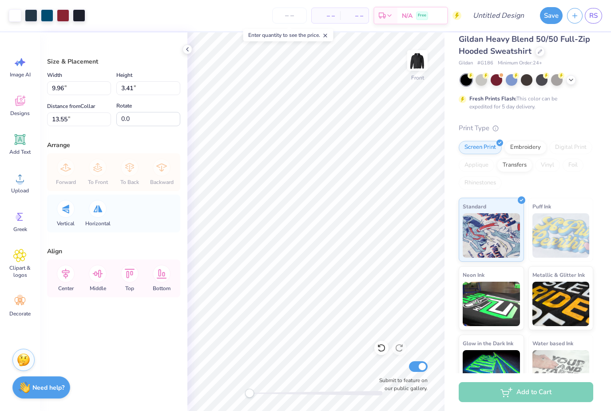
type input "12.69"
type input "4.34"
type input "6.00"
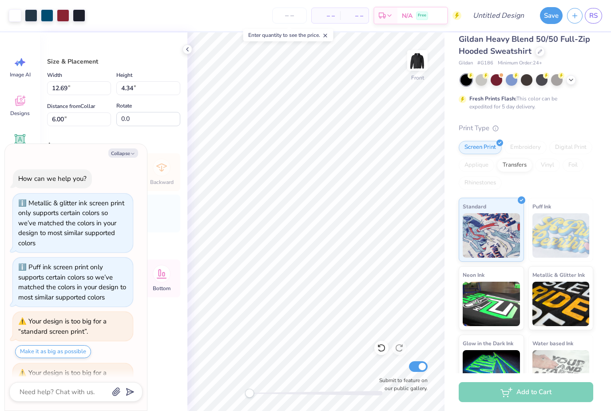
scroll to position [36, 0]
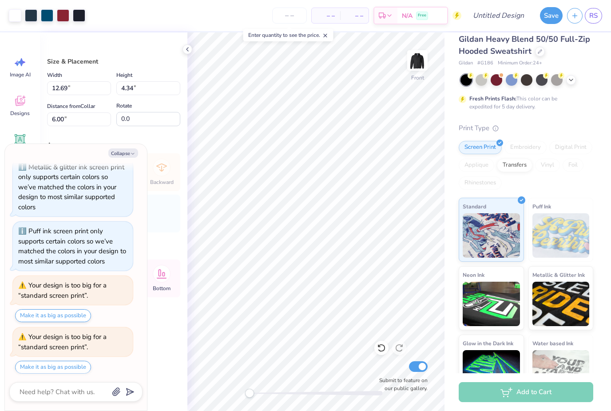
type textarea "x"
type input "13.81"
type input "4.73"
type input "6.47"
click at [35, 17] on div at bounding box center [31, 15] width 12 height 12
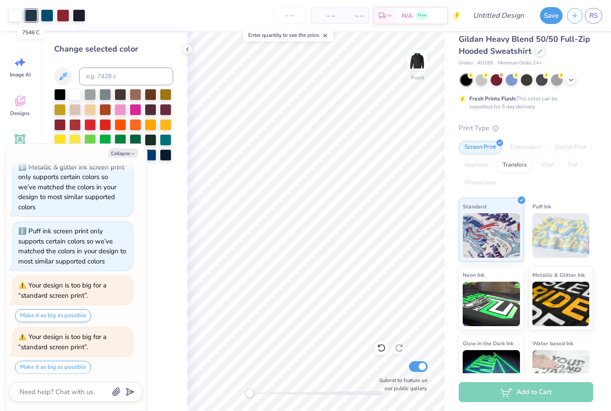
click at [134, 156] on icon "button" at bounding box center [132, 153] width 5 height 5
type textarea "x"
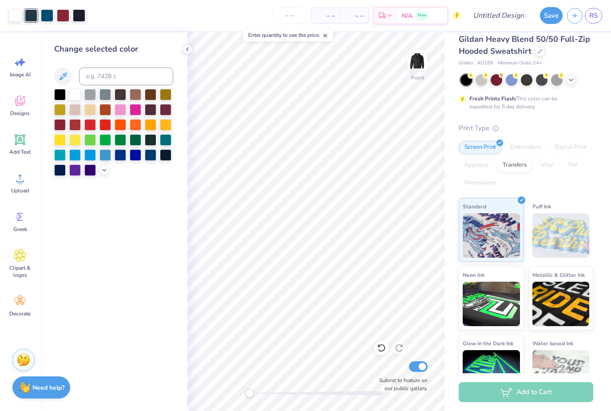
click at [46, 17] on div at bounding box center [47, 15] width 12 height 12
click at [63, 95] on div at bounding box center [60, 95] width 12 height 12
click at [65, 19] on div at bounding box center [63, 15] width 12 height 12
click at [91, 100] on div at bounding box center [90, 95] width 12 height 12
click at [47, 18] on div at bounding box center [47, 15] width 12 height 12
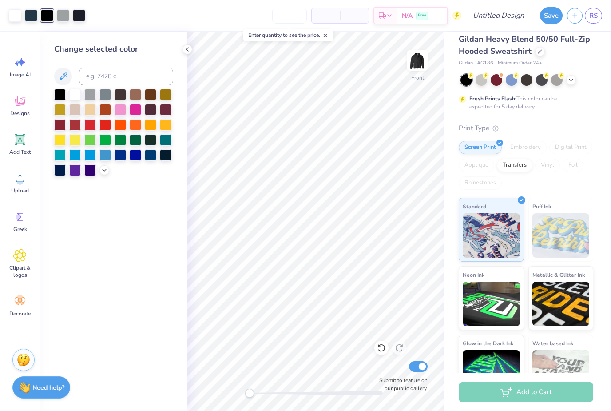
click at [63, 17] on div at bounding box center [63, 15] width 12 height 12
click at [62, 100] on div at bounding box center [60, 95] width 12 height 12
click at [379, 347] on icon at bounding box center [379, 346] width 2 height 2
click at [379, 349] on icon at bounding box center [381, 347] width 9 height 9
click at [380, 351] on icon at bounding box center [381, 348] width 8 height 8
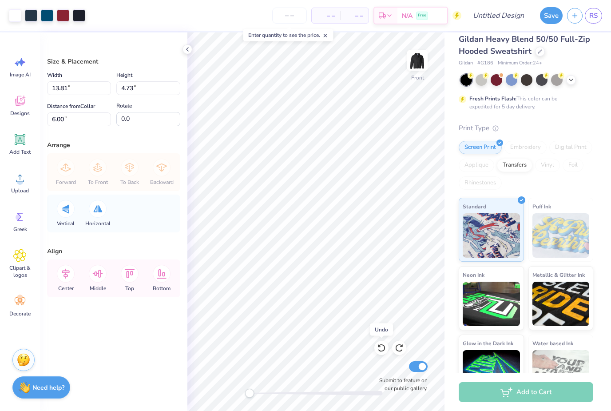
click at [375, 347] on div at bounding box center [381, 347] width 14 height 14
type input "6.47"
click at [380, 351] on icon at bounding box center [381, 348] width 8 height 8
type input "12.69"
type input "4.34"
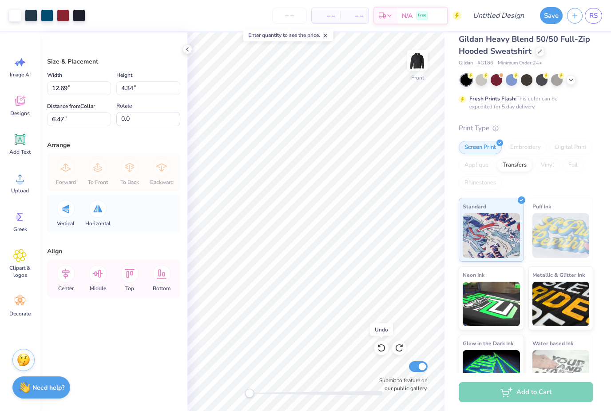
click at [381, 345] on icon at bounding box center [381, 347] width 9 height 9
type input "6.00"
click at [384, 349] on icon at bounding box center [381, 348] width 8 height 8
type input "9.96"
type input "3.41"
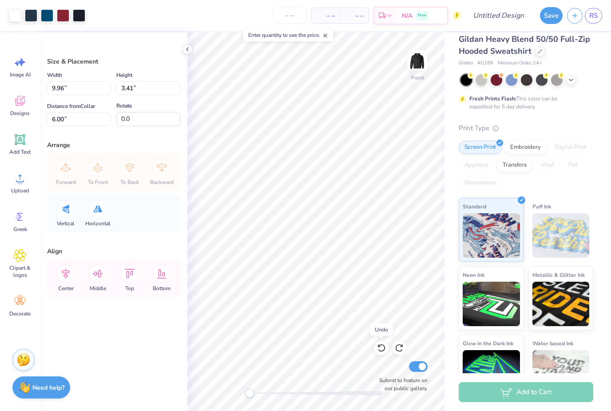
click at [385, 352] on div at bounding box center [381, 347] width 14 height 14
type input "13.55"
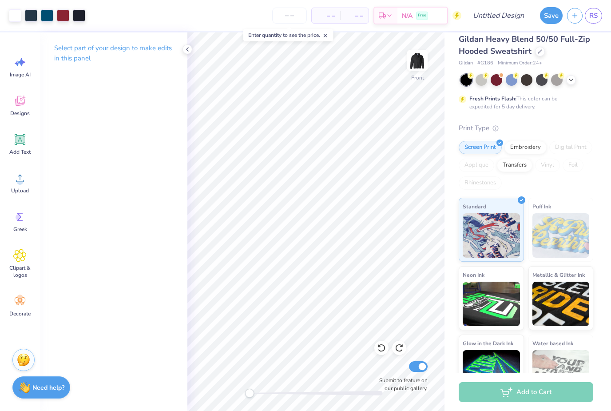
click at [384, 352] on div at bounding box center [381, 347] width 14 height 14
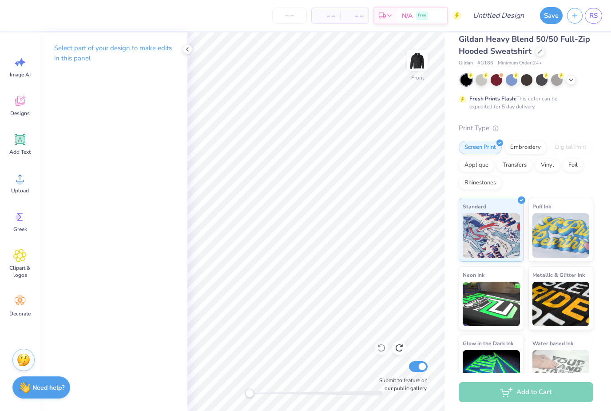
click at [20, 113] on span "Designs" at bounding box center [20, 113] width 20 height 7
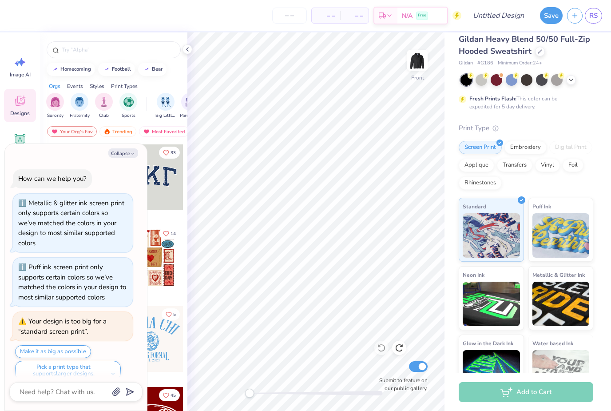
scroll to position [127, 0]
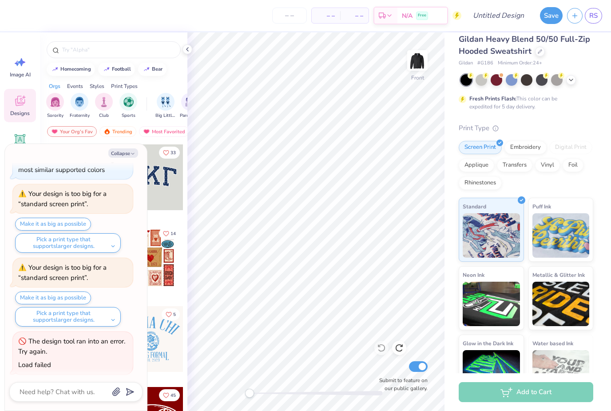
click at [538, 51] on icon at bounding box center [540, 52] width 4 height 4
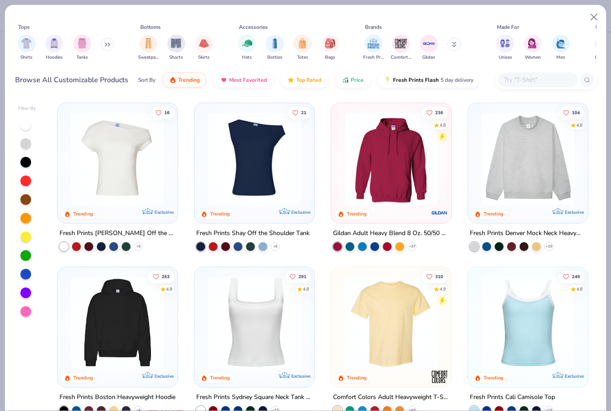
click at [60, 54] on span "Hoodies" at bounding box center [54, 57] width 17 height 7
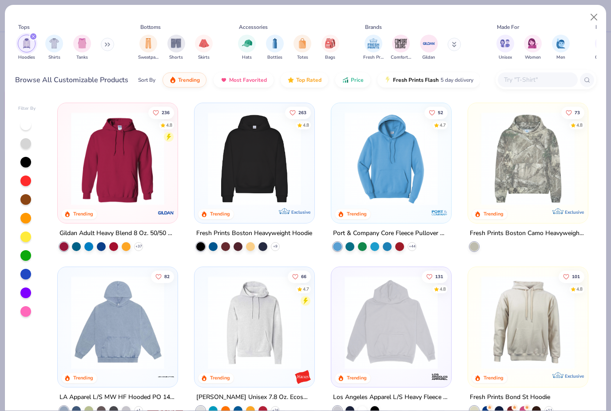
click at [28, 43] on img "filter for Hoodies" at bounding box center [27, 43] width 10 height 10
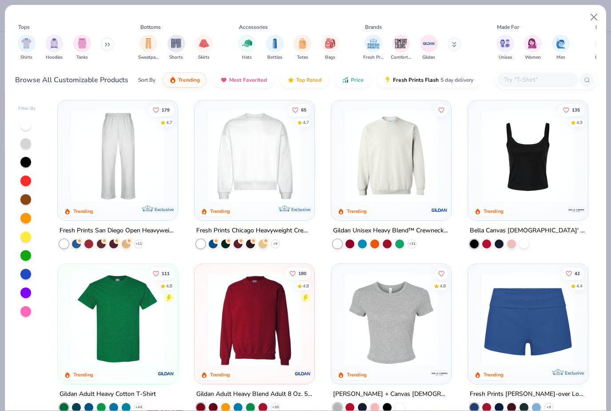
scroll to position [348, 0]
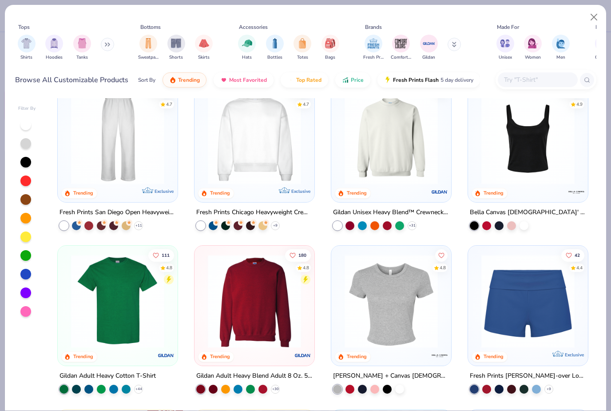
click at [422, 135] on img at bounding box center [391, 137] width 102 height 93
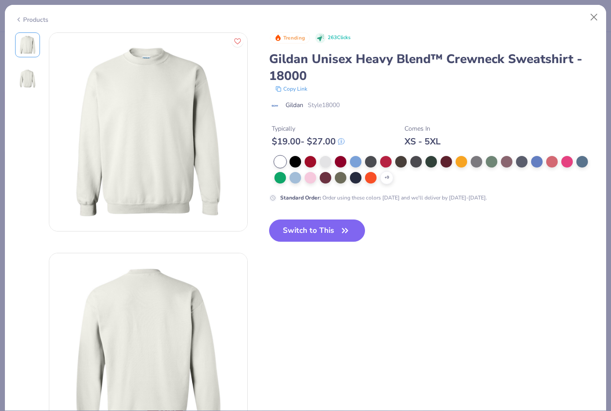
click at [434, 162] on div at bounding box center [431, 162] width 12 height 12
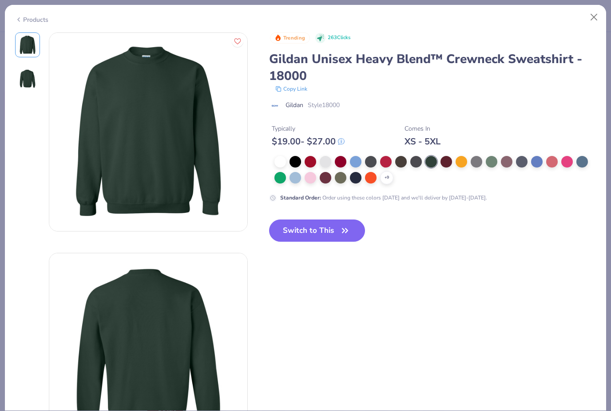
click at [298, 159] on div at bounding box center [295, 162] width 12 height 12
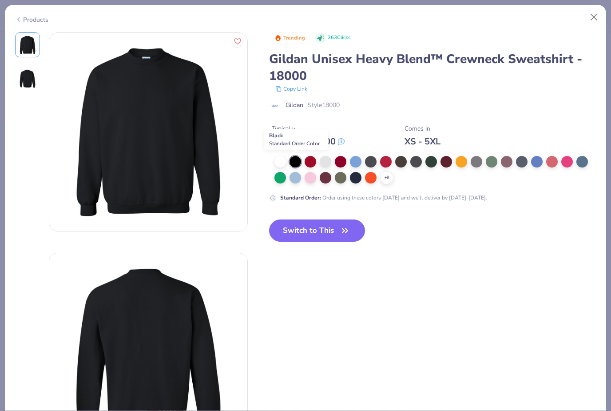
click at [340, 233] on icon "button" at bounding box center [345, 230] width 12 height 12
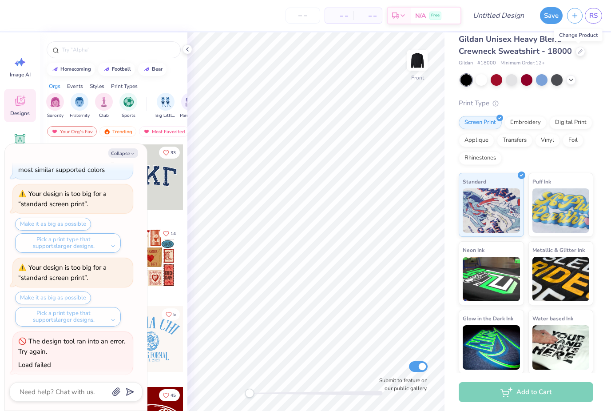
click at [411, 69] on img at bounding box center [417, 60] width 18 height 18
click at [127, 152] on button "Collapse" at bounding box center [123, 152] width 30 height 9
type textarea "x"
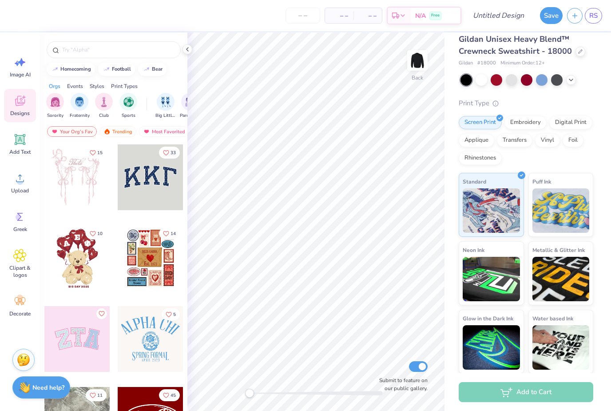
click at [80, 107] on img "filter for Fraternity" at bounding box center [80, 102] width 10 height 10
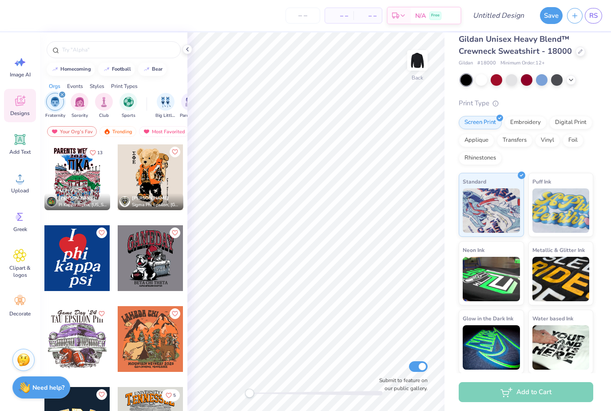
click at [125, 106] on img "filter for Sports" at bounding box center [128, 102] width 10 height 10
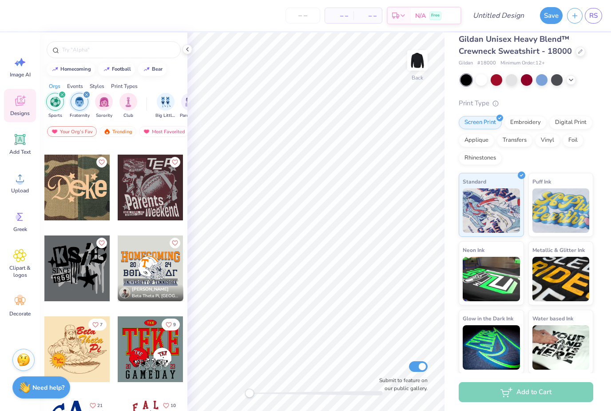
scroll to position [2090, 0]
click at [415, 62] on img at bounding box center [417, 60] width 18 height 18
click at [151, 203] on div at bounding box center [151, 188] width 66 height 66
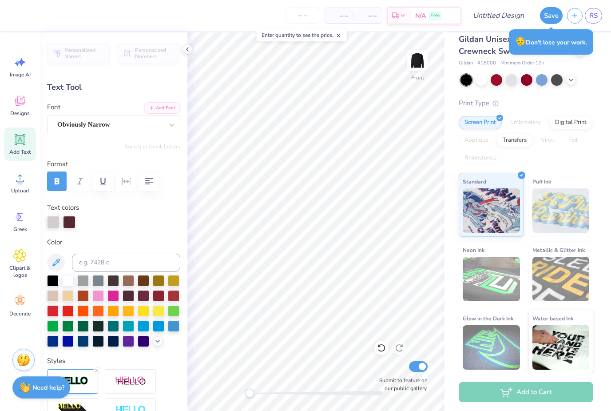
scroll to position [0, 0]
type textarea "DELTA"
type input "8.62"
type input "3.58"
type input "10.80"
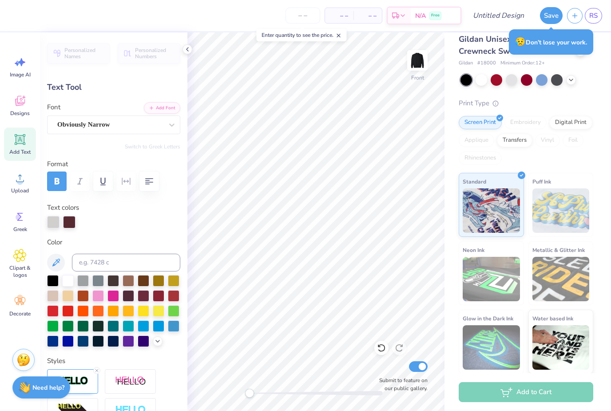
type input "7.59"
type input "3.02"
type input "12.74"
type input "8.62"
type input "3.58"
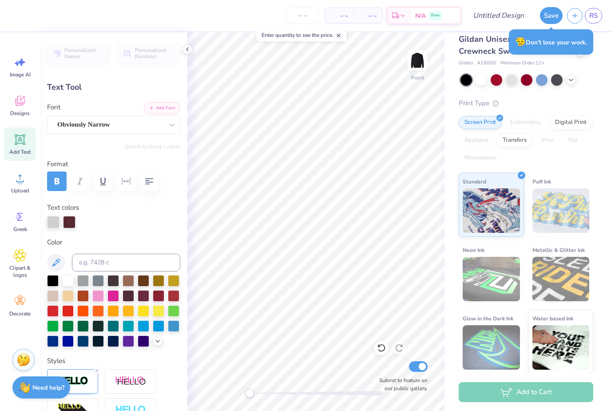
type input "10.80"
type textarea "A"
type textarea "ALPHA"
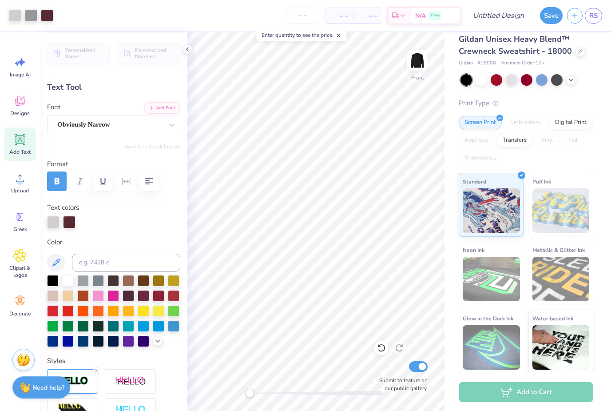
type input "2.38"
type input "1.85"
type input "3.60"
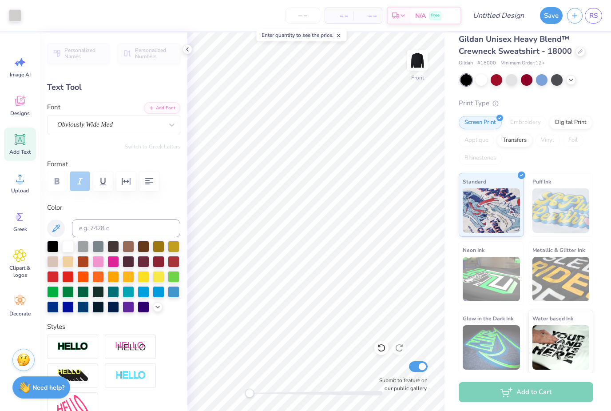
type input "2.04"
type input "3.00"
type textarea "T"
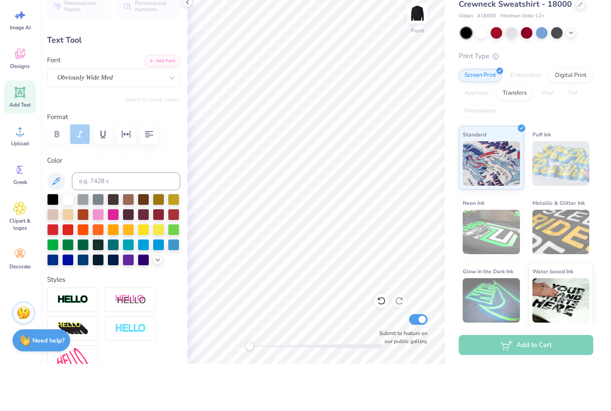
scroll to position [0, 0]
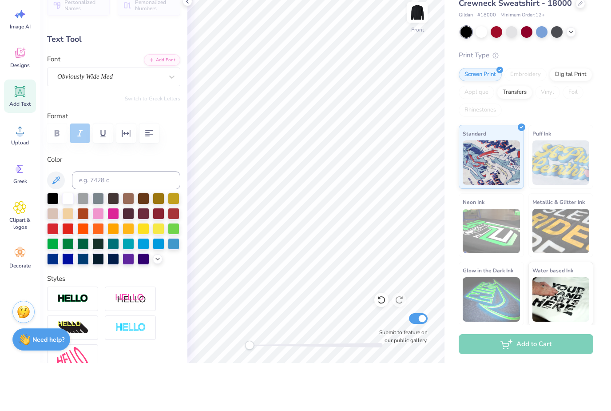
type input "2.38"
type input "3.60"
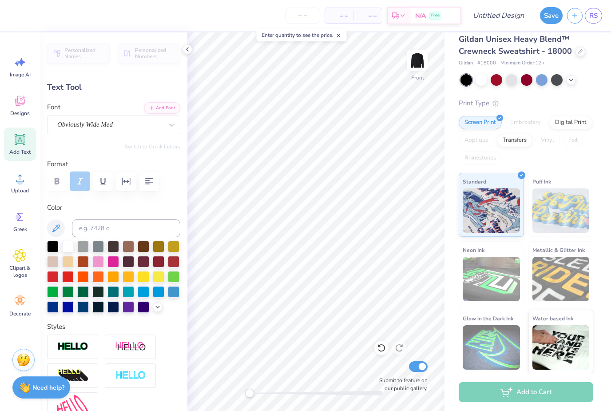
click at [574, 107] on div "Print Type Screen Print Embroidery Digital Print Applique Transfers Vinyl Foil …" at bounding box center [525, 236] width 134 height 276
type input "2.35"
type input "1.86"
type input "3.05"
type input "2.38"
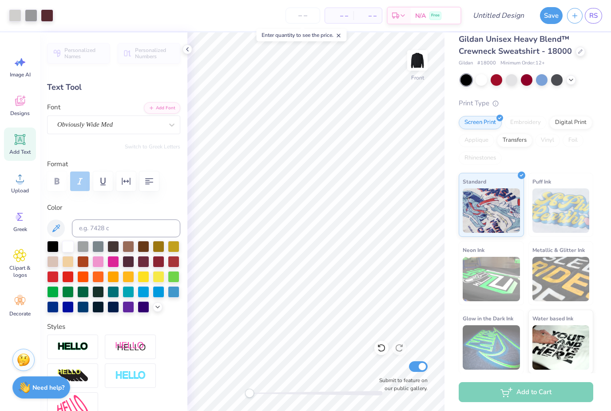
type input "1.85"
type input "3.60"
click at [422, 81] on div "Front" at bounding box center [417, 78] width 13 height 8
type input "2.37"
type input "1.48"
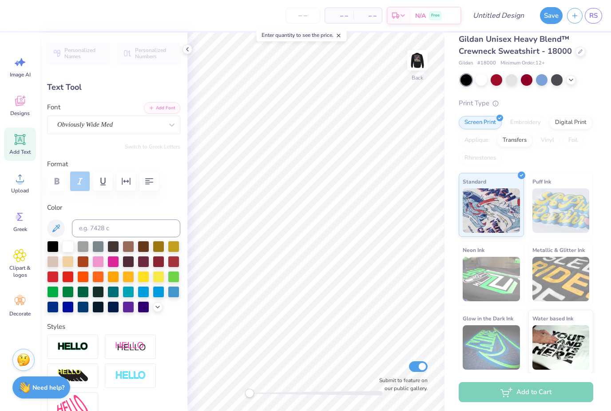
click at [416, 67] on img at bounding box center [417, 60] width 18 height 18
type input "2.38"
type input "3.56"
type textarea "F"
type textarea "D"
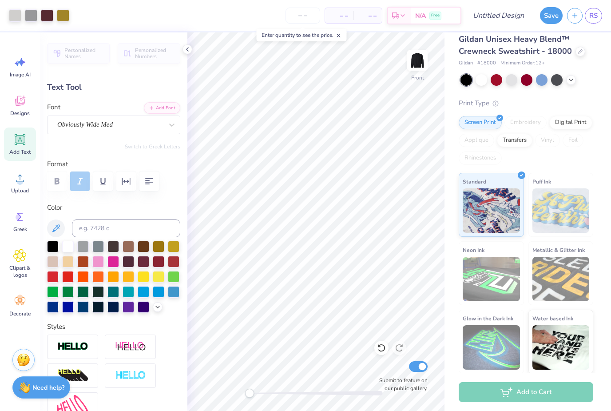
type input "2.04"
type input "3.00"
type textarea "A"
type input "2.39"
type input "3.56"
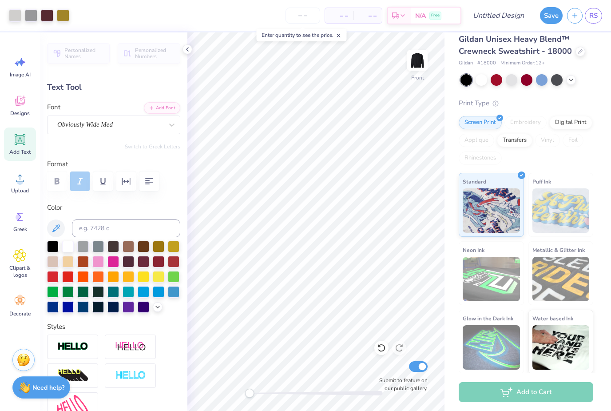
type input "2.54"
type input "3.00"
type input "2.39"
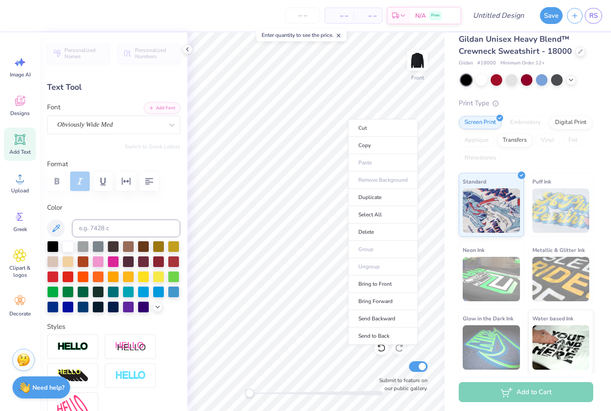
click at [569, 100] on div "Print Type" at bounding box center [525, 103] width 134 height 10
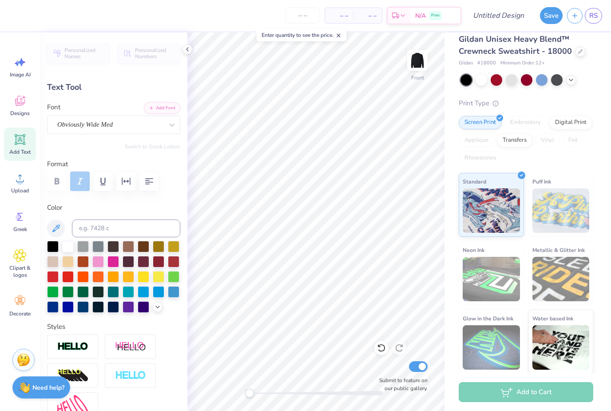
click at [581, 98] on div "Print Type" at bounding box center [525, 103] width 134 height 10
type input "3.33"
click at [45, 18] on div at bounding box center [47, 15] width 12 height 12
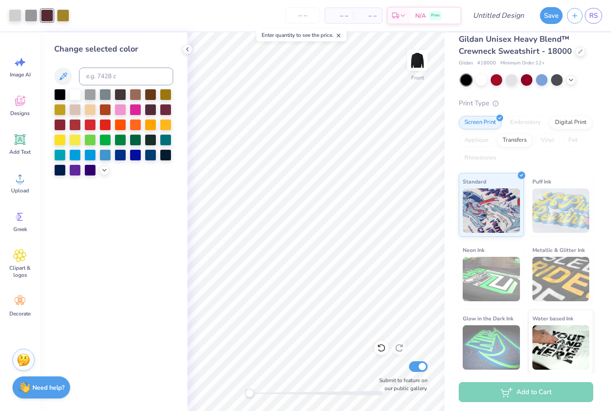
click at [101, 169] on icon at bounding box center [104, 169] width 7 height 7
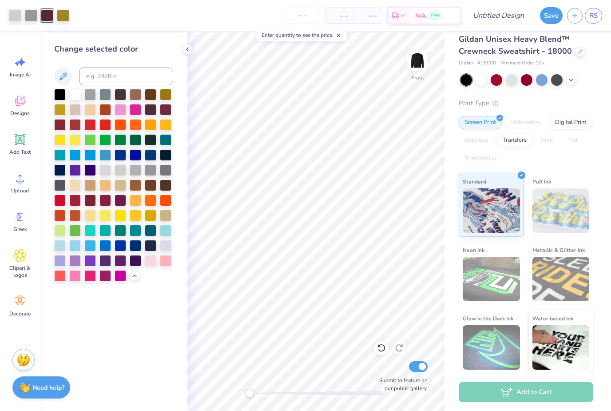
click at [64, 266] on div at bounding box center [60, 261] width 12 height 12
click at [170, 249] on div at bounding box center [166, 246] width 12 height 12
click at [123, 264] on div at bounding box center [121, 261] width 12 height 12
click at [137, 262] on div at bounding box center [136, 261] width 12 height 12
click at [63, 20] on div at bounding box center [63, 15] width 12 height 12
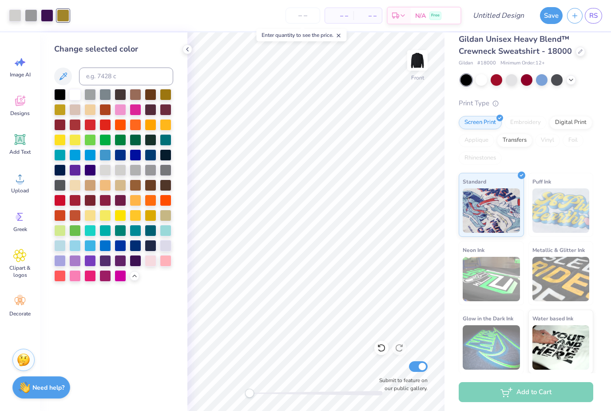
click at [122, 263] on div at bounding box center [121, 261] width 12 height 12
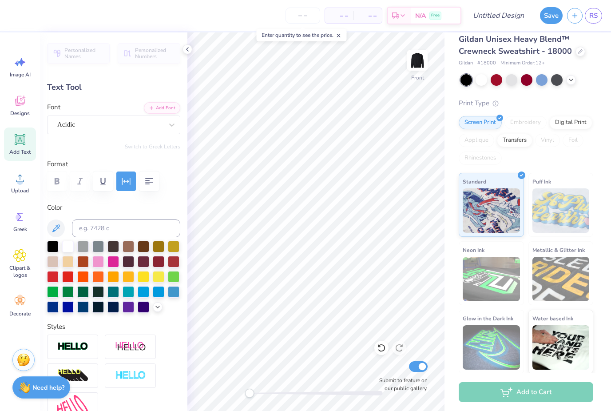
type input "0.0"
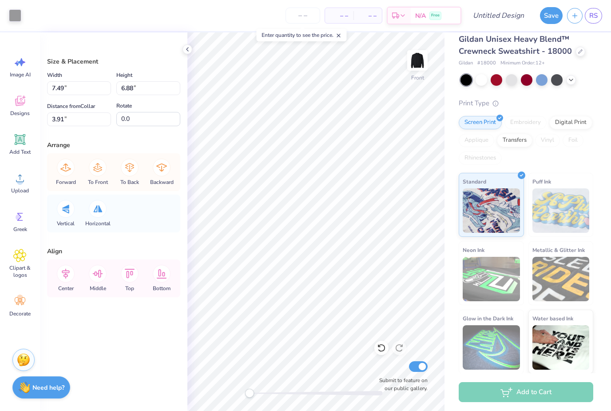
click at [380, 350] on icon at bounding box center [381, 347] width 9 height 9
type input "6.19"
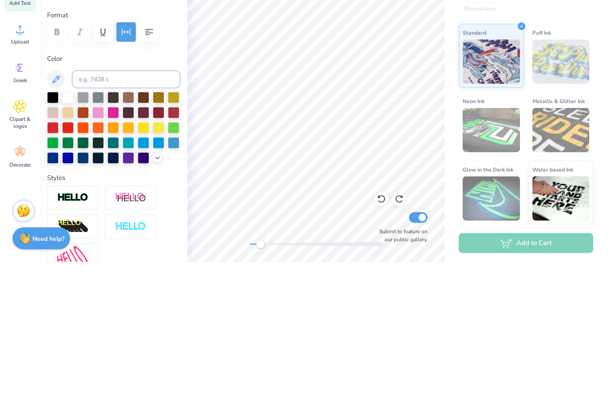
scroll to position [0, 3]
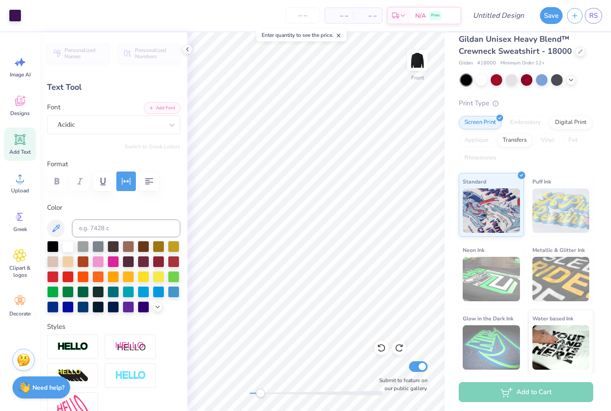
type input "3.72"
type input "0.58"
type input "14.94"
type input "-2.4"
type input "4.26"
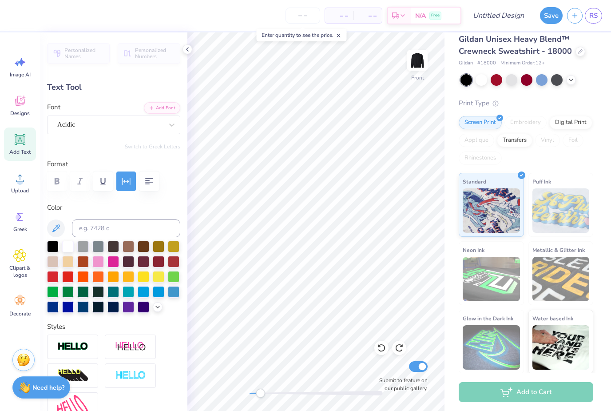
type input "0.54"
type input "14.52"
type input "0.0"
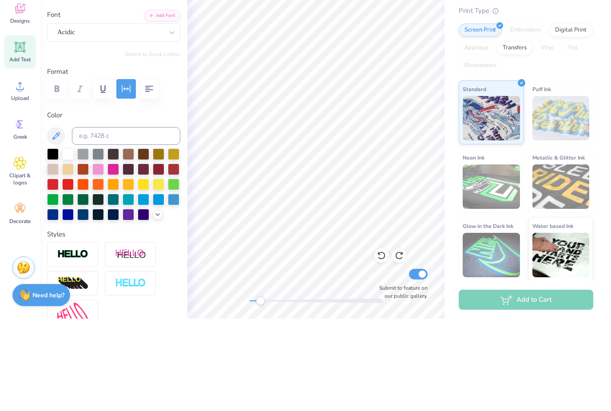
scroll to position [0, 0]
type textarea "N"
type textarea "[GEOGRAPHIC_DATA], [GEOGRAPHIC_DATA]"
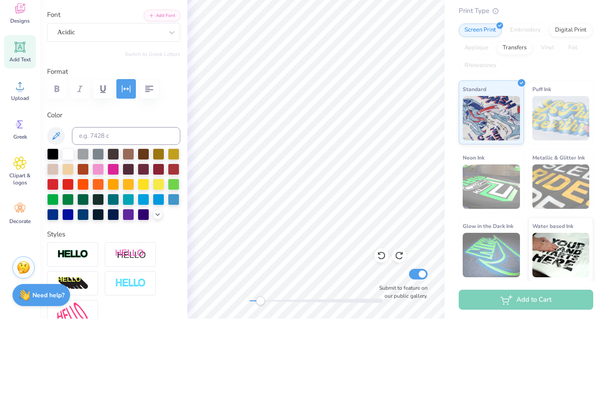
click at [581, 116] on div "Screen Print Embroidery Digital Print Applique Transfers Vinyl Foil Rhinestones" at bounding box center [525, 140] width 134 height 49
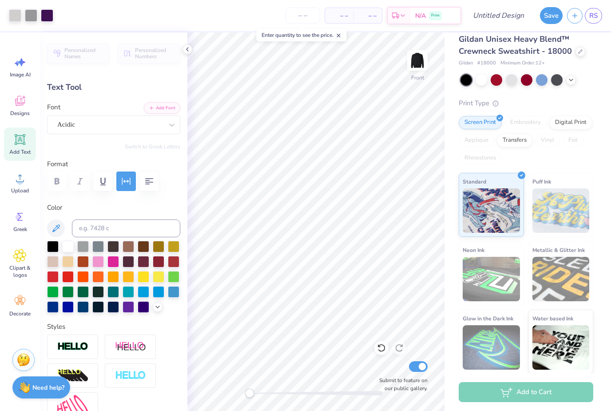
click at [409, 68] on img at bounding box center [417, 60] width 18 height 18
click at [423, 66] on img at bounding box center [417, 60] width 18 height 18
click at [295, 18] on input "number" at bounding box center [302, 16] width 35 height 16
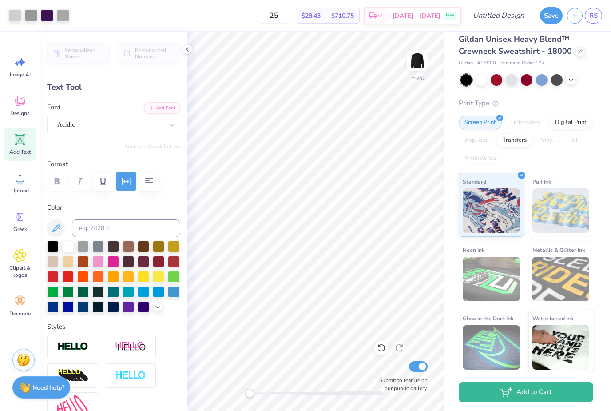
type input "25"
click at [513, 20] on input "Design Title" at bounding box center [508, 16] width 43 height 18
type input "Football crewneck"
click at [554, 13] on button "Save" at bounding box center [551, 15] width 23 height 17
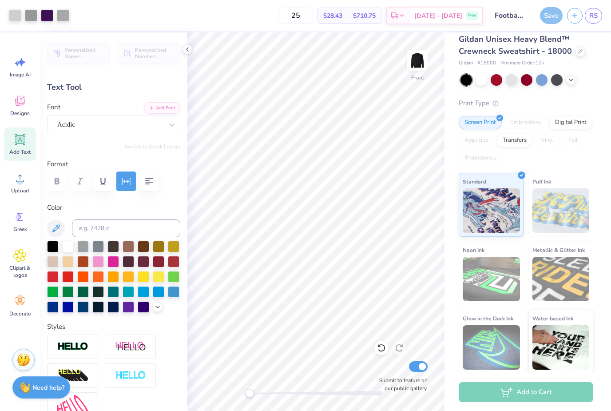
click at [592, 17] on span "RS" at bounding box center [593, 16] width 8 height 10
click at [590, 18] on span "RS" at bounding box center [593, 16] width 8 height 10
